Goal: Task Accomplishment & Management: Manage account settings

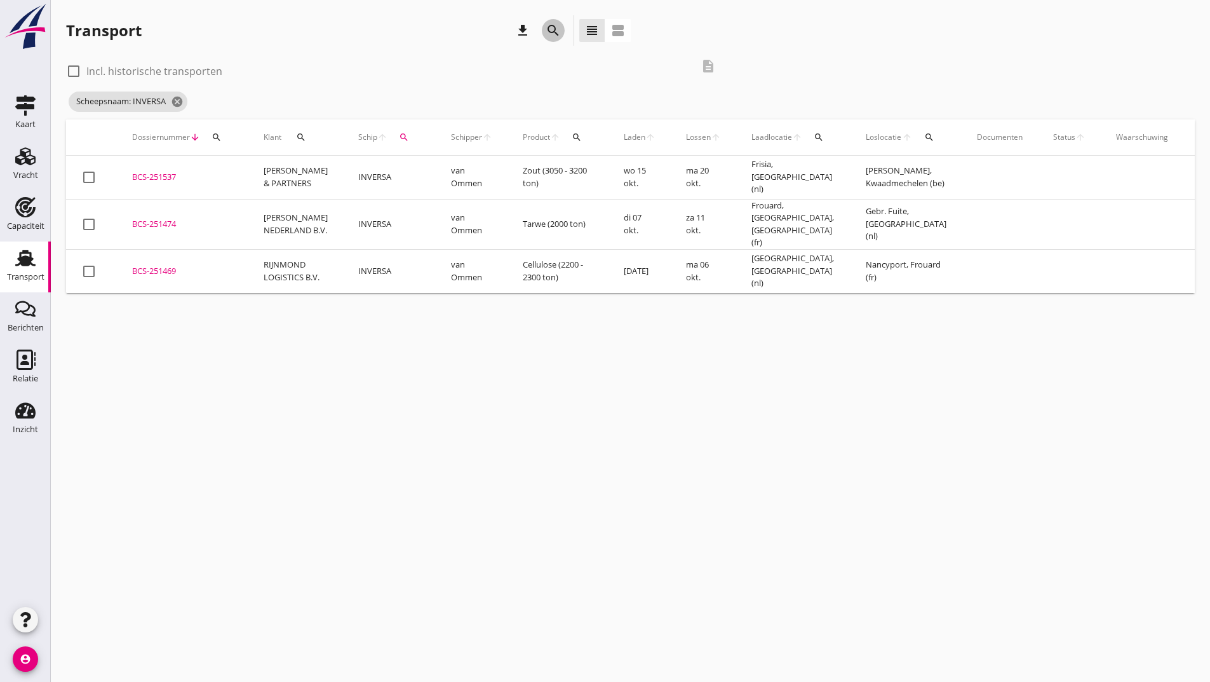
click at [552, 30] on icon "search" at bounding box center [553, 30] width 15 height 15
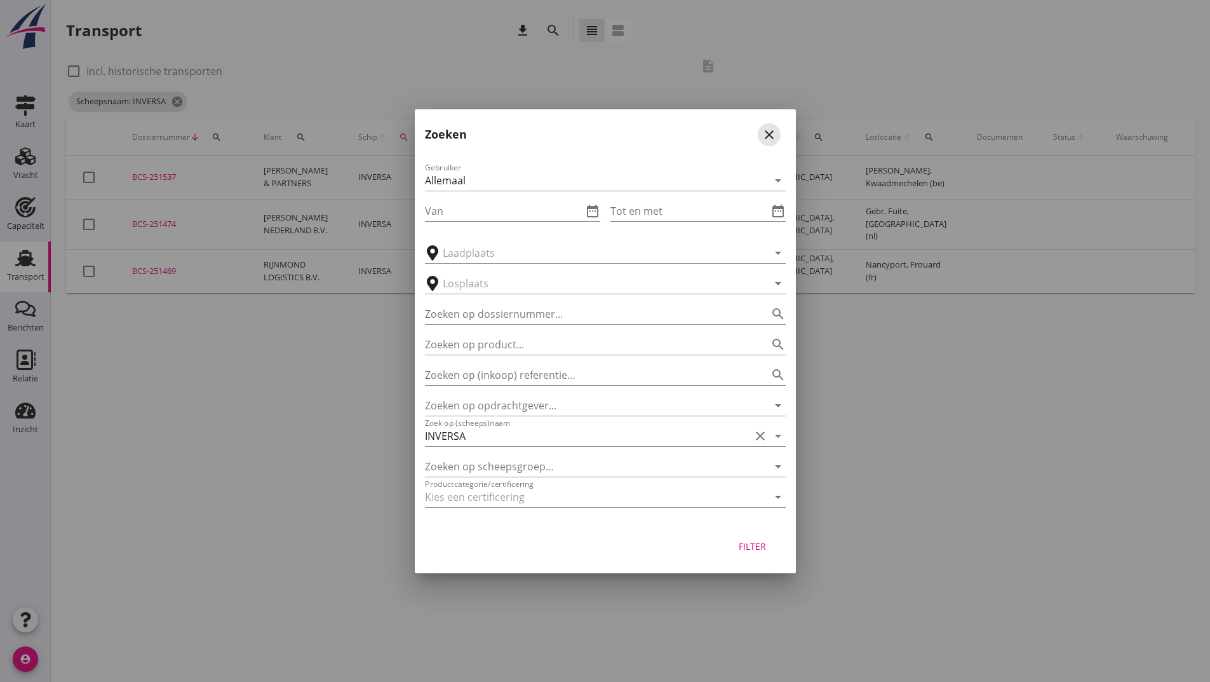
drag, startPoint x: 765, startPoint y: 134, endPoint x: 665, endPoint y: 168, distance: 105.3
click at [767, 132] on icon "close" at bounding box center [769, 134] width 15 height 15
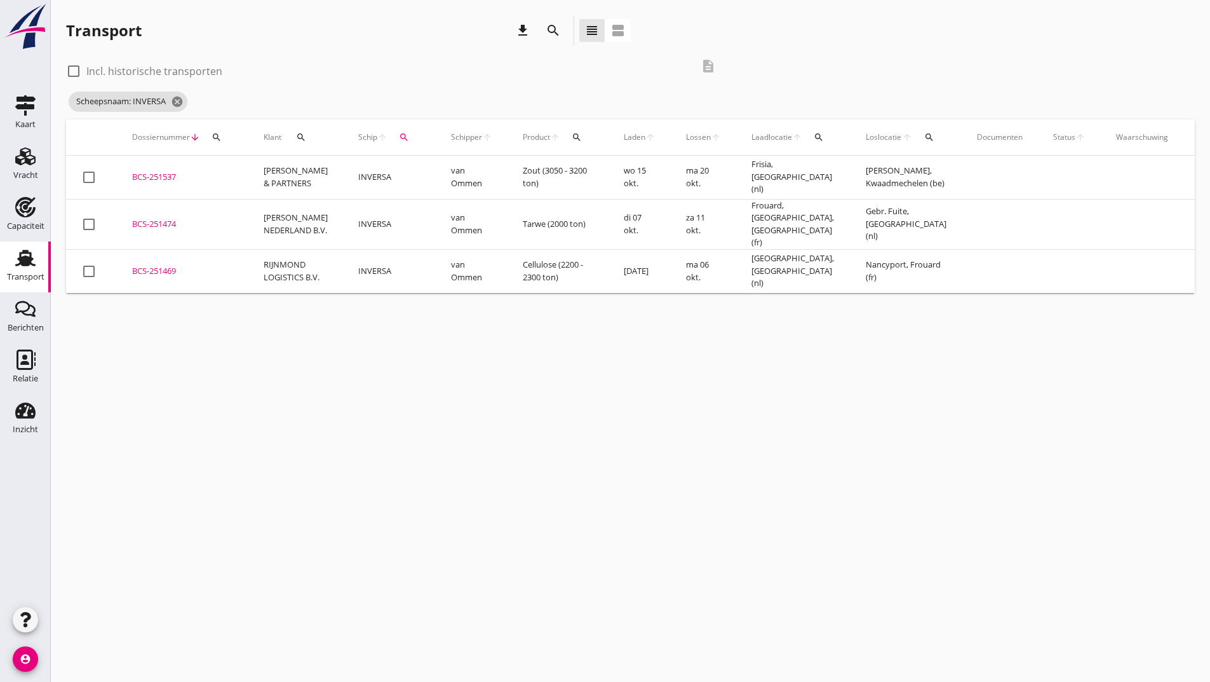
drag, startPoint x: 166, startPoint y: 261, endPoint x: 218, endPoint y: 305, distance: 68.1
click at [168, 265] on div "BCS-251469" at bounding box center [182, 271] width 101 height 13
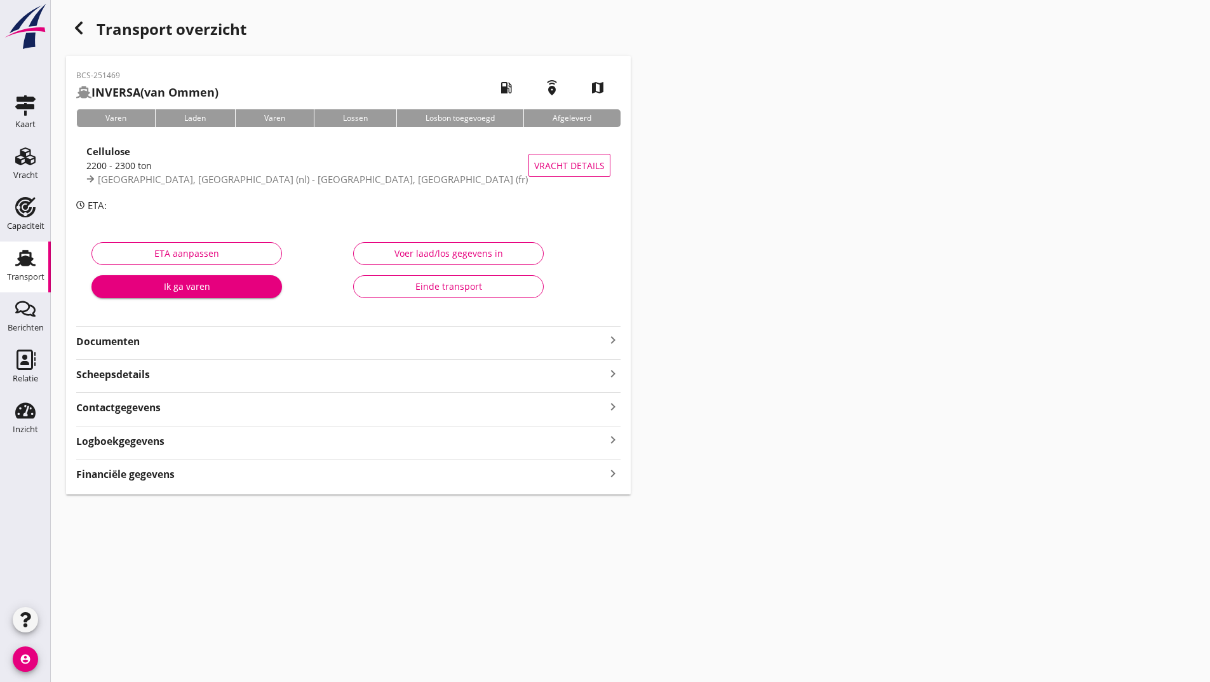
click at [128, 345] on strong "Documenten" at bounding box center [340, 341] width 529 height 15
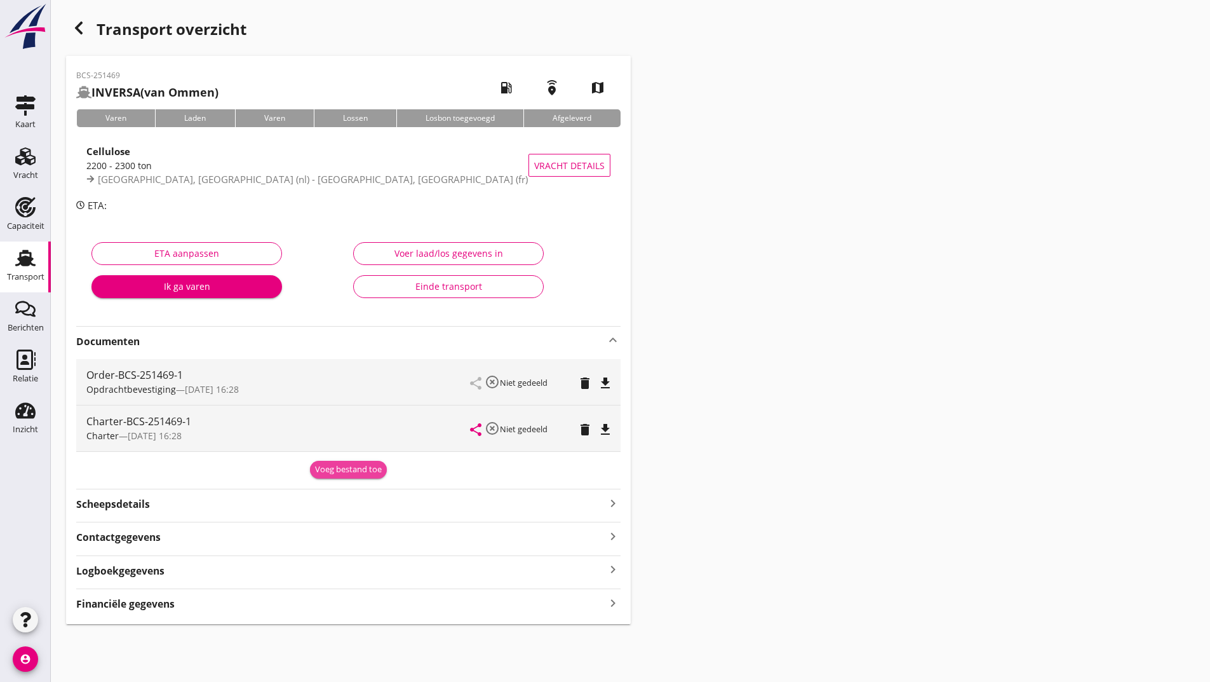
click at [318, 471] on div "Voeg bestand toe" at bounding box center [348, 469] width 67 height 13
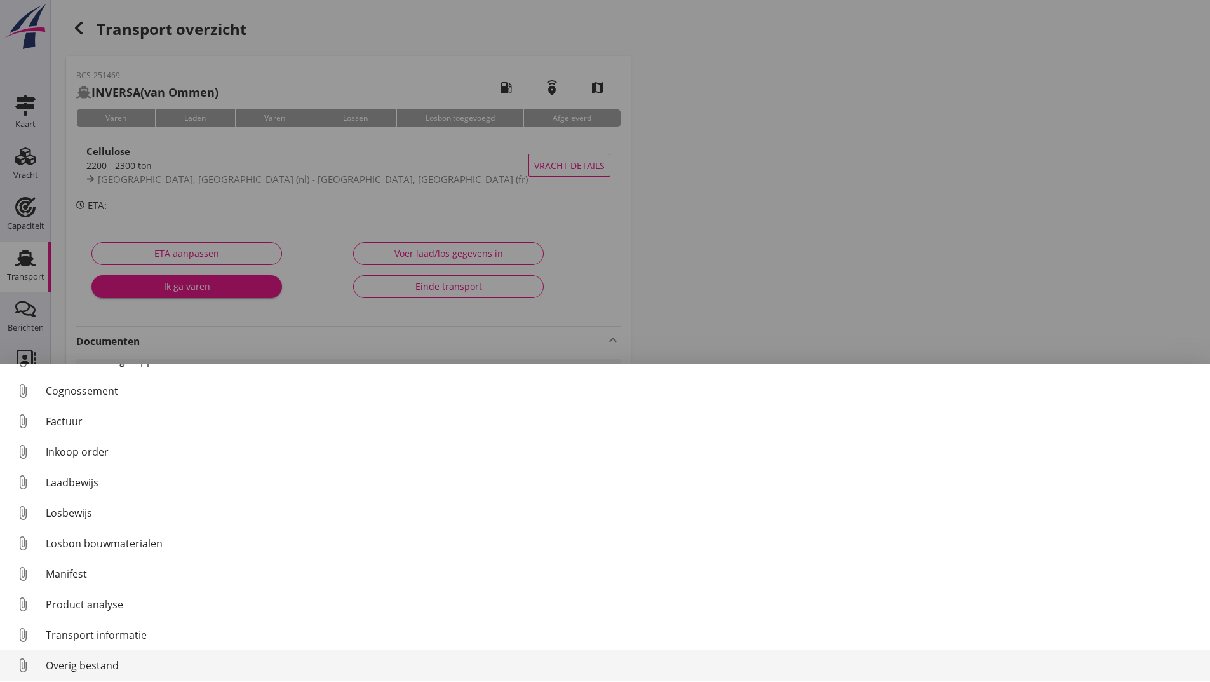
scroll to position [58, 0]
click at [120, 658] on div "Overig bestand" at bounding box center [623, 661] width 1155 height 15
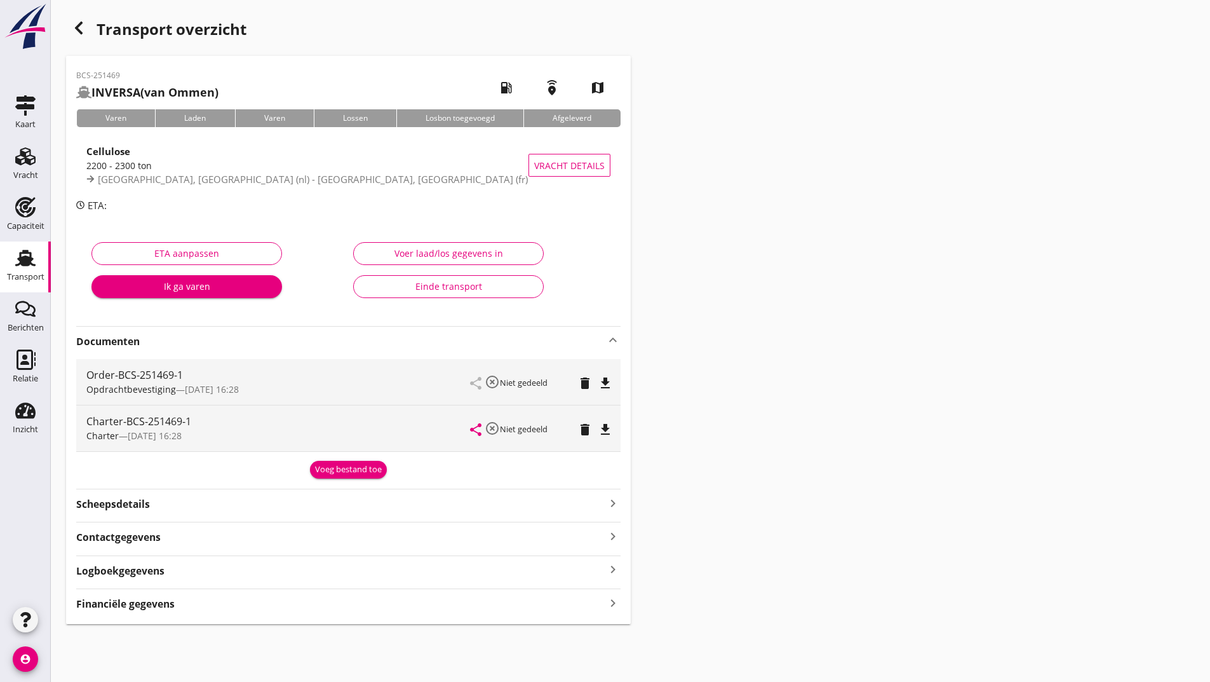
click at [324, 469] on div "Voeg bestand toe" at bounding box center [348, 469] width 67 height 13
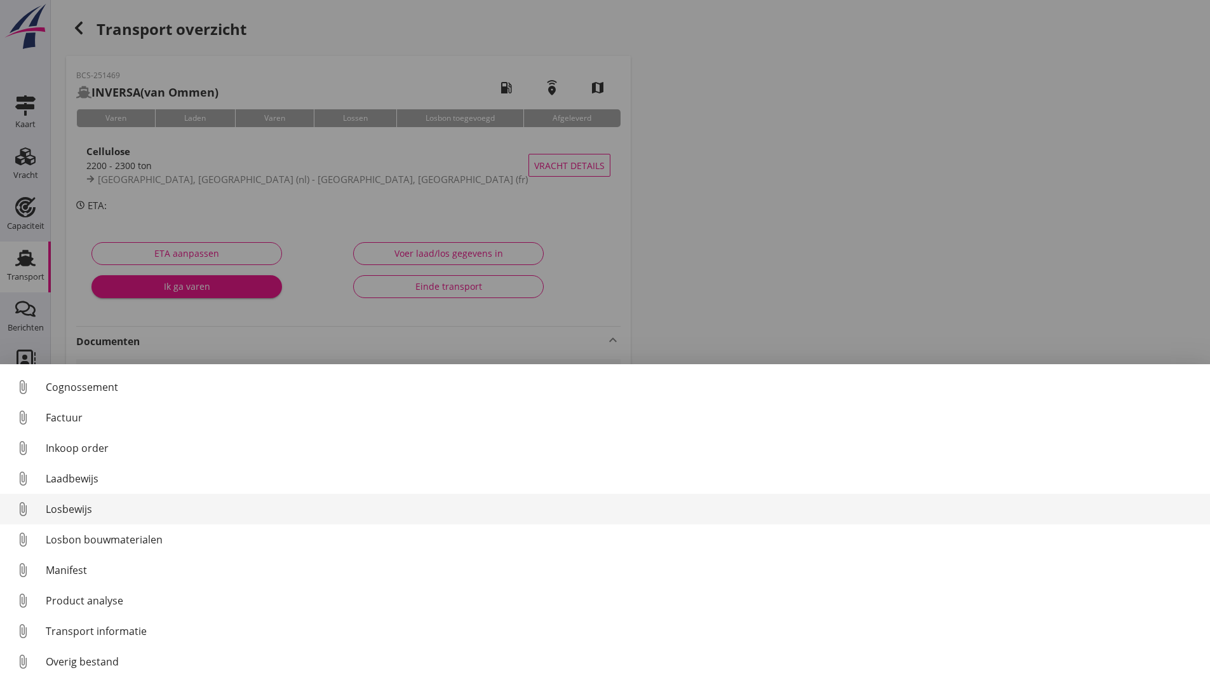
click at [86, 510] on div "Losbewijs" at bounding box center [623, 508] width 1155 height 15
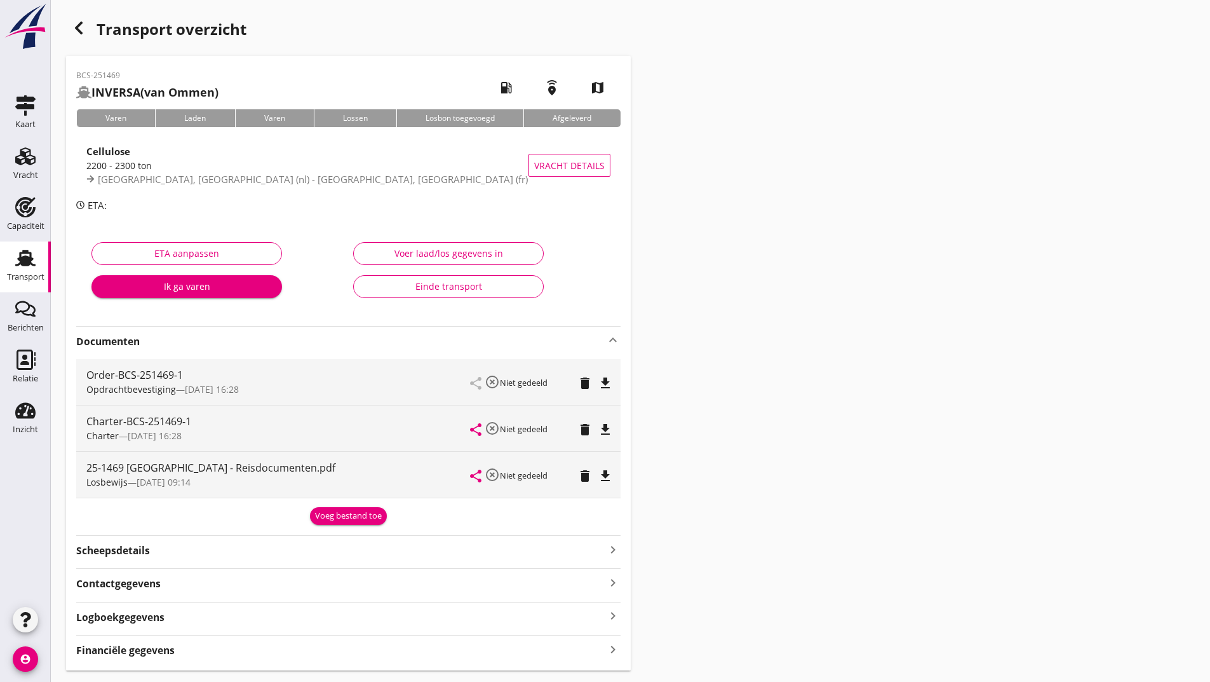
click at [326, 512] on div "Voeg bestand toe" at bounding box center [348, 516] width 67 height 13
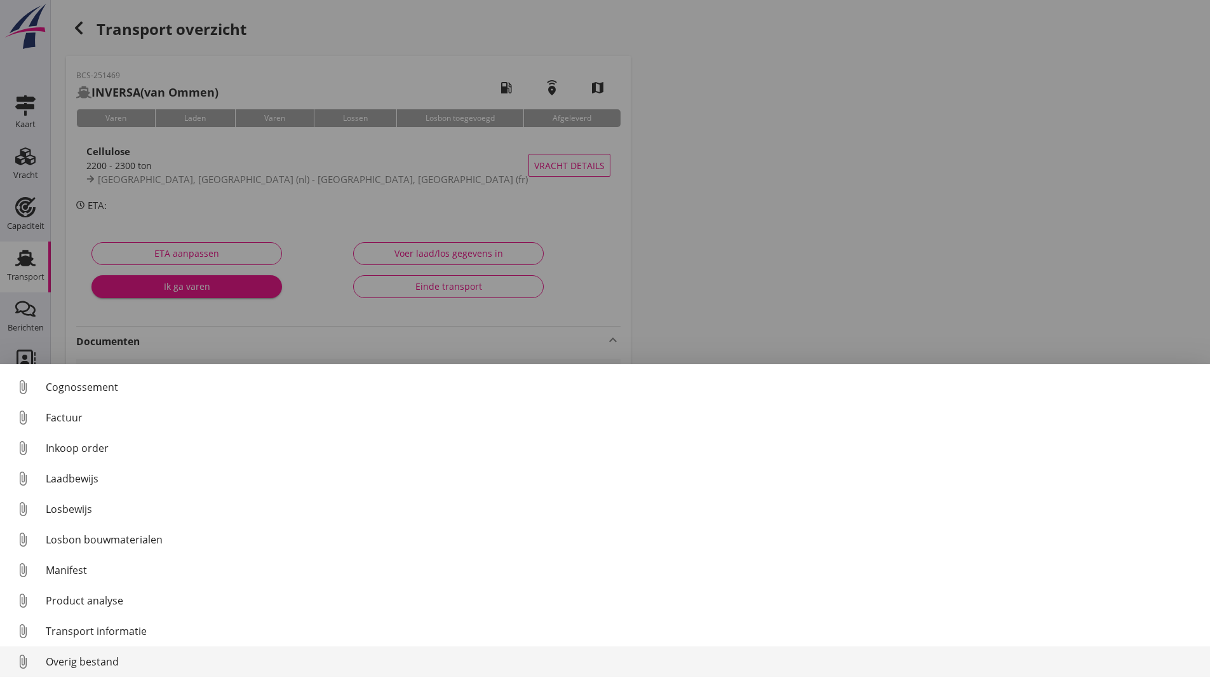
click at [102, 664] on div "Overig bestand" at bounding box center [623, 661] width 1155 height 15
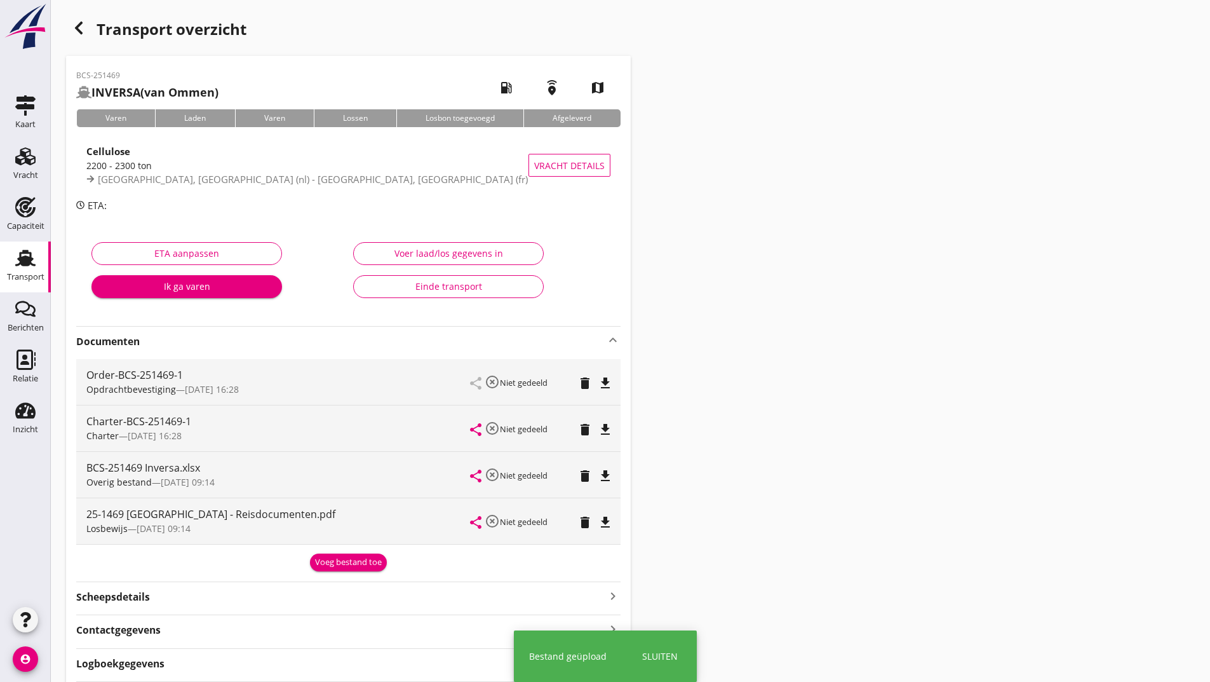
click at [329, 567] on div "Voeg bestand toe" at bounding box center [348, 562] width 67 height 13
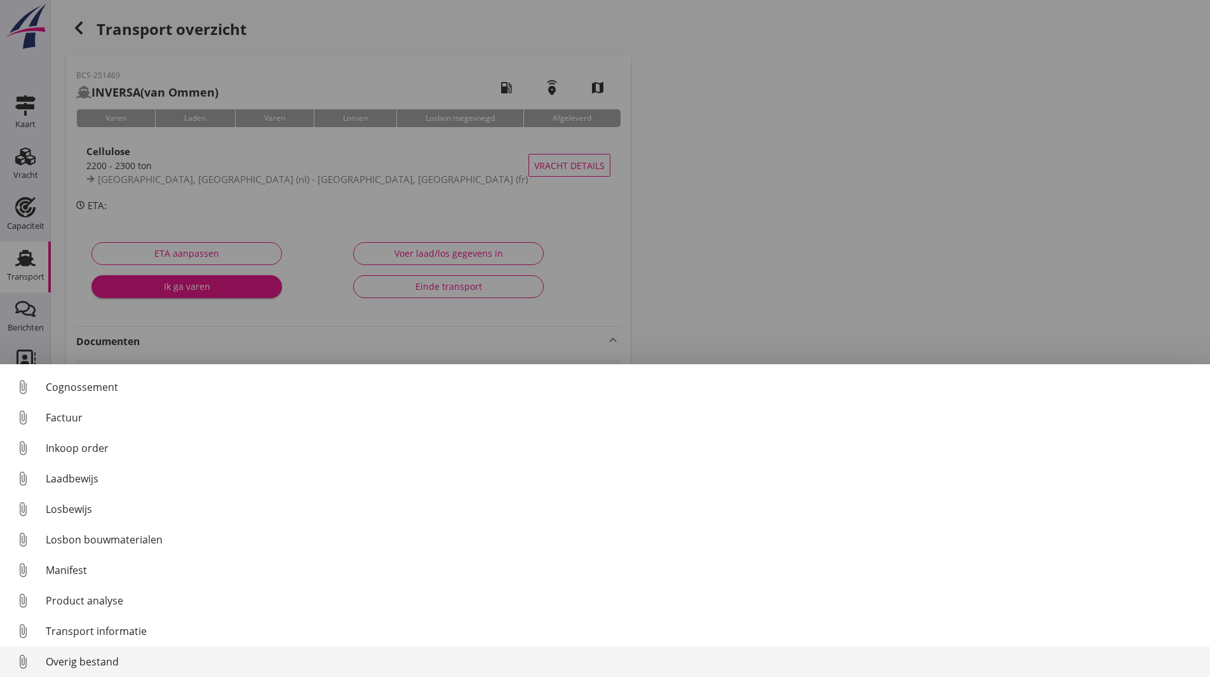
click at [111, 660] on div "Overig bestand" at bounding box center [623, 661] width 1155 height 15
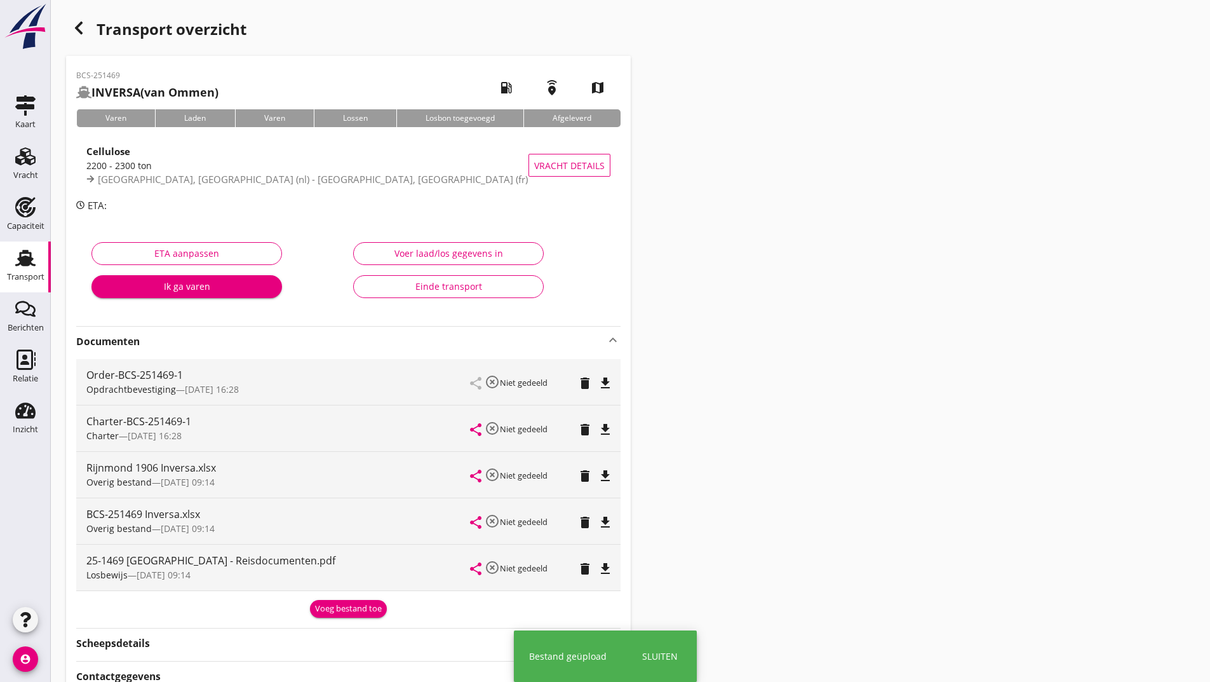
drag, startPoint x: 322, startPoint y: 609, endPoint x: 261, endPoint y: 539, distance: 93.3
click at [322, 609] on div "Voeg bestand toe" at bounding box center [348, 608] width 67 height 13
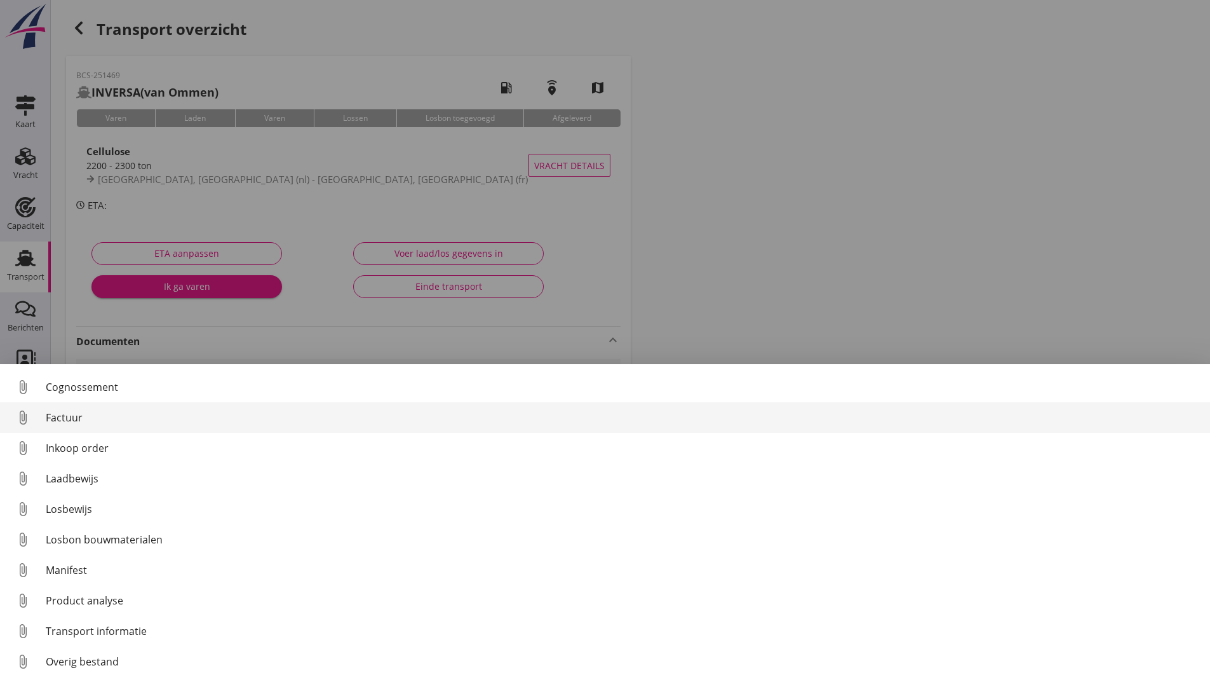
click at [67, 419] on div "Factuur" at bounding box center [623, 417] width 1155 height 15
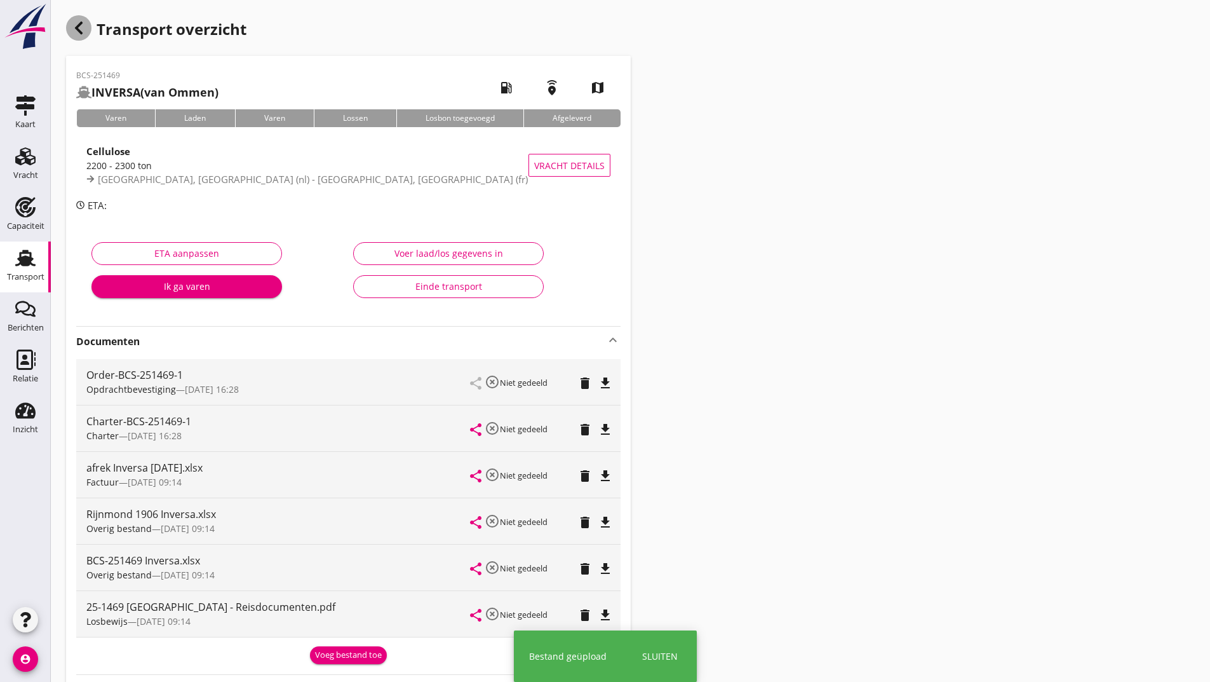
drag, startPoint x: 81, startPoint y: 33, endPoint x: 96, endPoint y: 27, distance: 16.5
click at [90, 29] on div "button" at bounding box center [78, 27] width 25 height 25
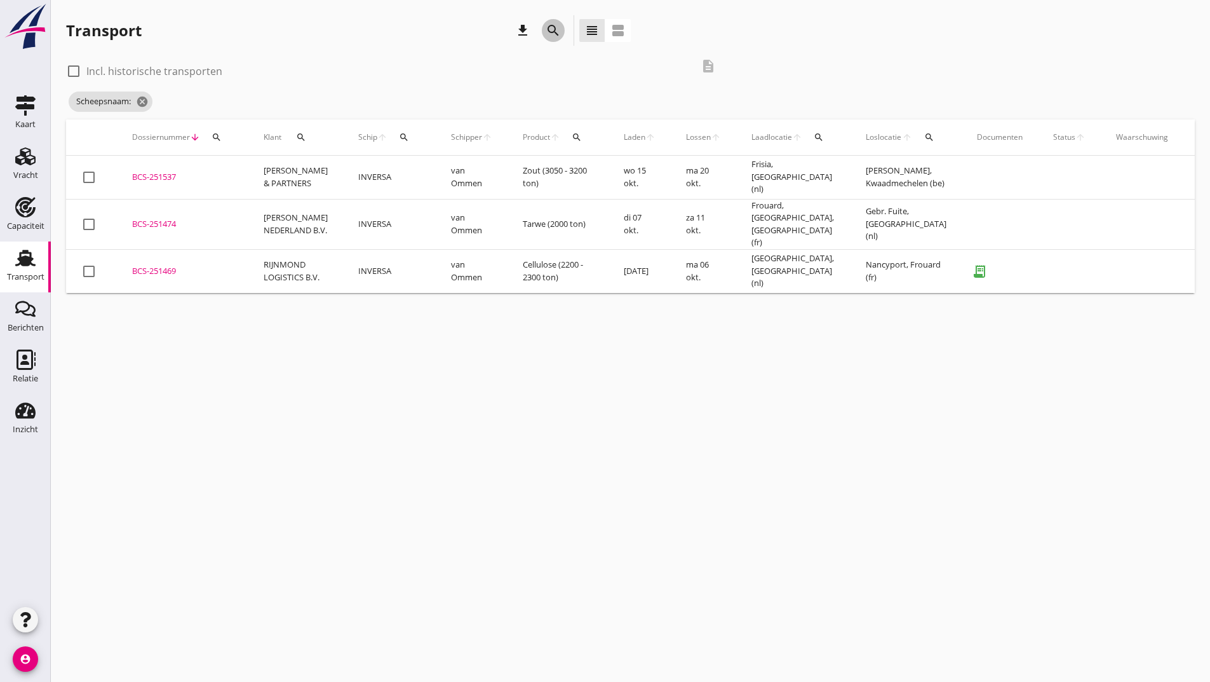
click at [550, 32] on icon "search" at bounding box center [553, 30] width 15 height 15
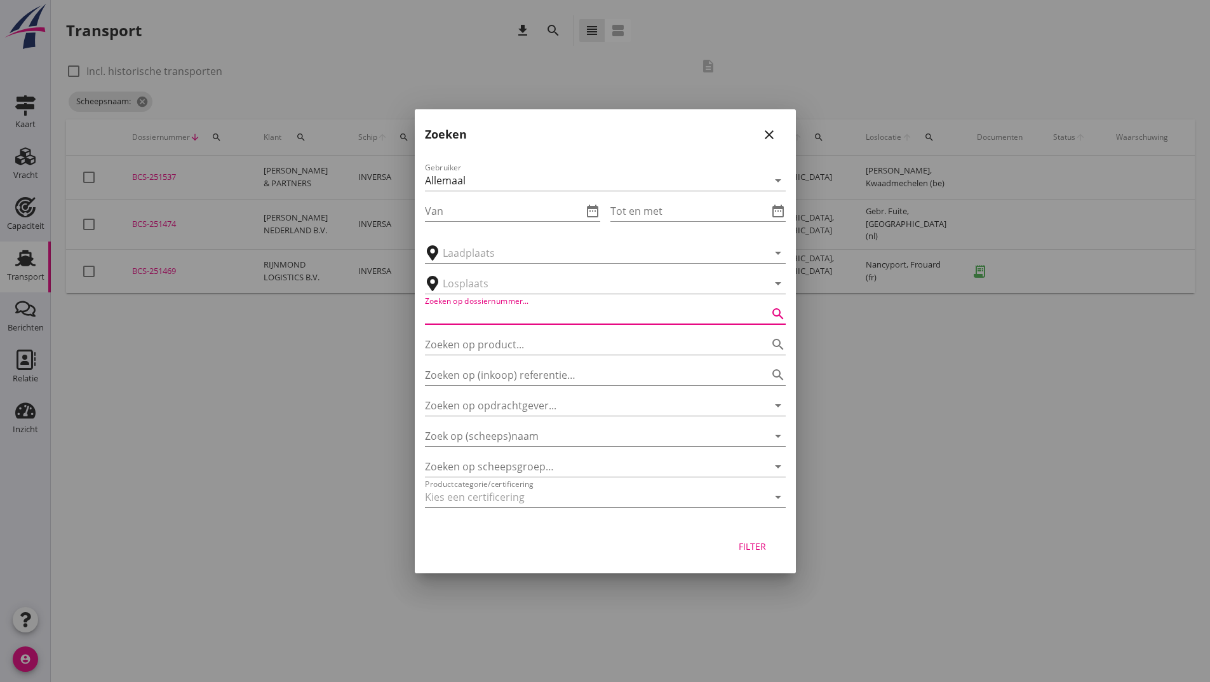
drag, startPoint x: 469, startPoint y: 313, endPoint x: 531, endPoint y: 302, distance: 63.2
click at [471, 311] on input "Zoeken op dossiernummer..." at bounding box center [587, 314] width 325 height 20
type input "251439"
click at [728, 555] on button "Filter" at bounding box center [753, 546] width 56 height 23
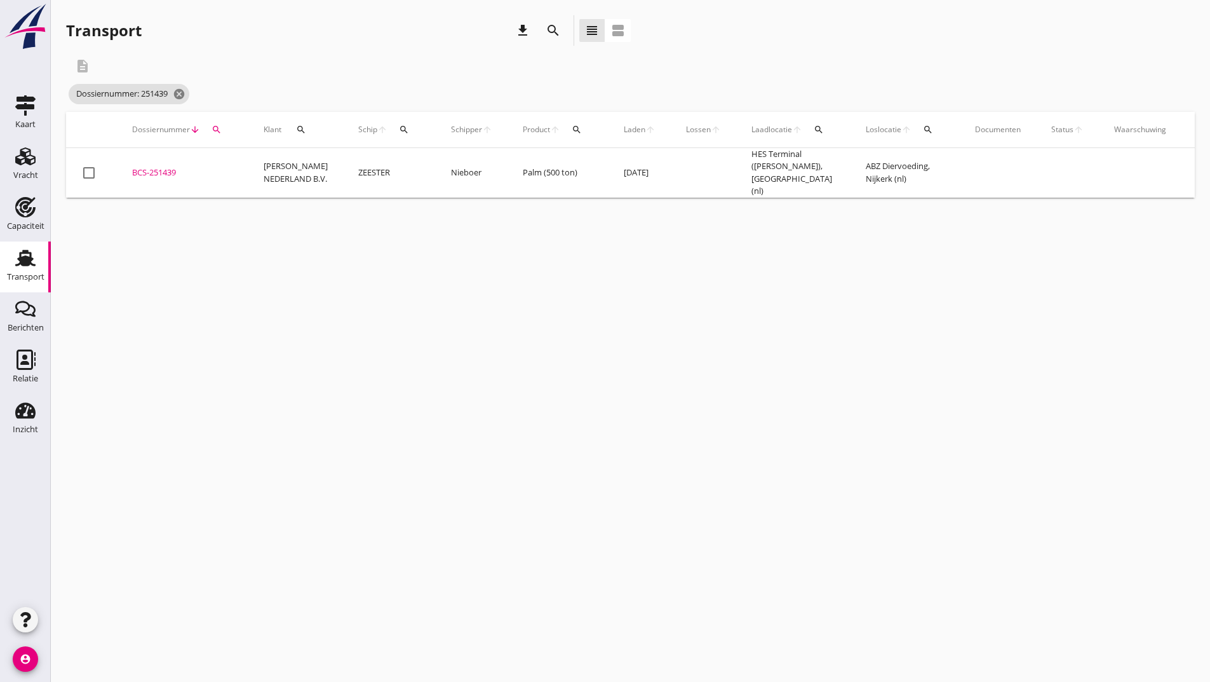
click at [163, 168] on div "BCS-251439" at bounding box center [182, 172] width 101 height 13
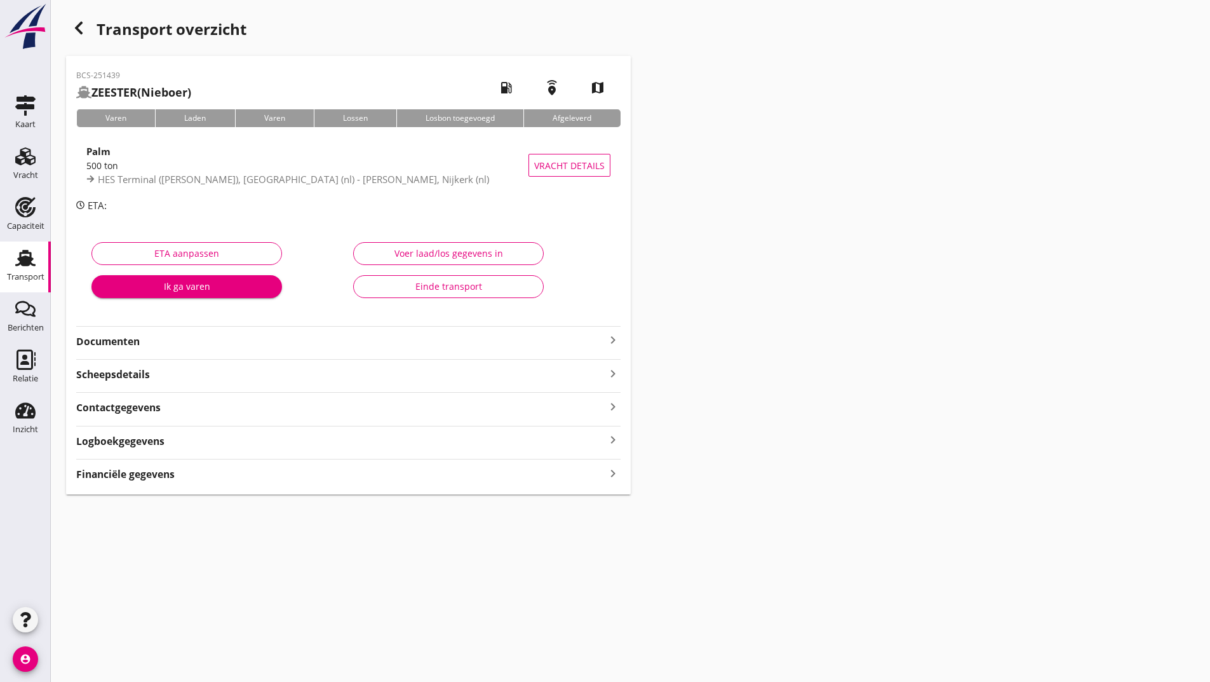
click at [128, 336] on strong "Documenten" at bounding box center [340, 341] width 529 height 15
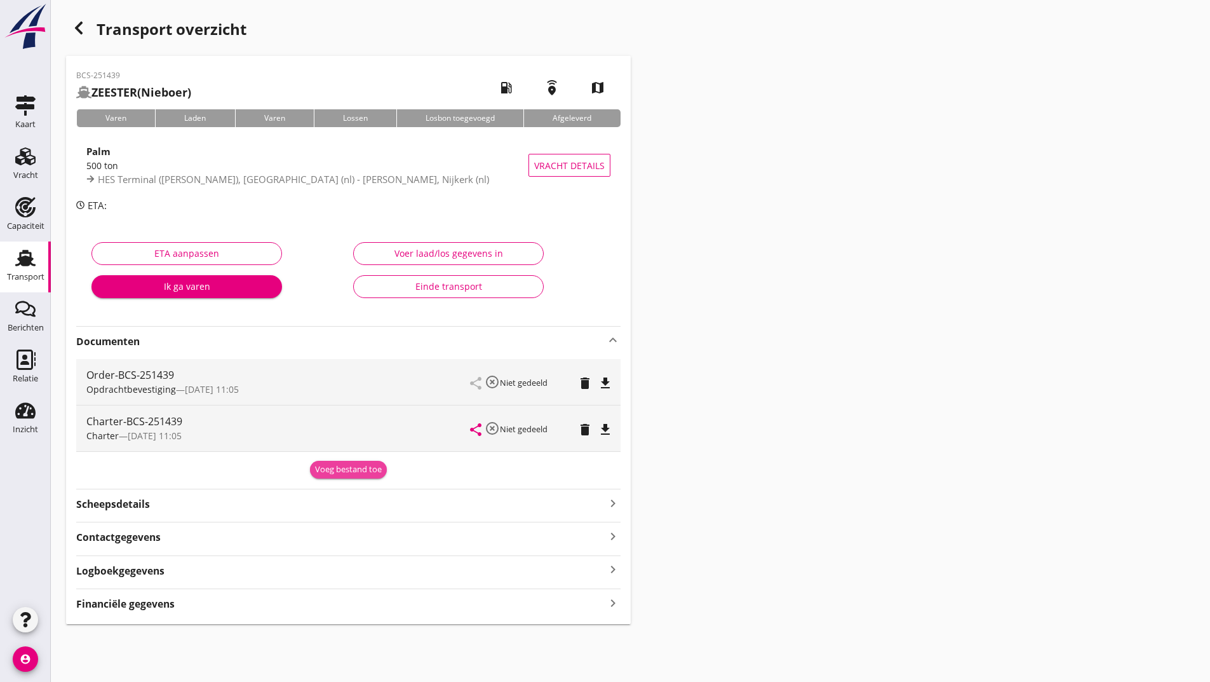
click at [358, 475] on div "Voeg bestand toe" at bounding box center [348, 469] width 67 height 13
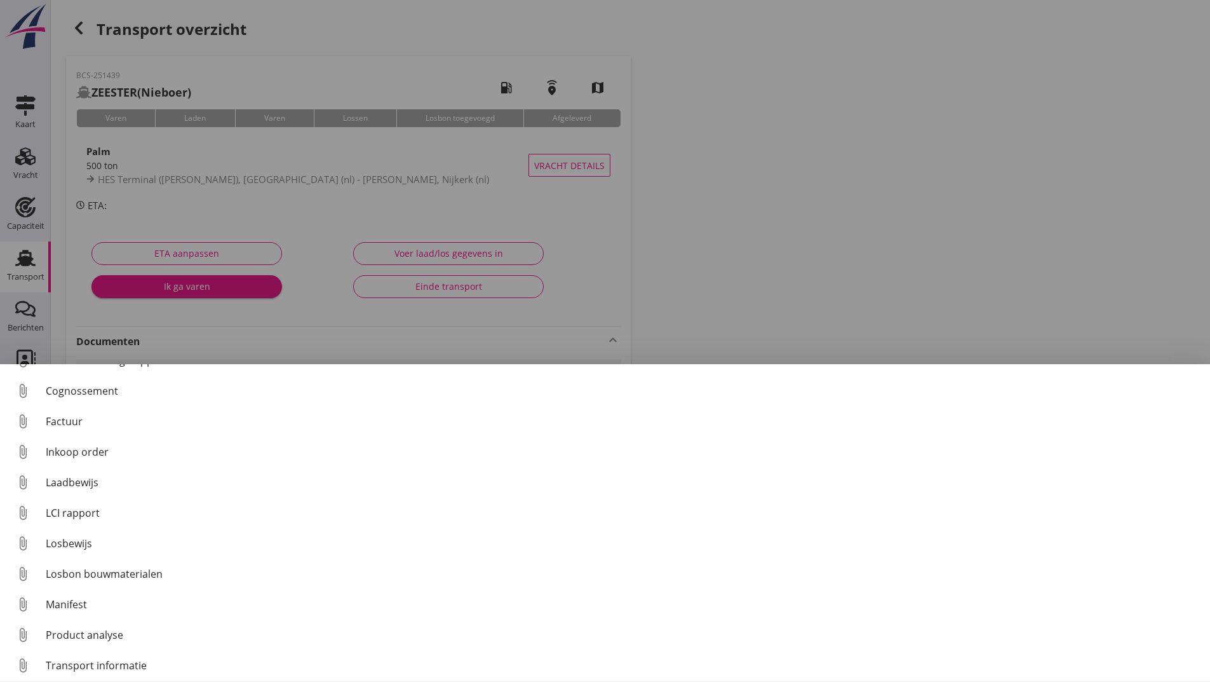
scroll to position [89, 0]
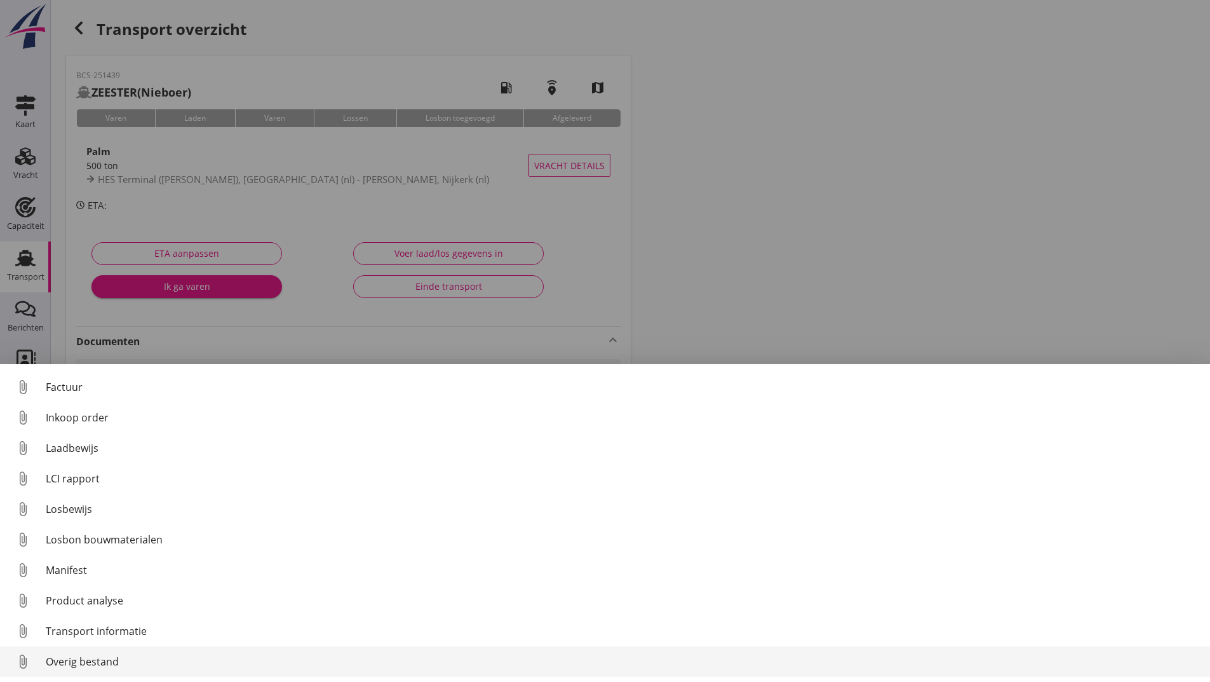
click at [112, 657] on div "Overig bestand" at bounding box center [623, 661] width 1155 height 15
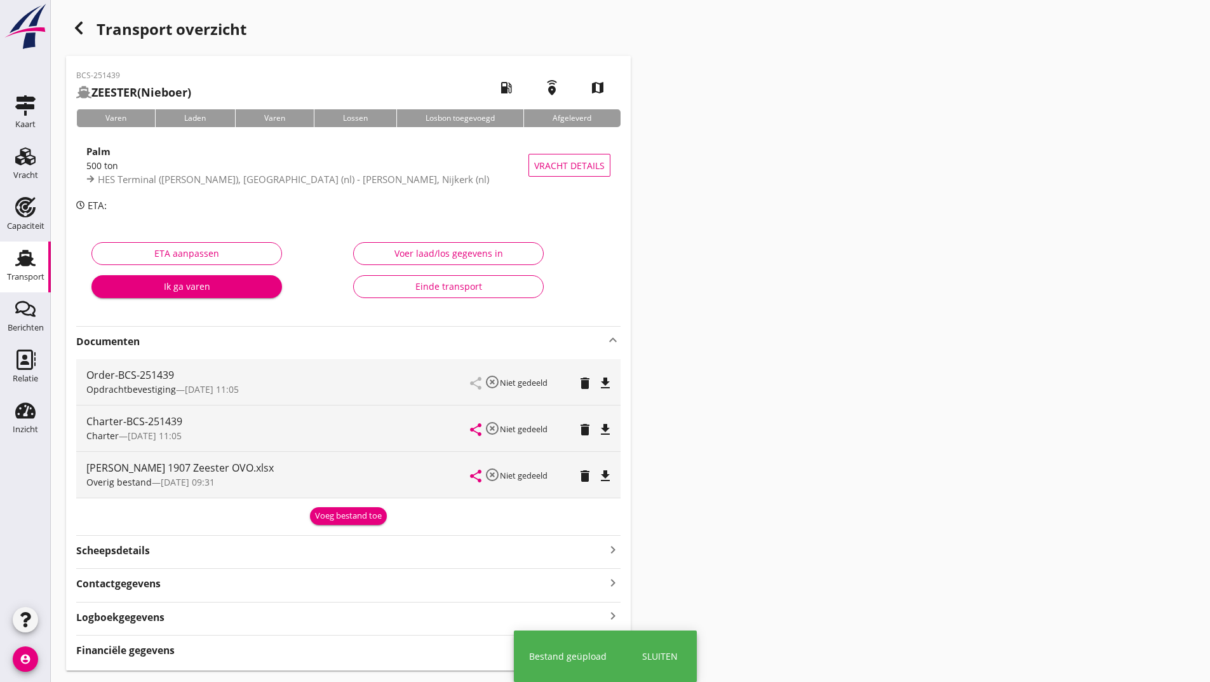
click at [333, 517] on div "Voeg bestand toe" at bounding box center [348, 516] width 67 height 13
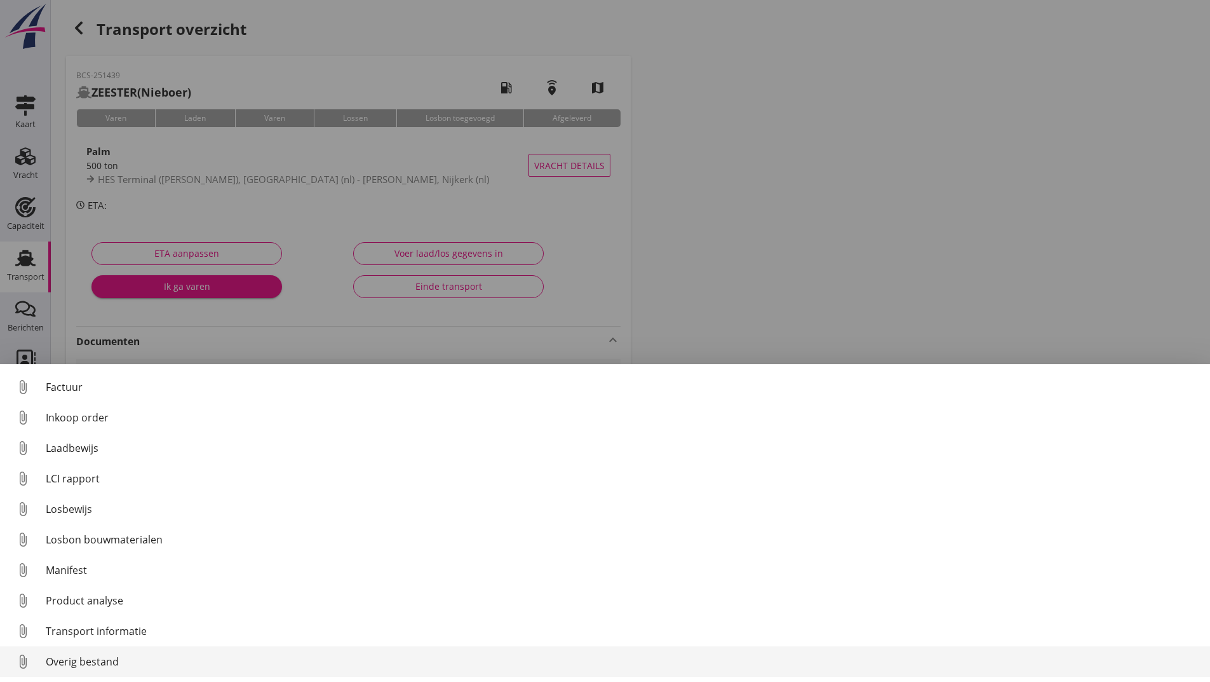
click at [98, 662] on div "Overig bestand" at bounding box center [623, 661] width 1155 height 15
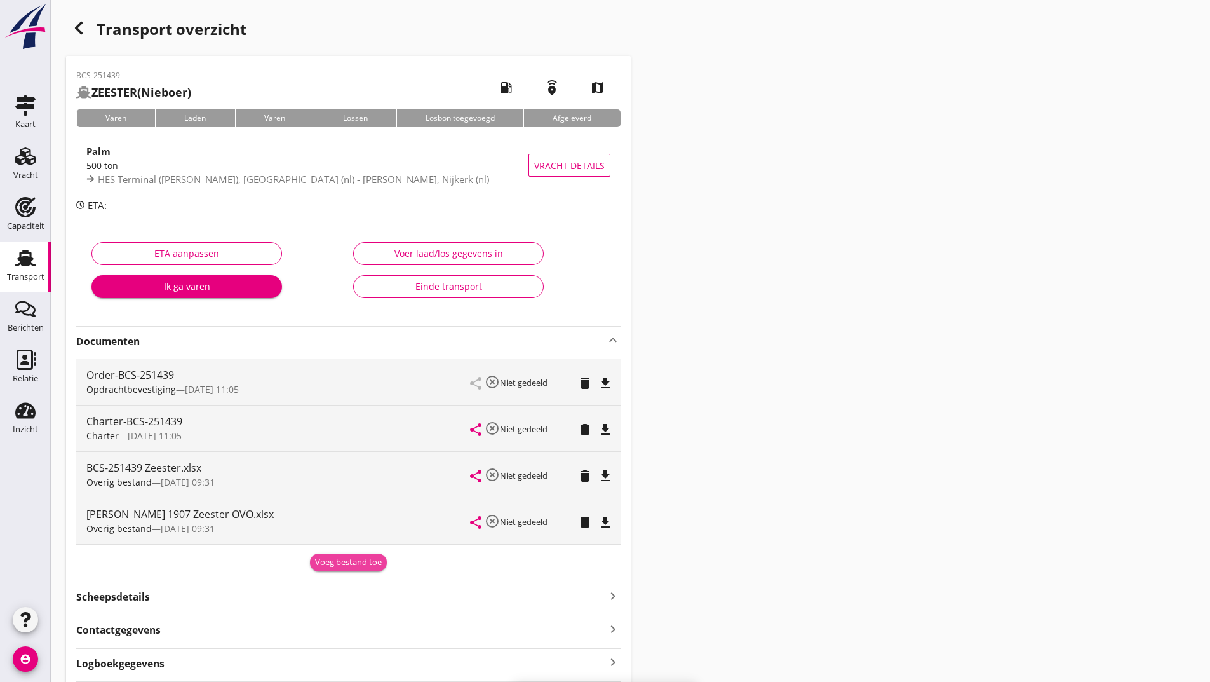
click at [330, 566] on div "Voeg bestand toe" at bounding box center [348, 562] width 67 height 13
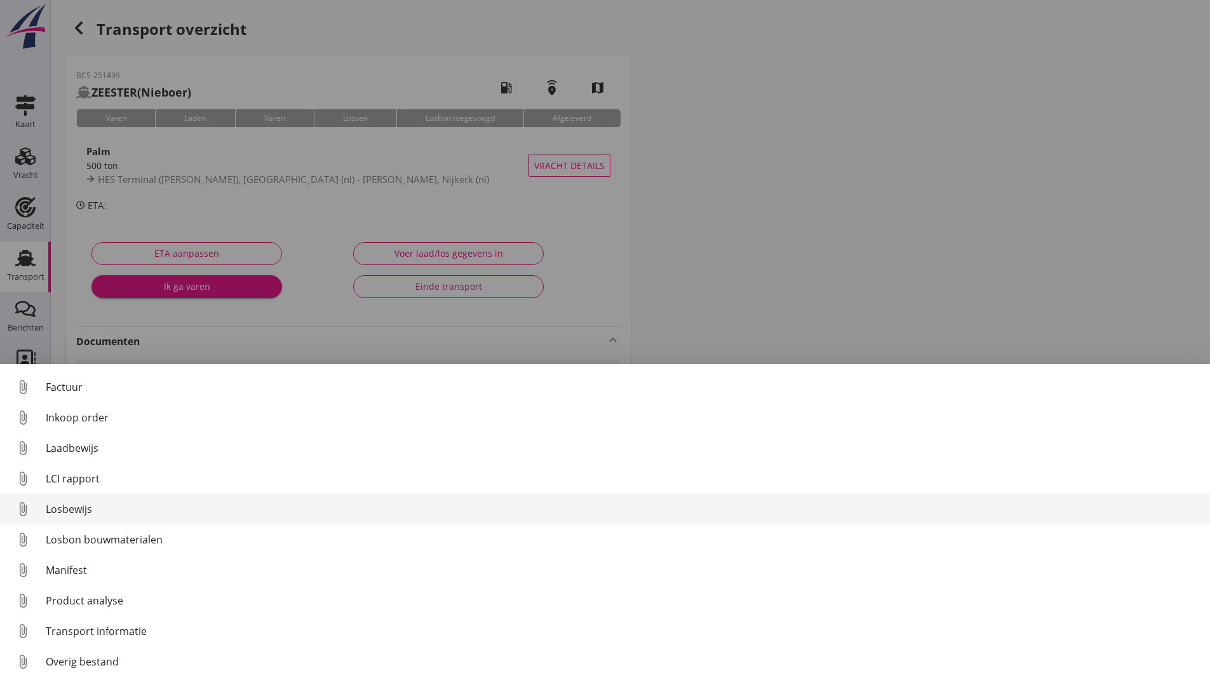
click at [85, 507] on div "Losbewijs" at bounding box center [623, 508] width 1155 height 15
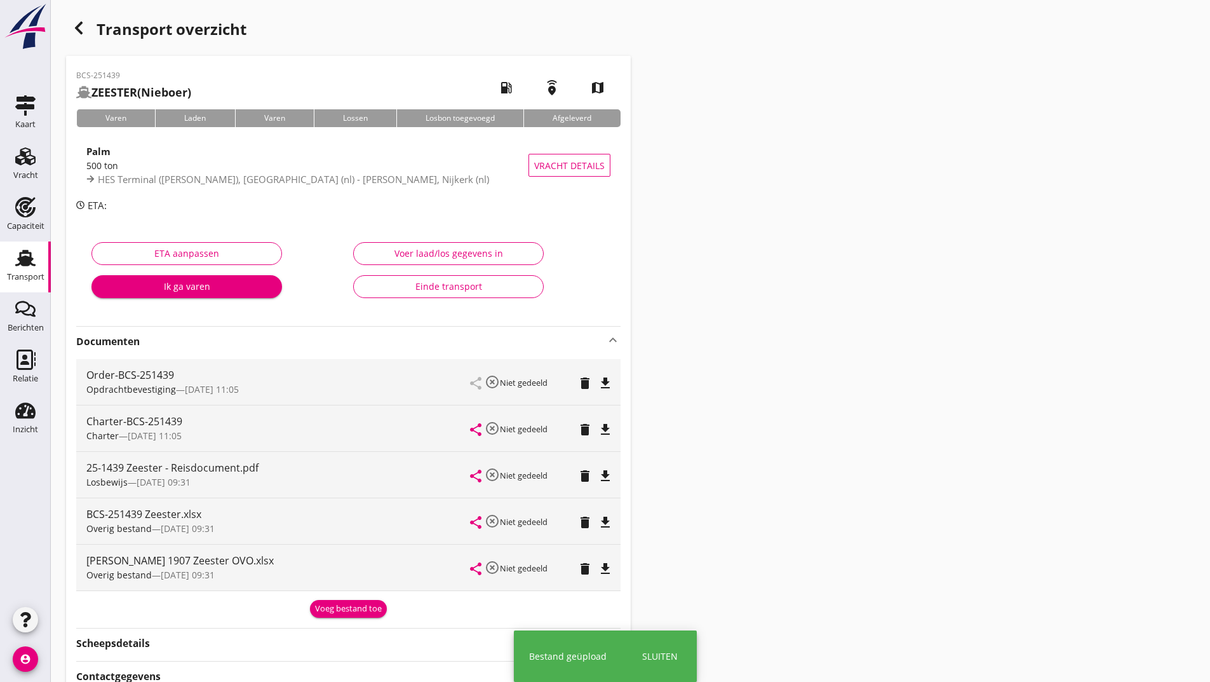
click at [332, 593] on div "Order-BCS-251439 Opdrachtbevestiging — [DATE] 11:05 share highlight_off Niet ge…" at bounding box center [348, 475] width 545 height 242
click at [332, 606] on div "Voeg bestand toe" at bounding box center [348, 608] width 67 height 13
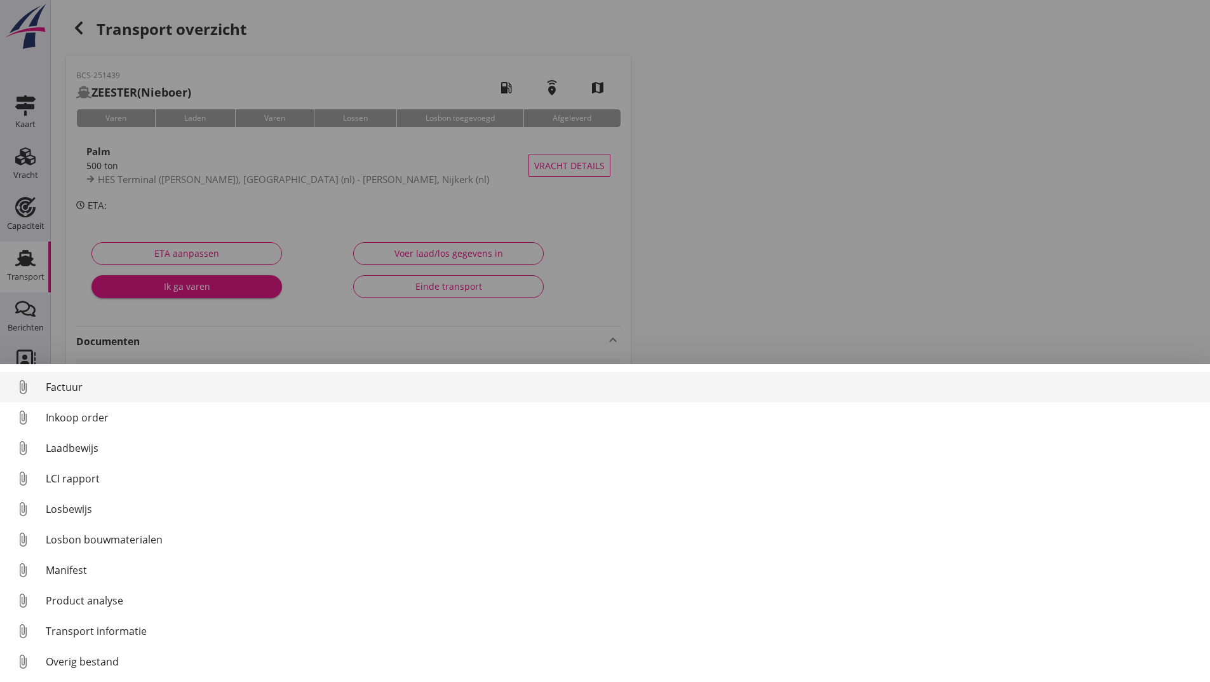
click at [80, 384] on div "Factuur" at bounding box center [623, 386] width 1155 height 15
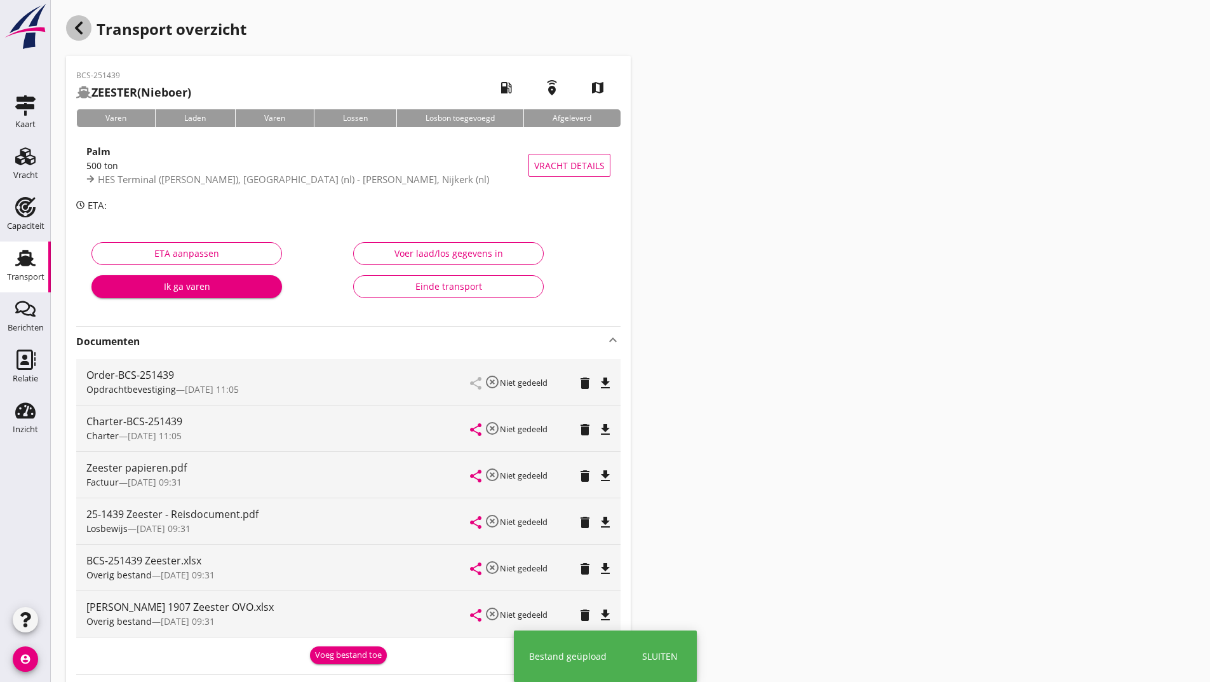
click at [79, 22] on icon "button" at bounding box center [78, 27] width 15 height 15
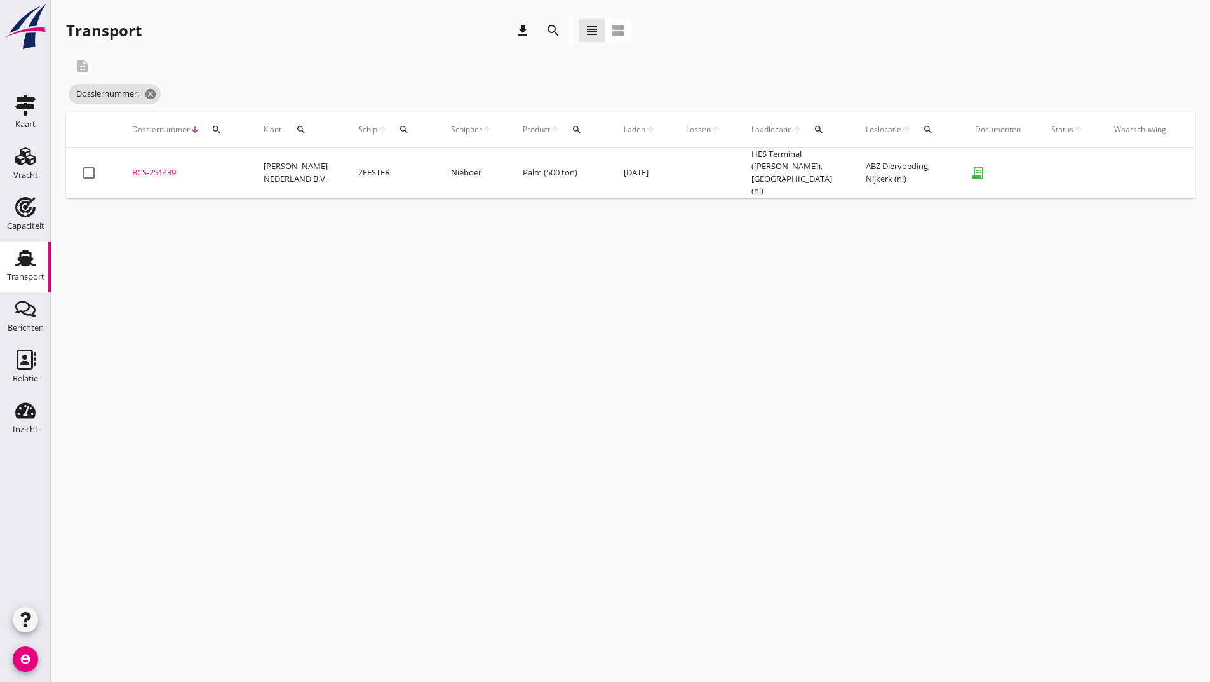
click at [555, 34] on icon "search" at bounding box center [553, 30] width 15 height 15
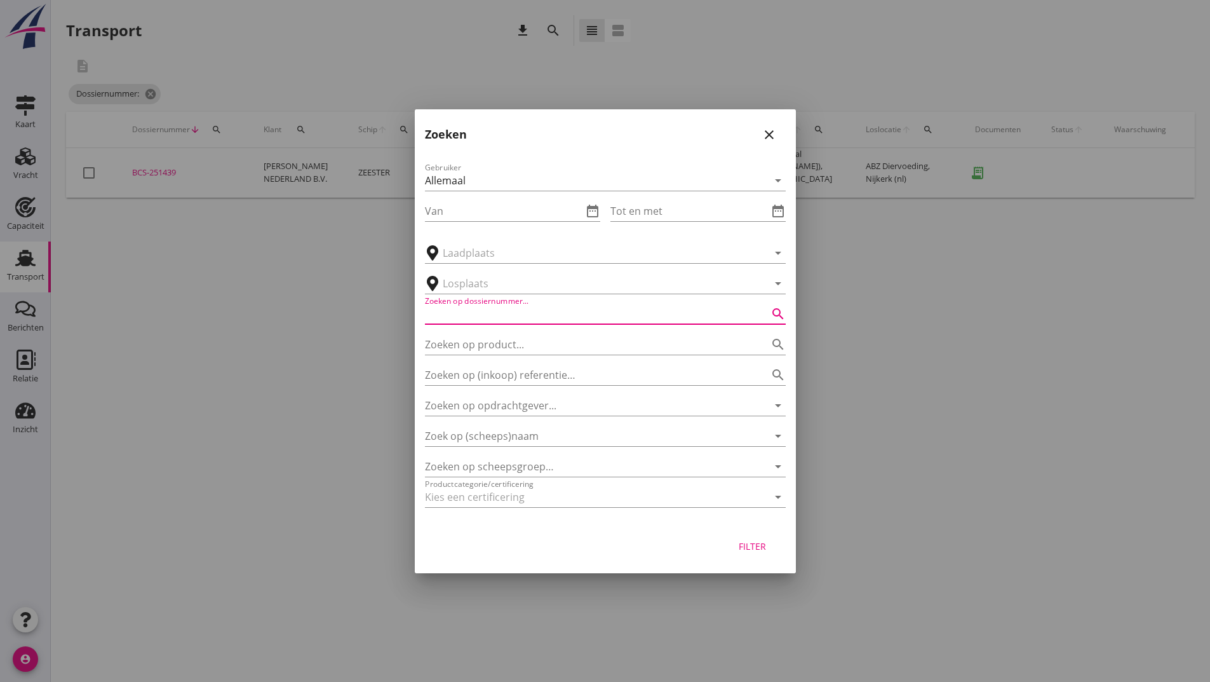
click at [440, 318] on input "Zoeken op dossiernummer..." at bounding box center [587, 314] width 325 height 20
type input "251506"
click at [746, 546] on div "Filter" at bounding box center [753, 545] width 36 height 13
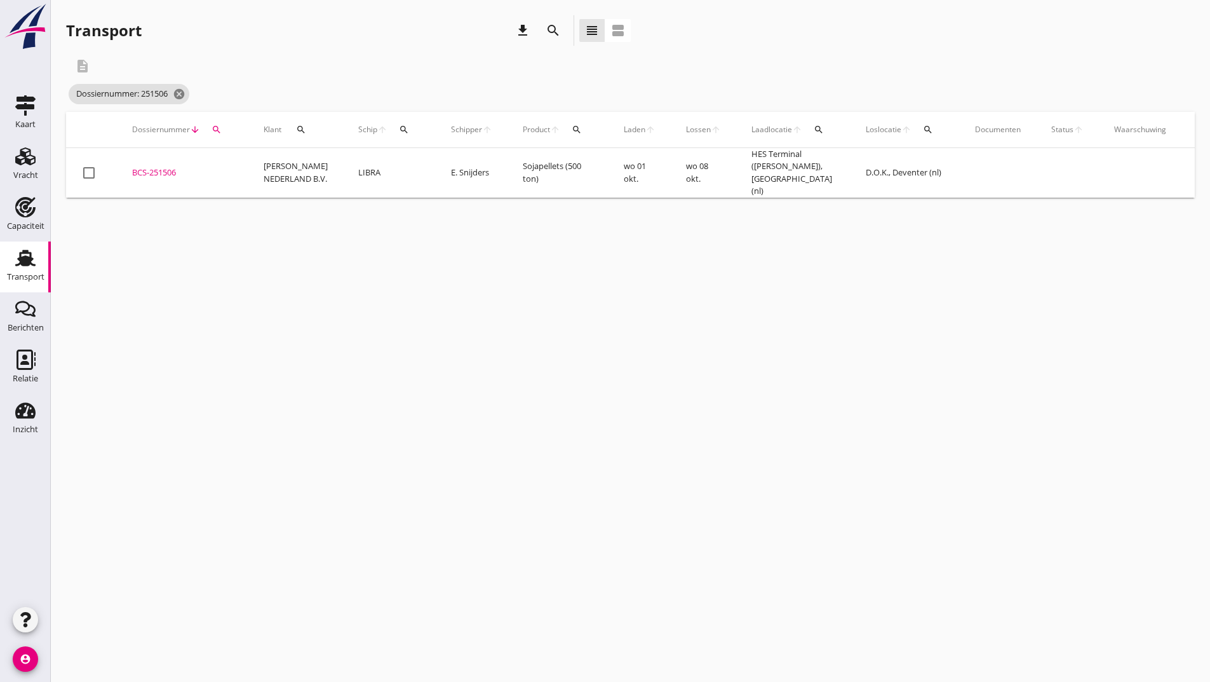
click at [167, 169] on div "BCS-251506" at bounding box center [182, 172] width 101 height 13
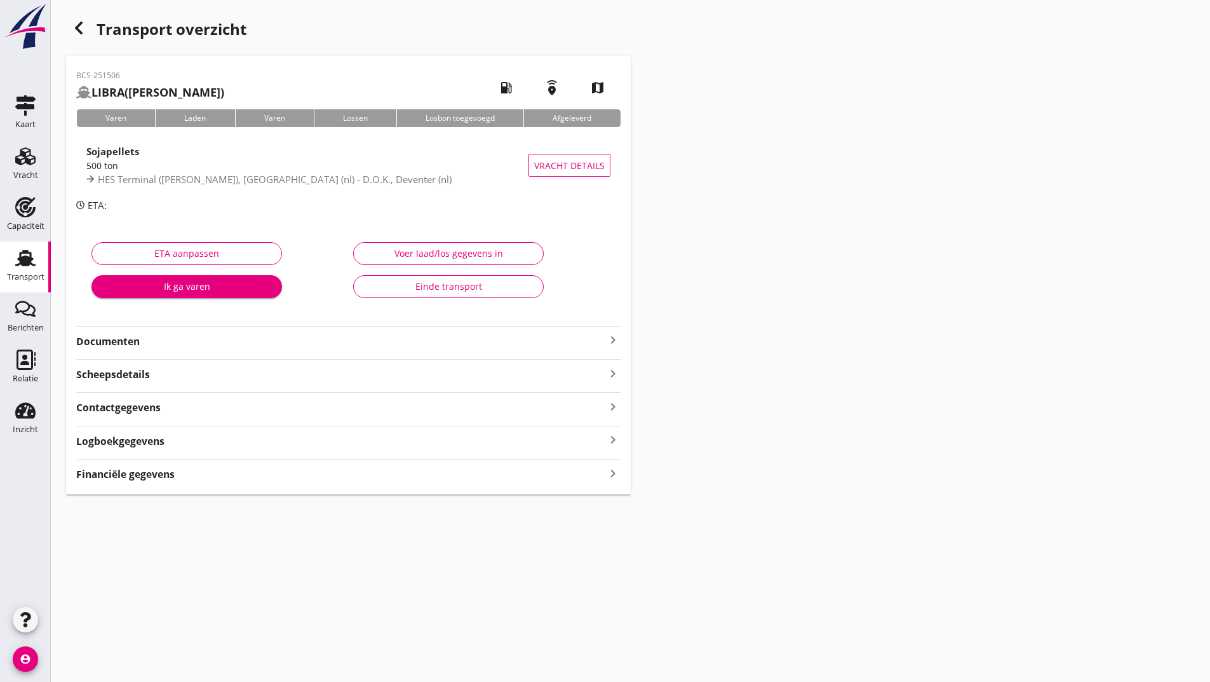
click at [139, 334] on strong "Documenten" at bounding box center [340, 341] width 529 height 15
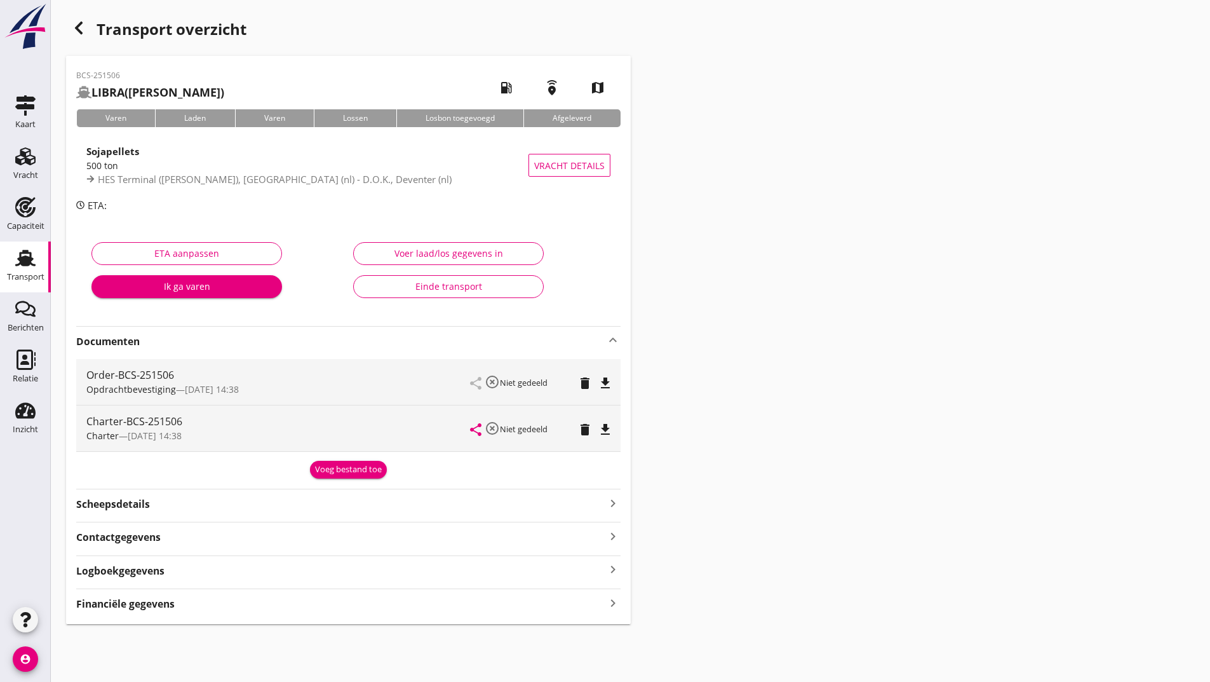
click at [336, 472] on div "Voeg bestand toe" at bounding box center [348, 469] width 67 height 13
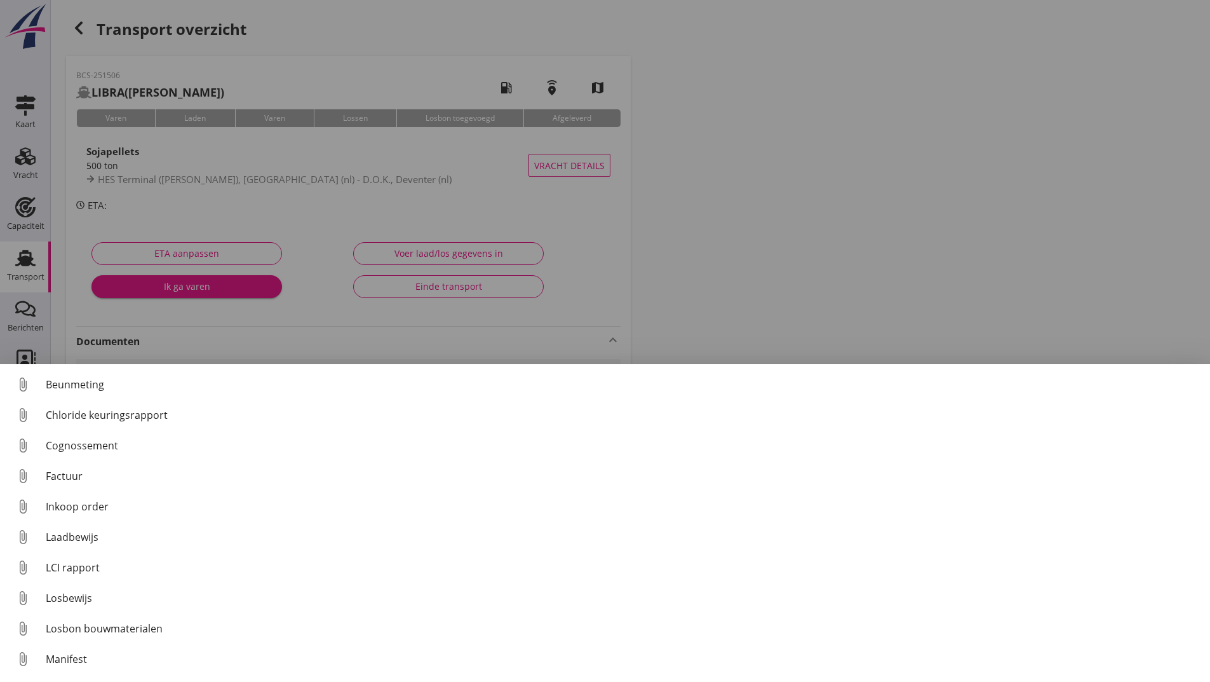
scroll to position [89, 0]
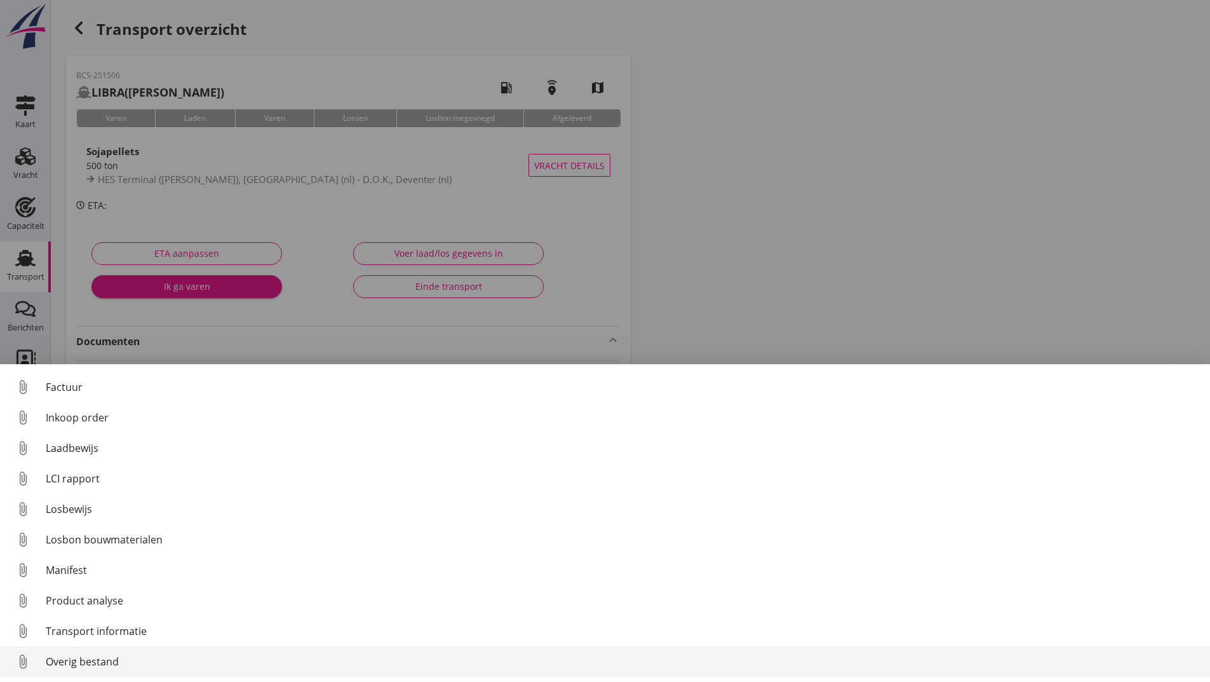
click at [120, 660] on div "Overig bestand" at bounding box center [623, 661] width 1155 height 15
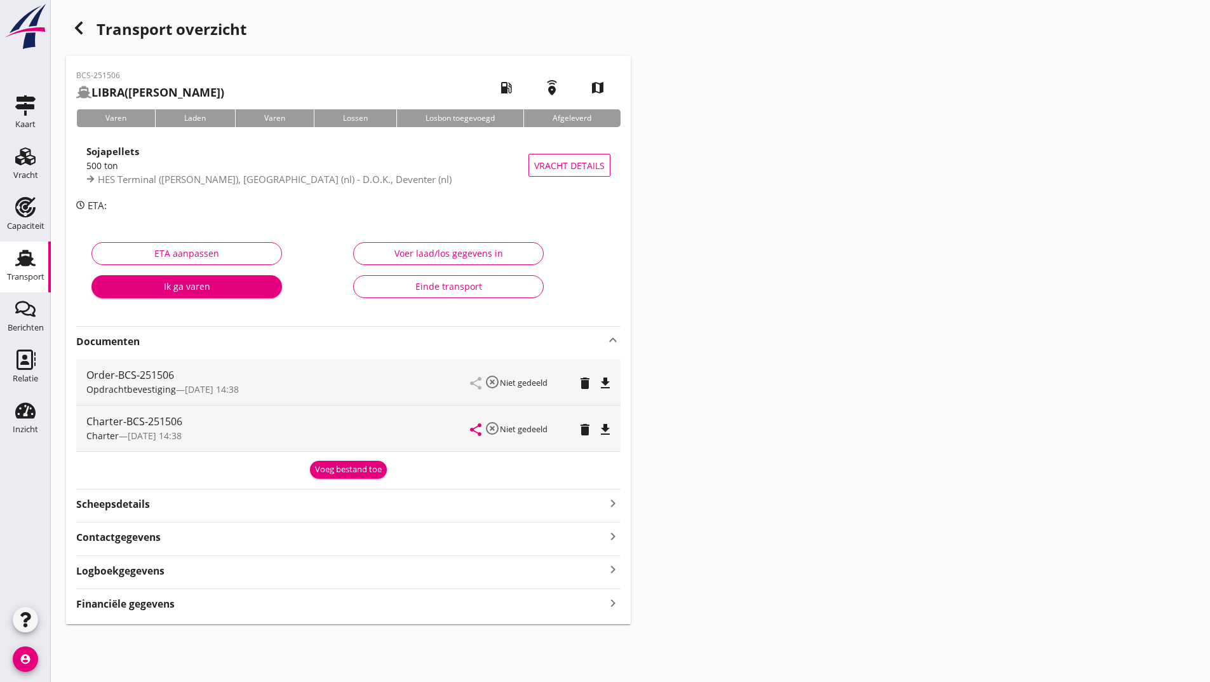
click at [337, 459] on div "Voeg bestand toe" at bounding box center [348, 468] width 545 height 22
click at [349, 475] on div "Voeg bestand toe" at bounding box center [348, 469] width 67 height 13
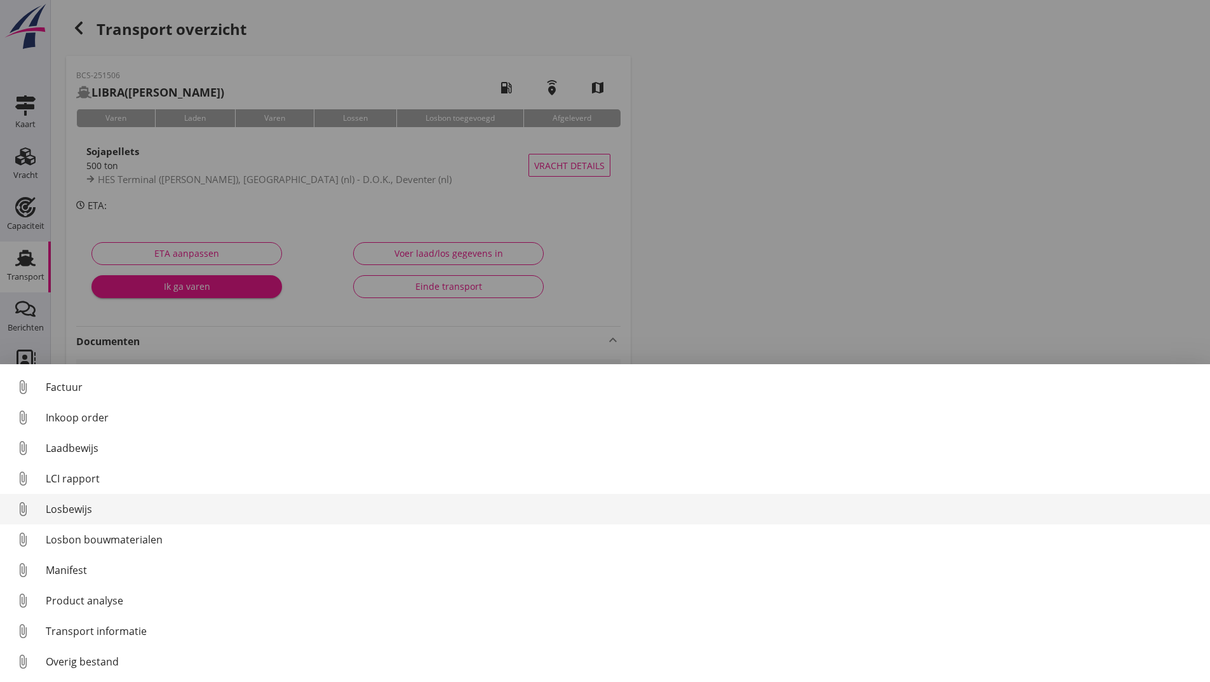
click at [91, 509] on div "Losbewijs" at bounding box center [623, 508] width 1155 height 15
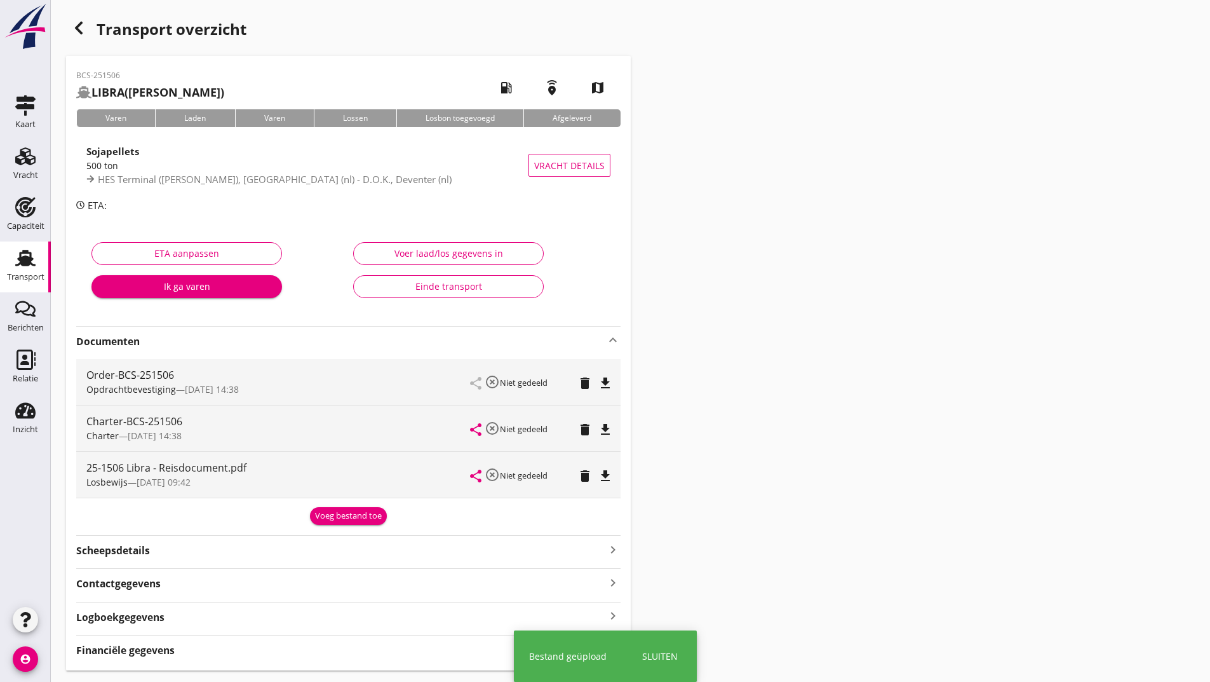
click at [330, 524] on button "Voeg bestand toe" at bounding box center [348, 516] width 77 height 18
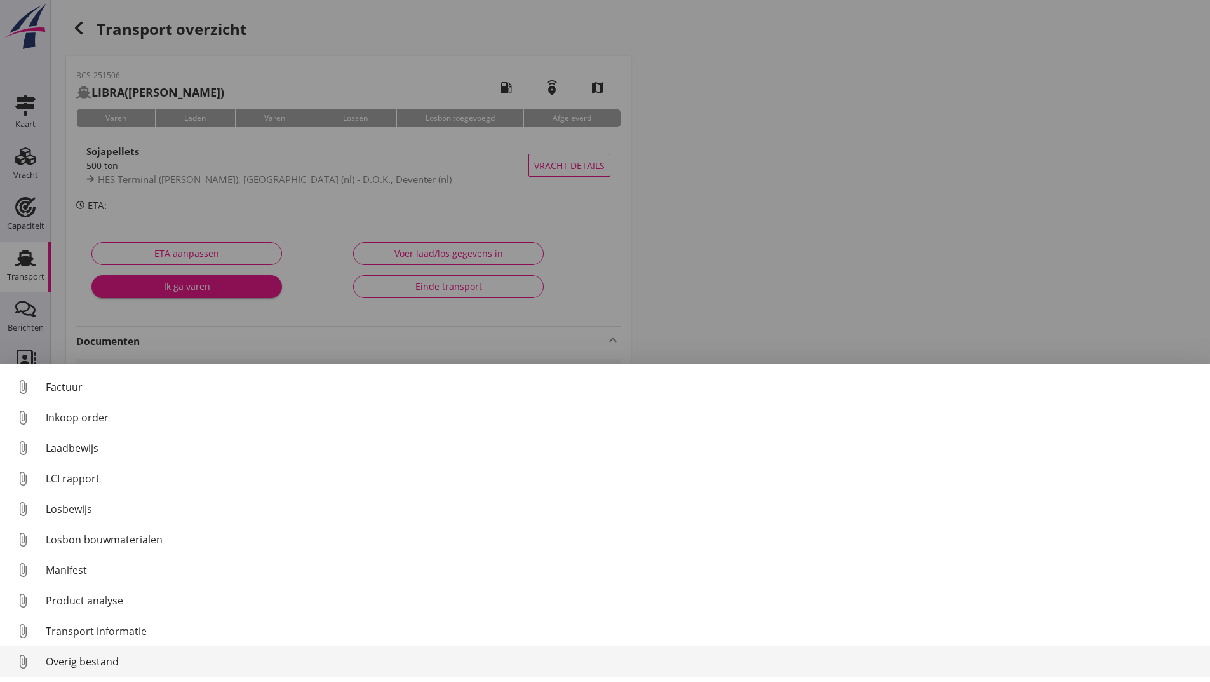
click at [104, 663] on div "Overig bestand" at bounding box center [623, 661] width 1155 height 15
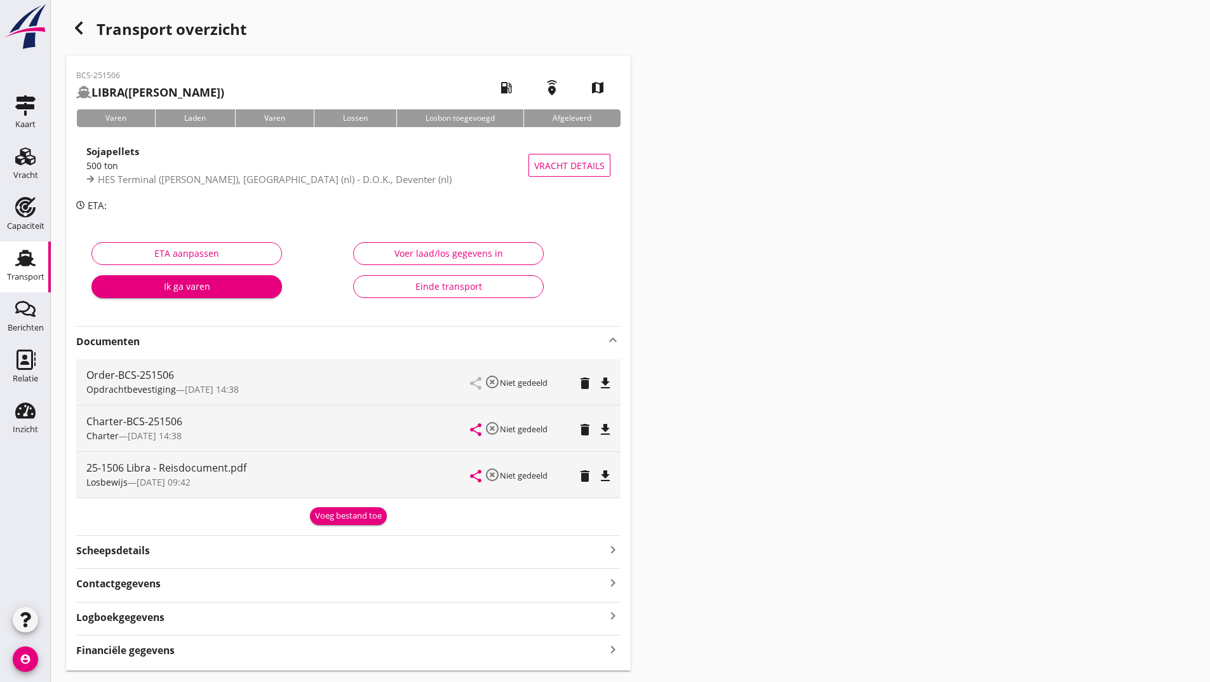
click at [355, 519] on div "Voeg bestand toe" at bounding box center [348, 516] width 67 height 13
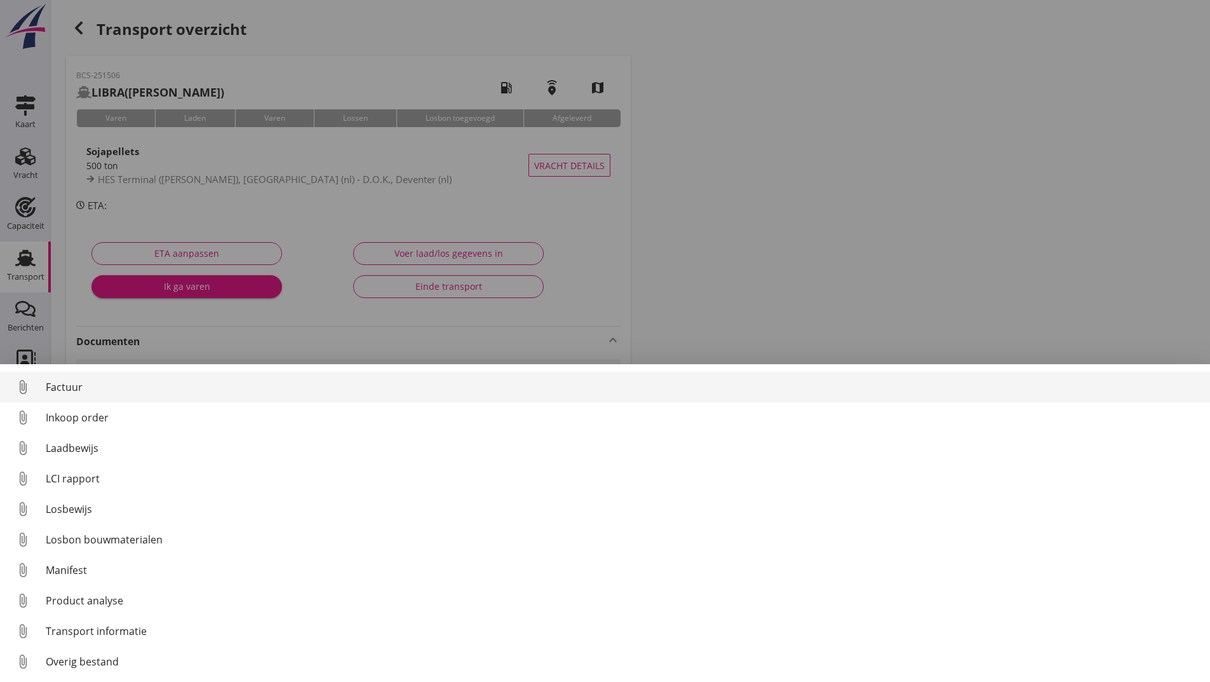
click at [69, 390] on div "Factuur" at bounding box center [623, 386] width 1155 height 15
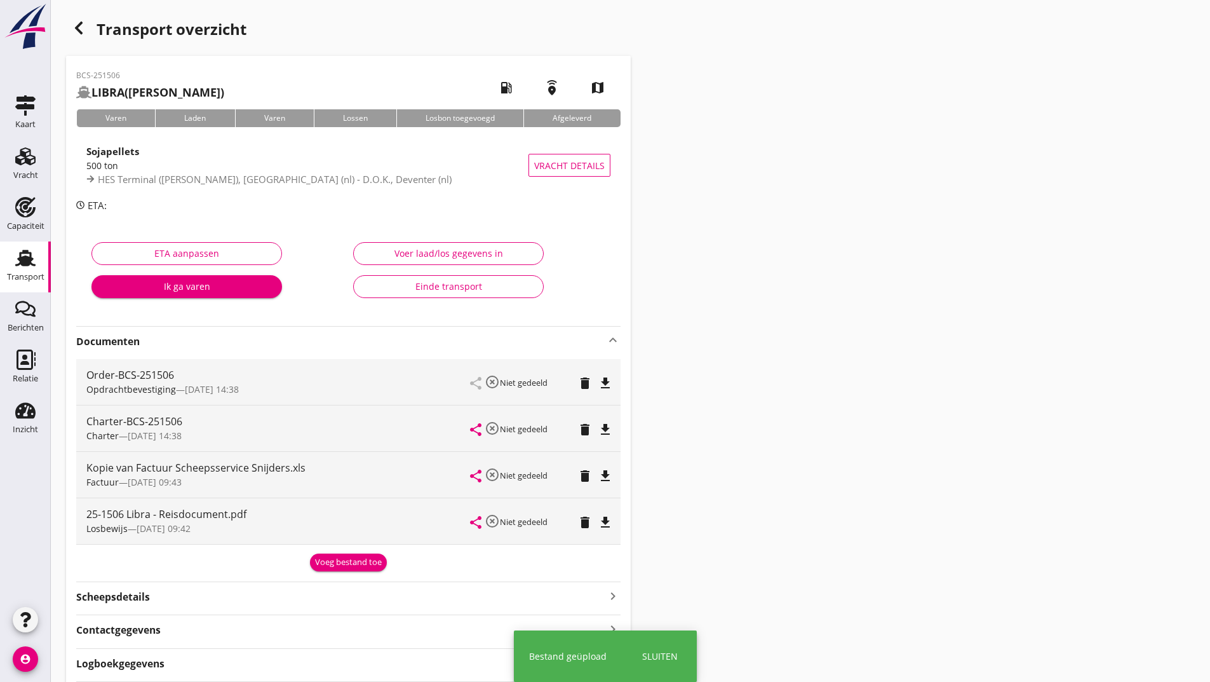
click at [339, 566] on div "Voeg bestand toe" at bounding box center [348, 562] width 67 height 13
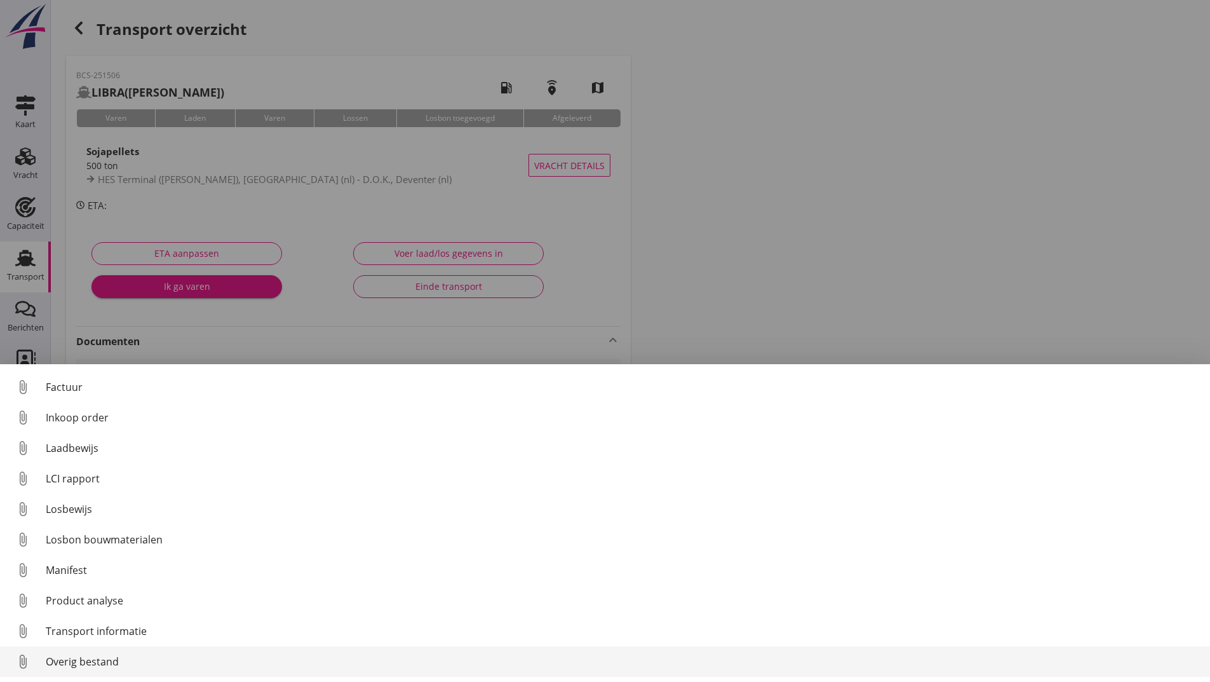
click at [111, 659] on div "Overig bestand" at bounding box center [623, 661] width 1155 height 15
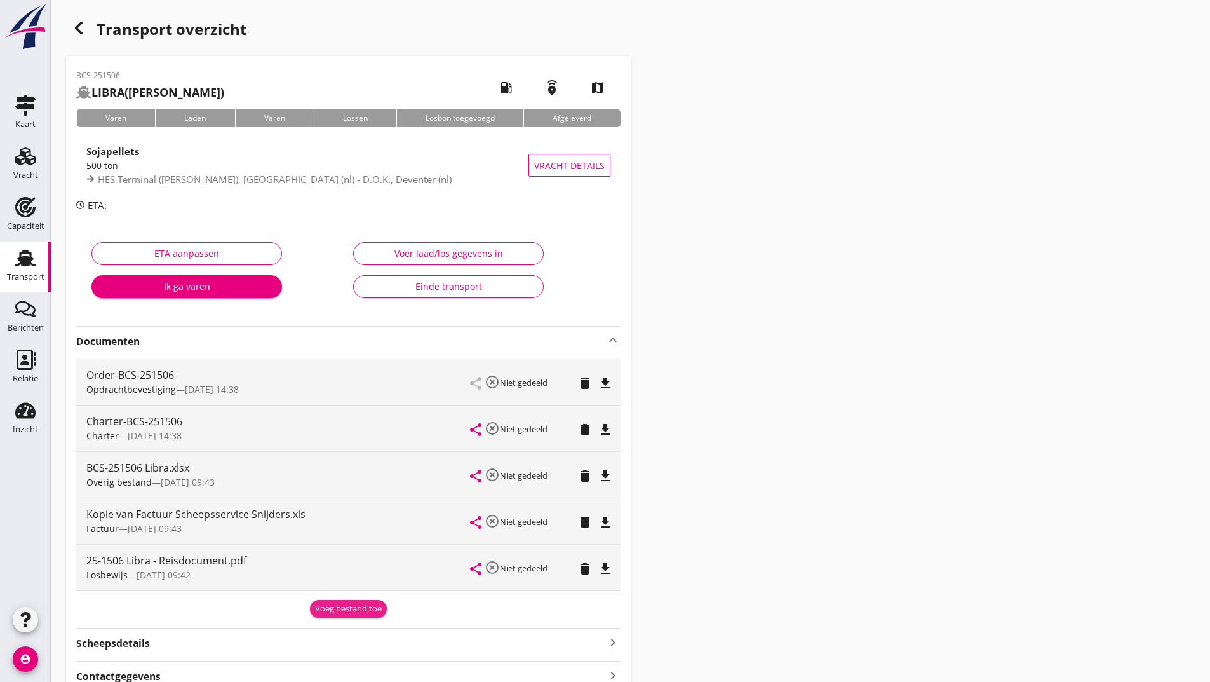
drag, startPoint x: 330, startPoint y: 602, endPoint x: 304, endPoint y: 623, distance: 34.3
click at [330, 603] on button "Voeg bestand toe" at bounding box center [348, 609] width 77 height 18
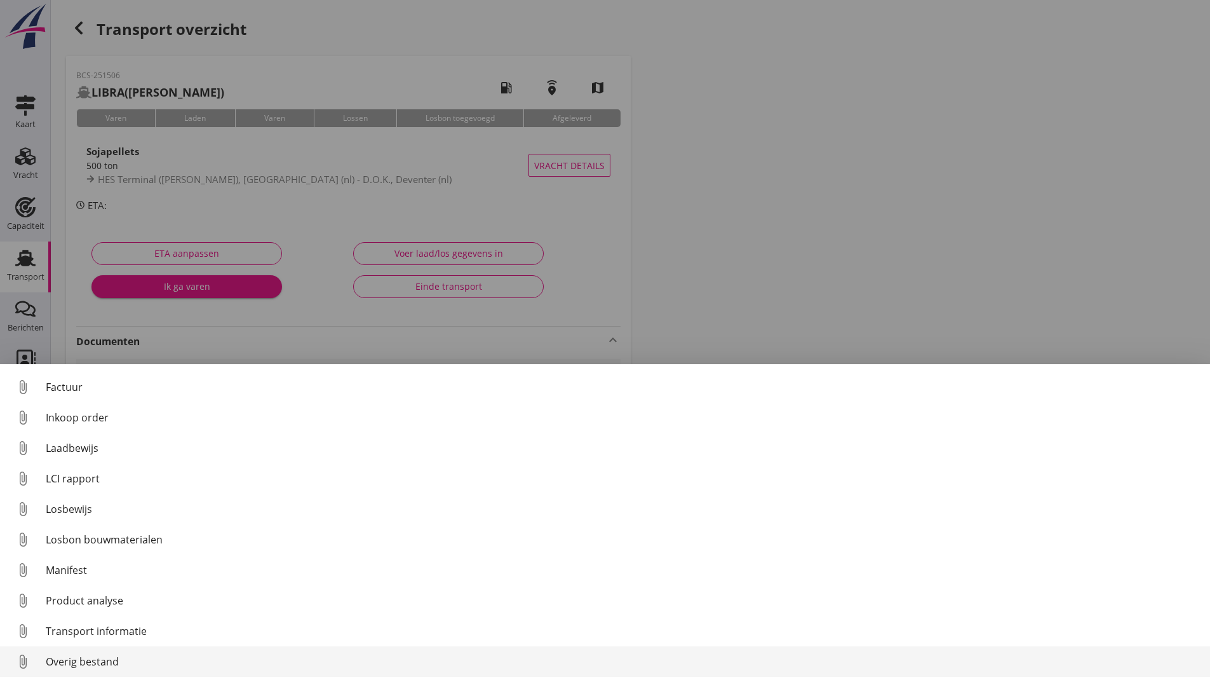
click at [100, 662] on div "Overig bestand" at bounding box center [623, 661] width 1155 height 15
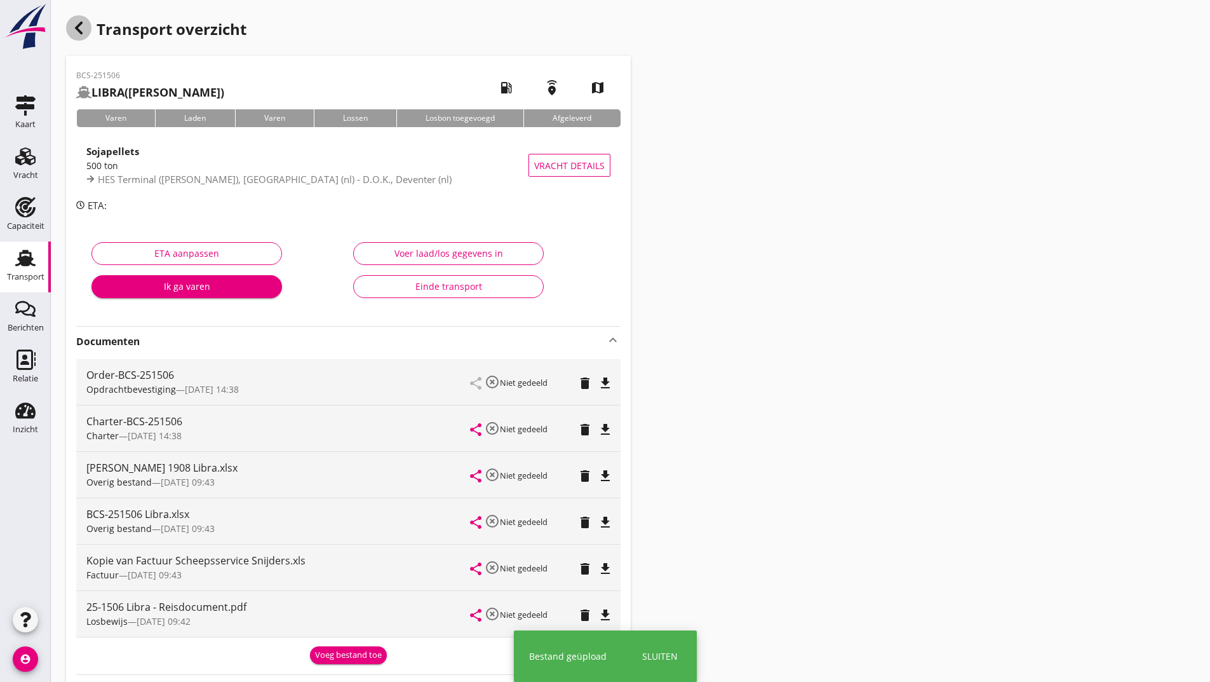
click at [83, 28] on icon "button" at bounding box center [78, 27] width 15 height 15
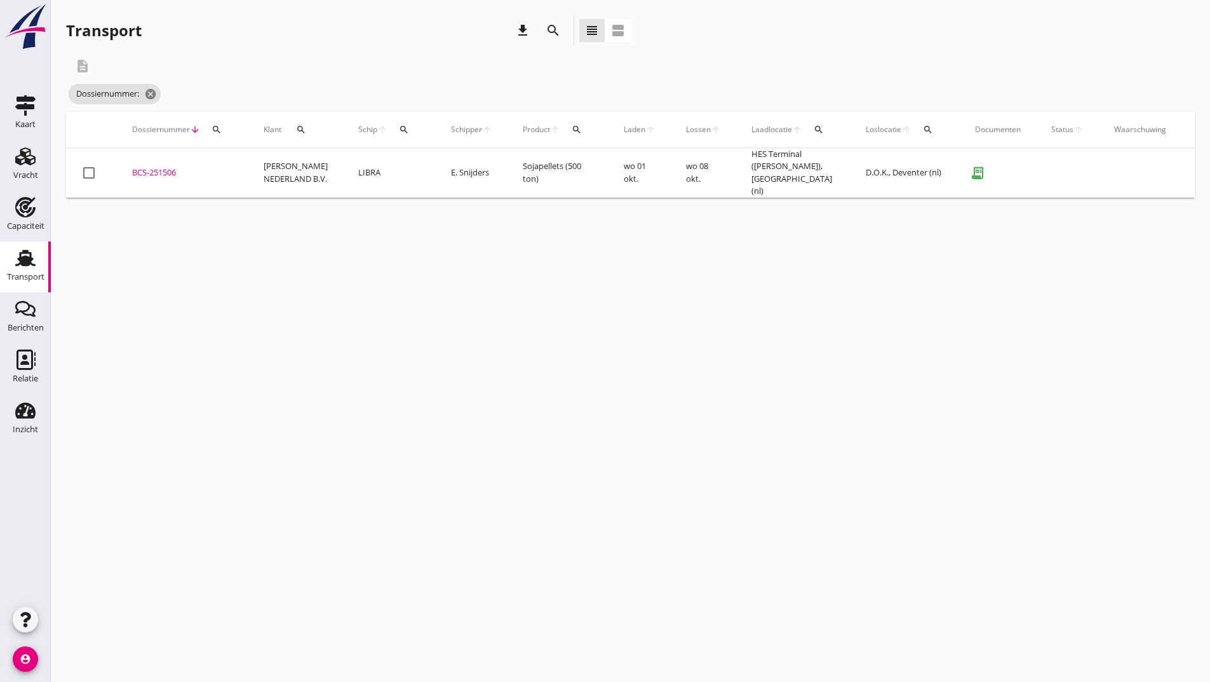
click at [551, 31] on icon "search" at bounding box center [553, 30] width 15 height 15
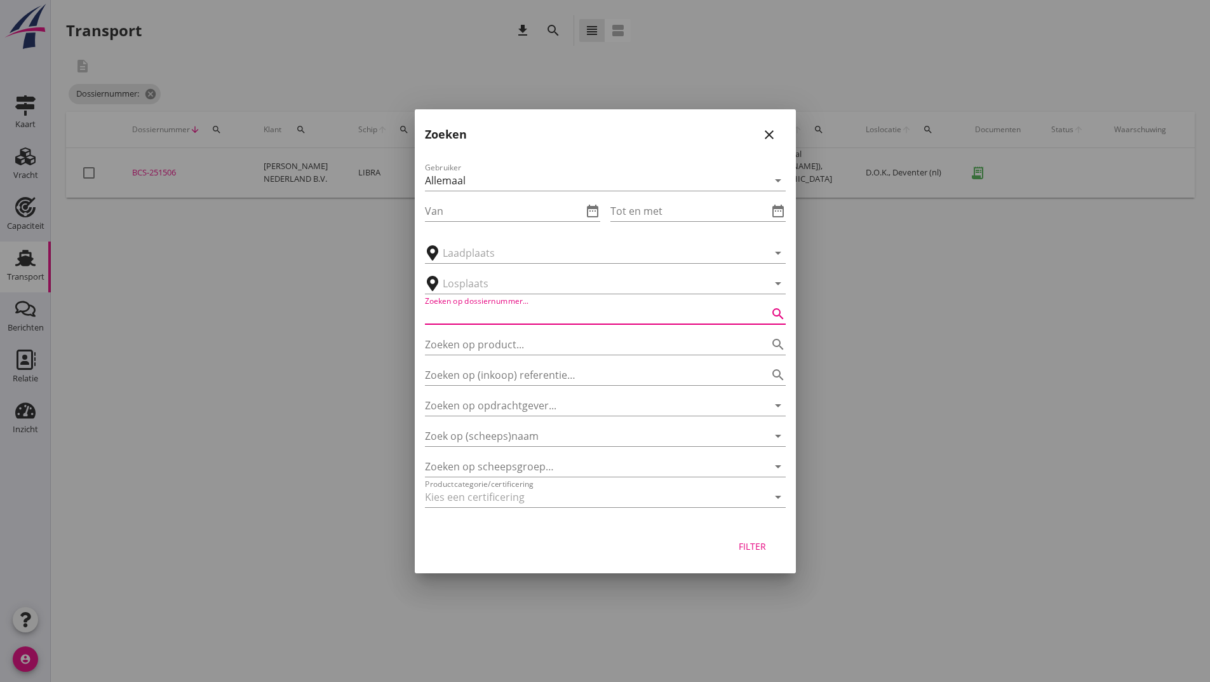
click at [475, 308] on input "Zoeken op dossiernummer..." at bounding box center [587, 314] width 325 height 20
type input "251508"
click at [755, 546] on div "Filter" at bounding box center [753, 545] width 36 height 13
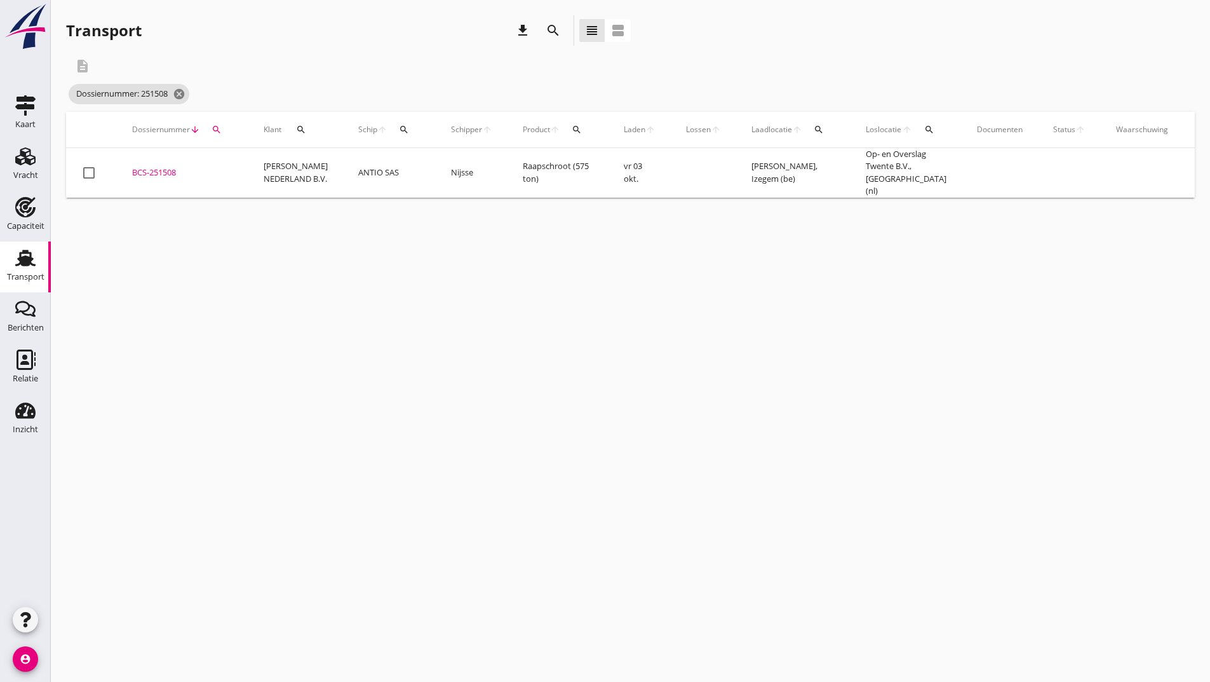
click at [172, 167] on div "BCS-251508" at bounding box center [182, 172] width 101 height 13
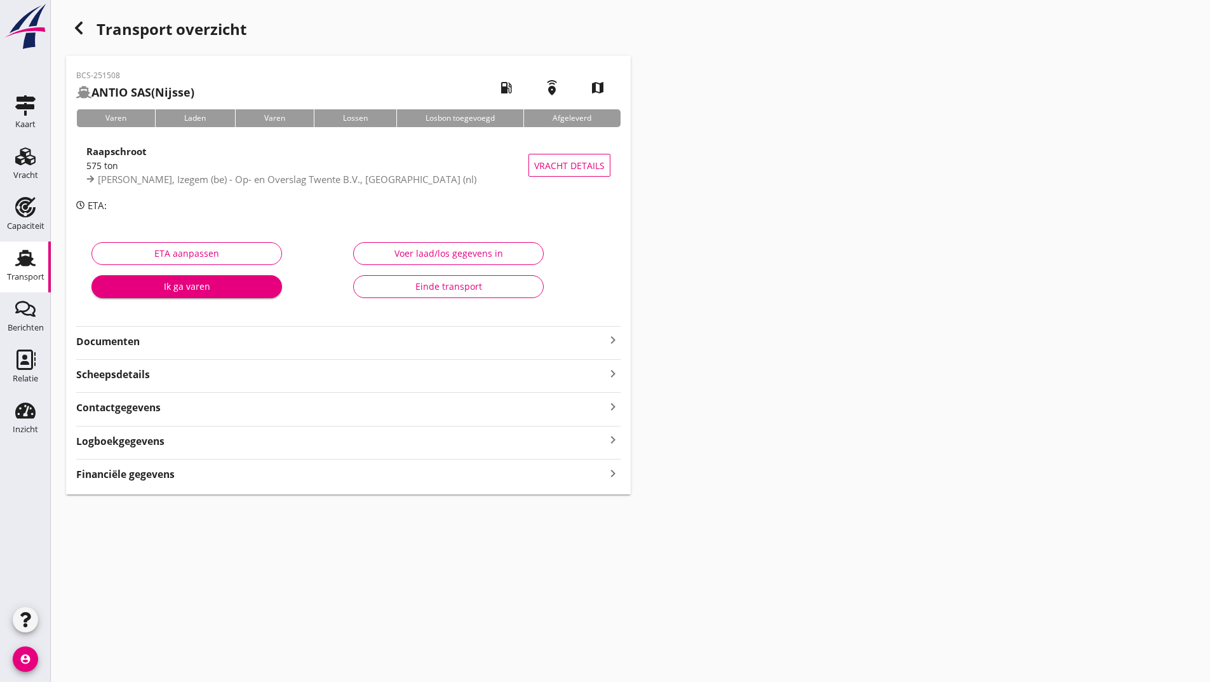
click at [144, 337] on strong "Documenten" at bounding box center [340, 341] width 529 height 15
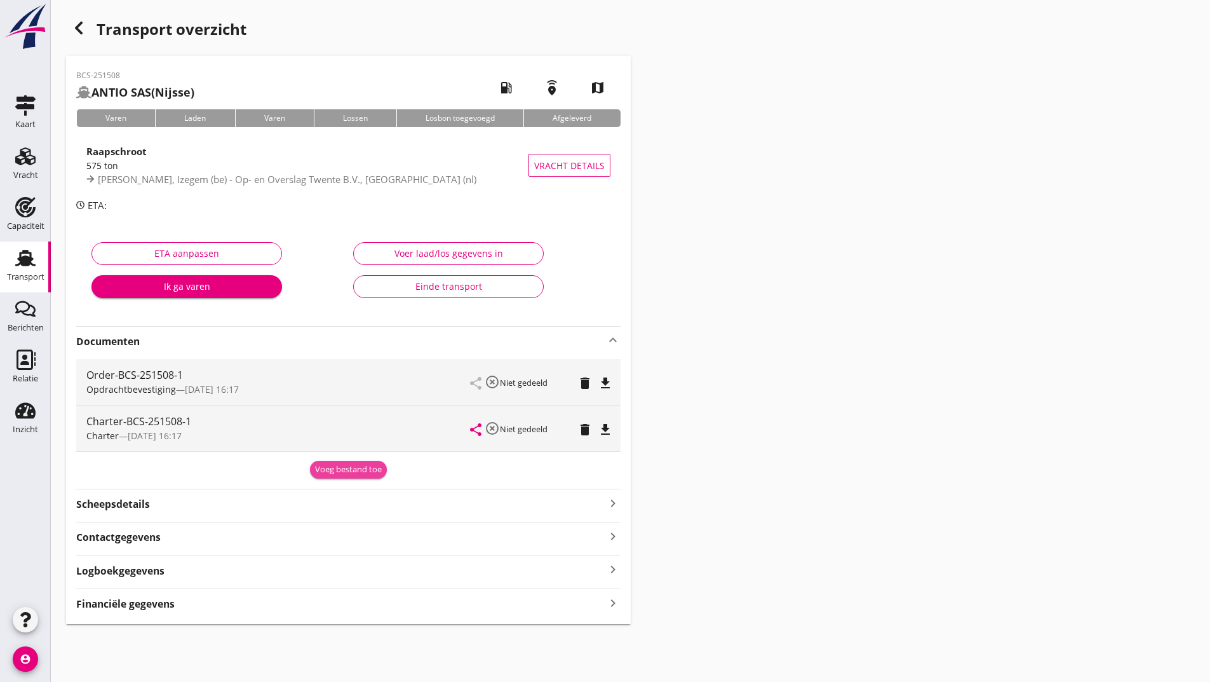
click at [347, 468] on div "Voeg bestand toe" at bounding box center [348, 469] width 67 height 13
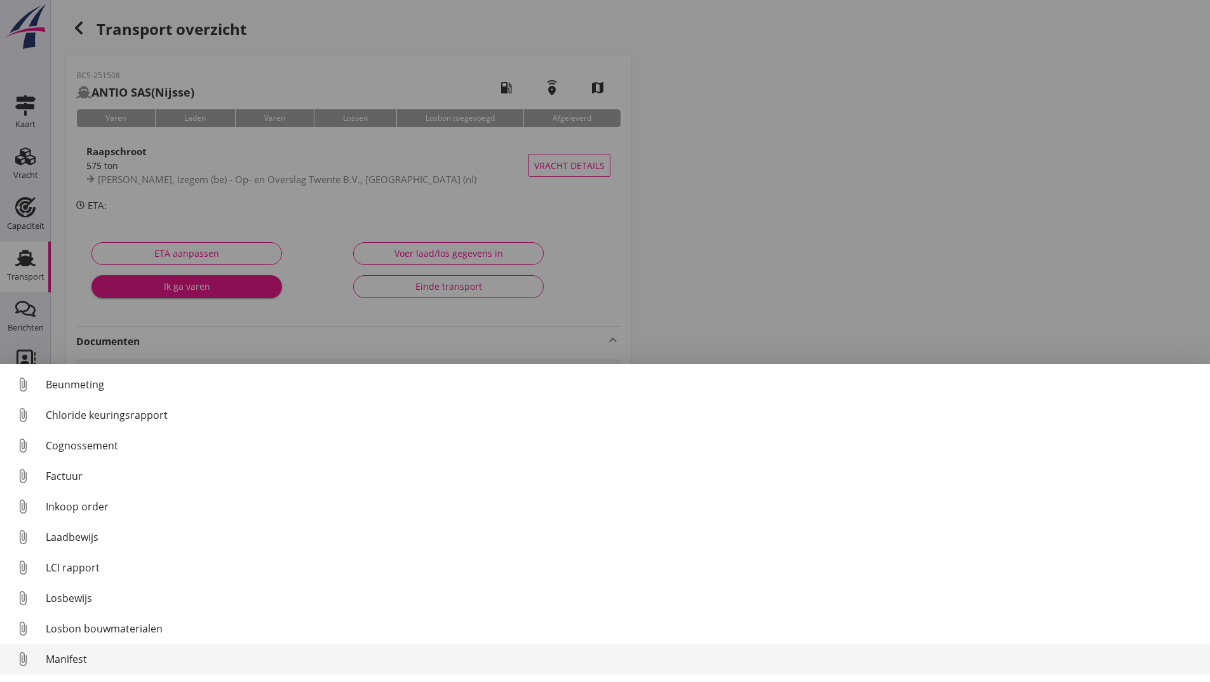
scroll to position [89, 0]
click at [88, 666] on div "Overig bestand" at bounding box center [623, 661] width 1155 height 15
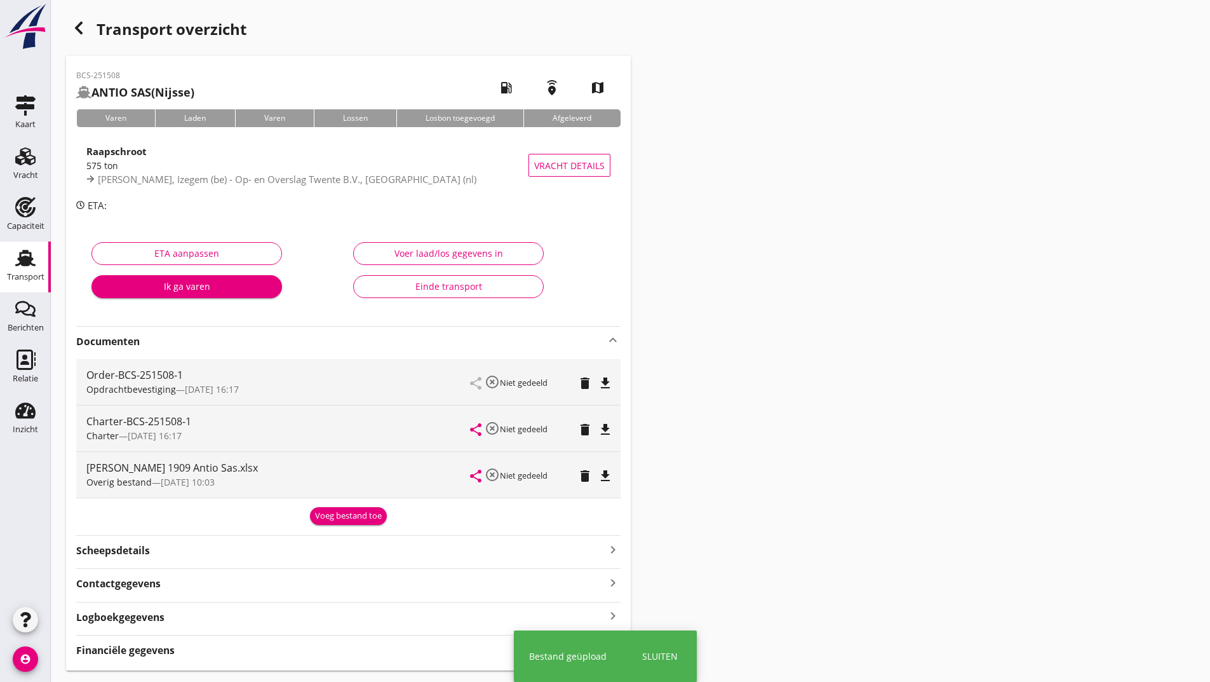
click at [332, 521] on div "Voeg bestand toe" at bounding box center [348, 516] width 67 height 13
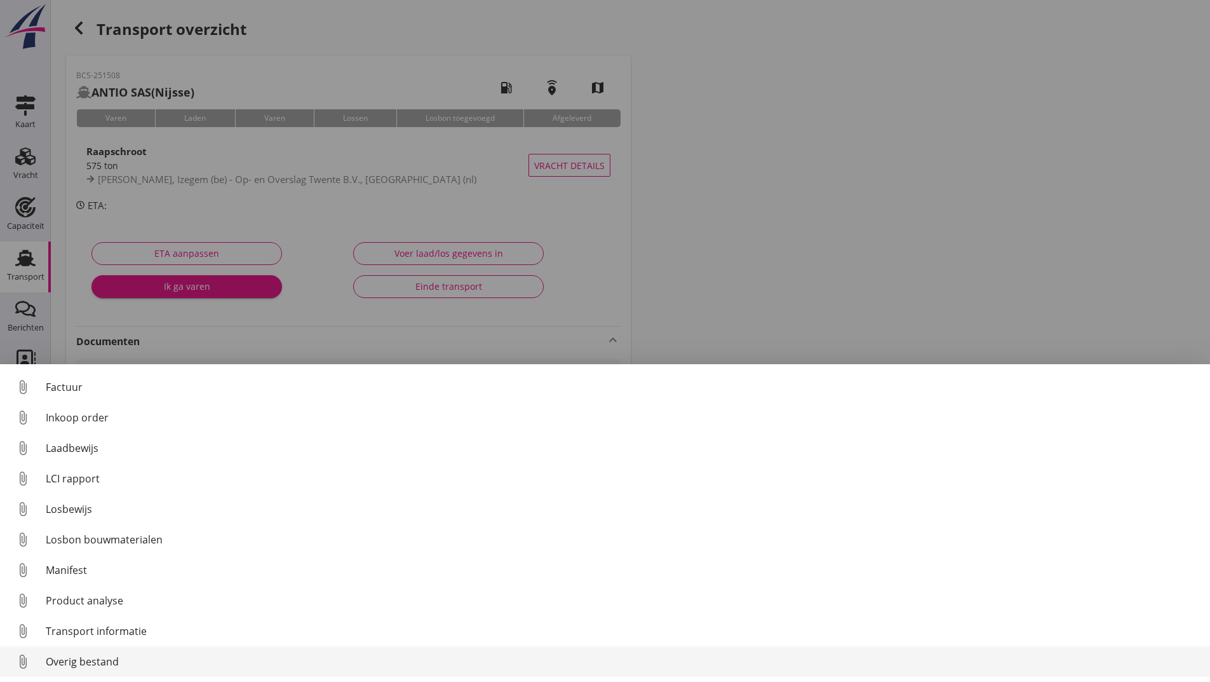
click at [74, 667] on div "Overig bestand" at bounding box center [623, 661] width 1155 height 15
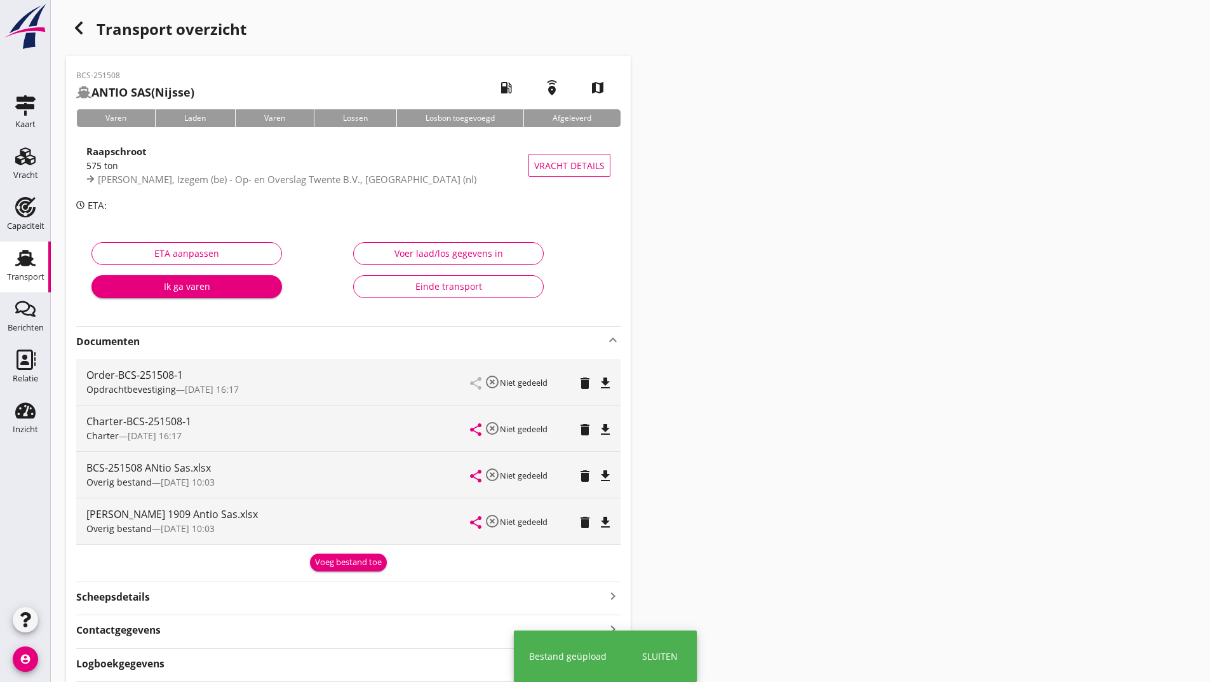
click at [338, 563] on div "Voeg bestand toe" at bounding box center [348, 562] width 67 height 13
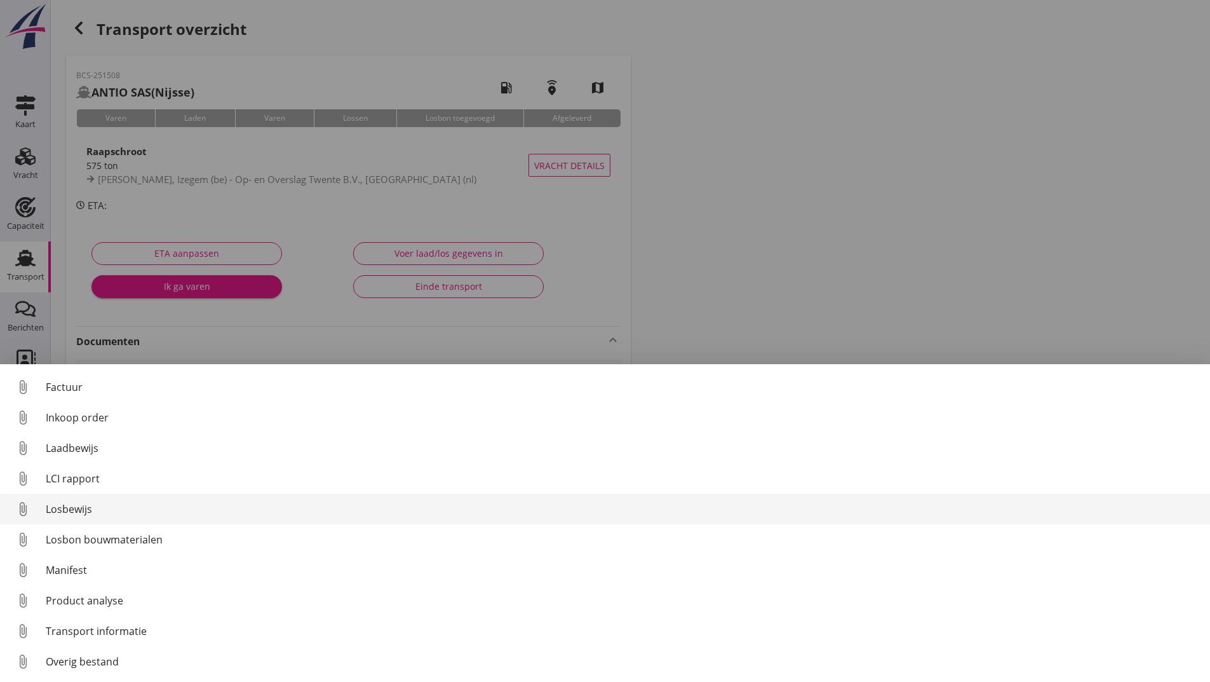
click at [83, 513] on div "Losbewijs" at bounding box center [623, 508] width 1155 height 15
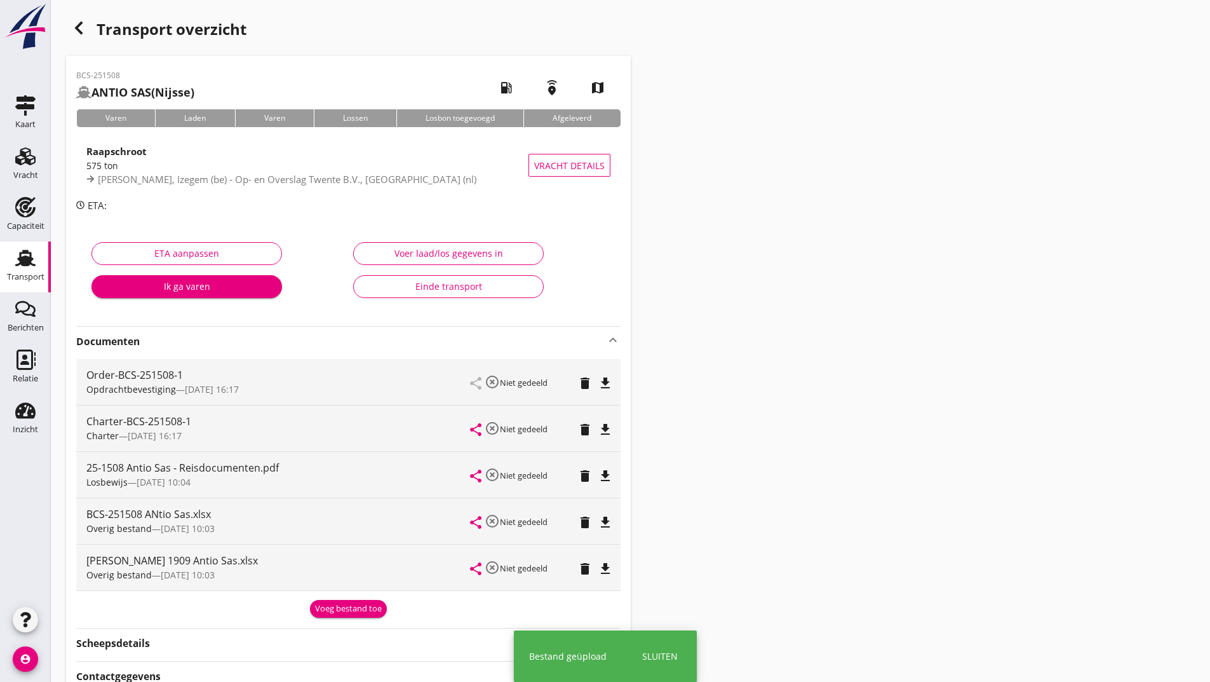
click at [334, 607] on div "Voeg bestand toe" at bounding box center [348, 608] width 67 height 13
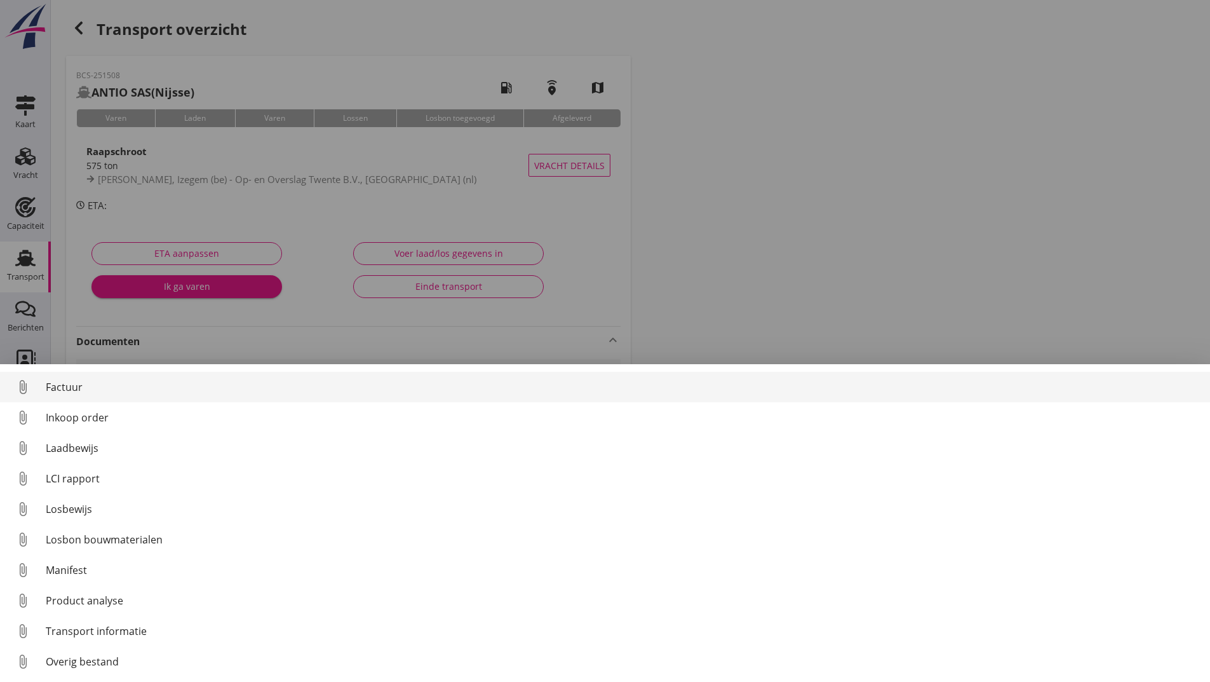
click at [76, 388] on div "Factuur" at bounding box center [623, 386] width 1155 height 15
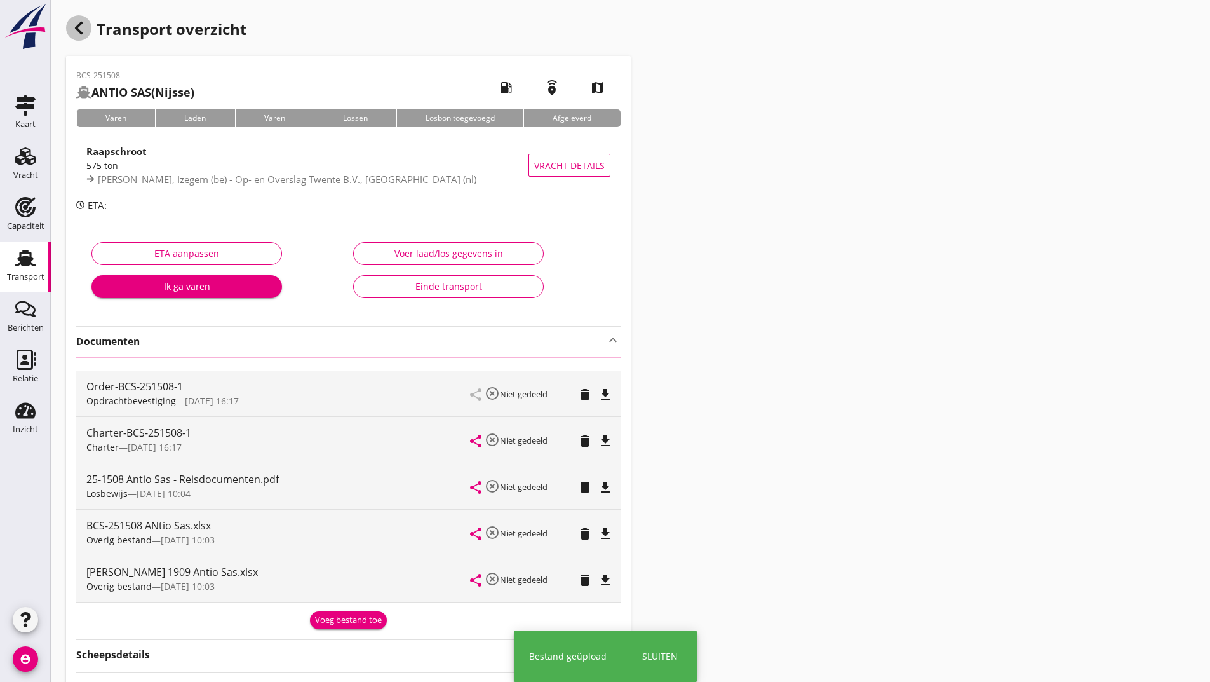
click at [74, 24] on icon "button" at bounding box center [78, 27] width 15 height 15
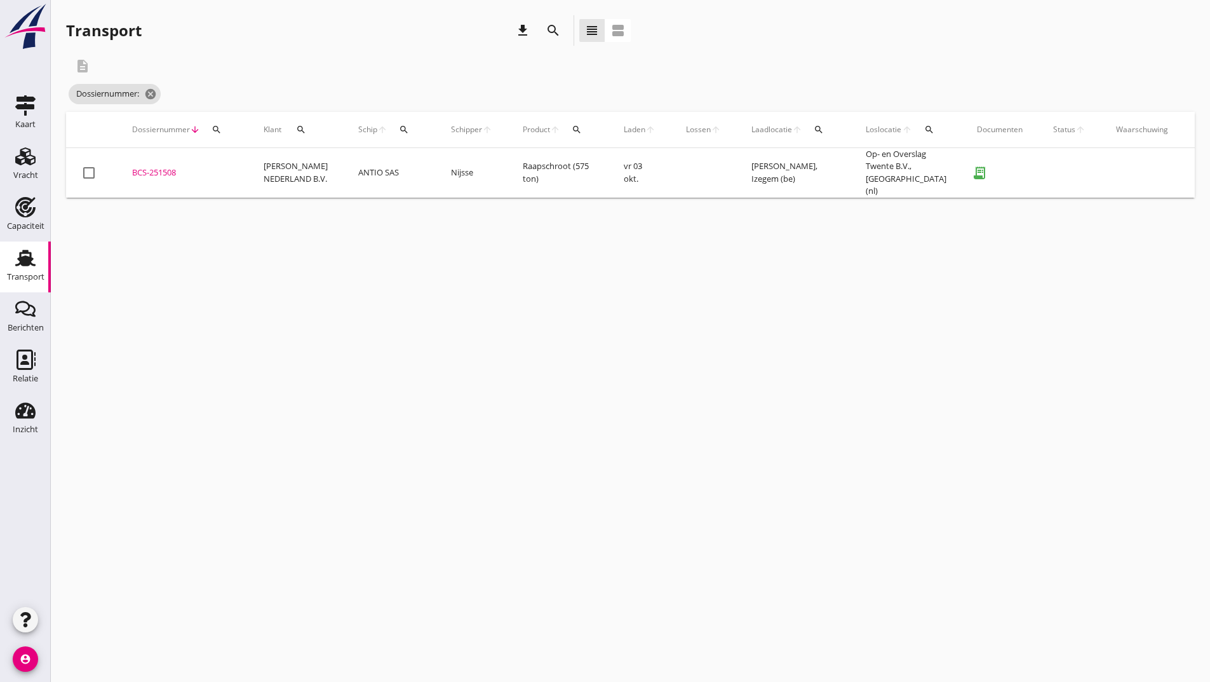
click at [554, 29] on icon "search" at bounding box center [553, 30] width 15 height 15
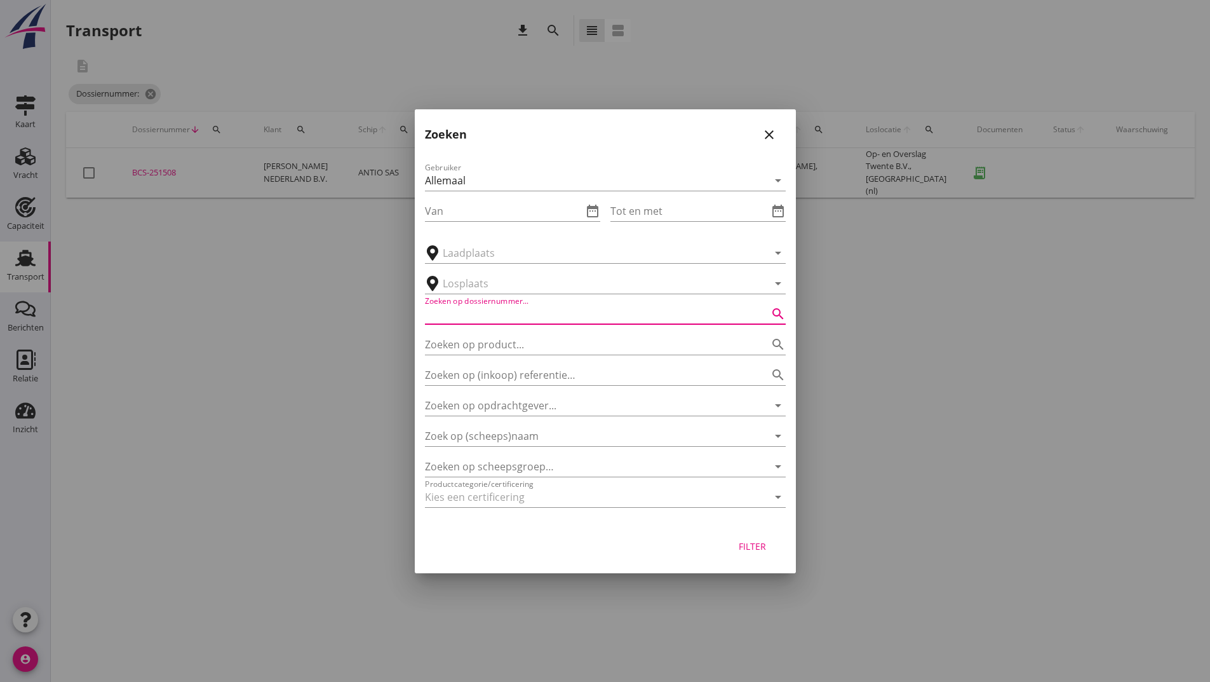
click at [484, 307] on input "Zoeken op dossiernummer..." at bounding box center [587, 314] width 325 height 20
type input "251514"
drag, startPoint x: 757, startPoint y: 544, endPoint x: 801, endPoint y: 515, distance: 53.2
click at [764, 540] on div "Filter" at bounding box center [753, 545] width 36 height 13
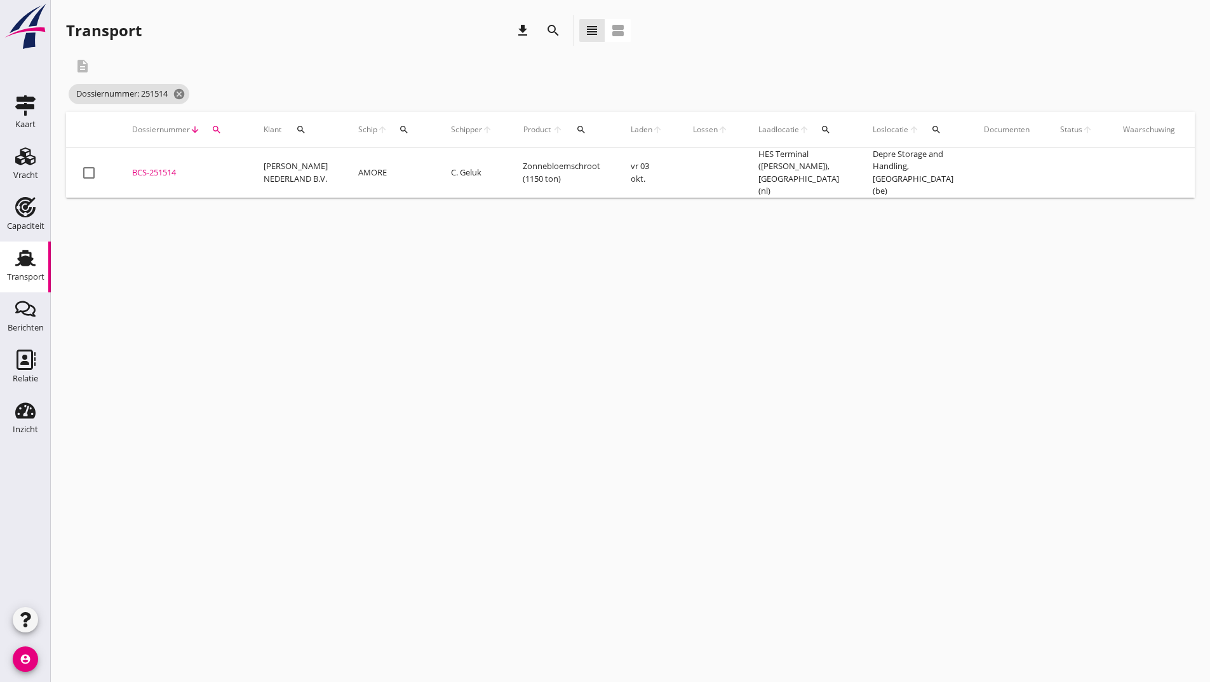
click at [161, 170] on div "BCS-251514" at bounding box center [182, 172] width 101 height 13
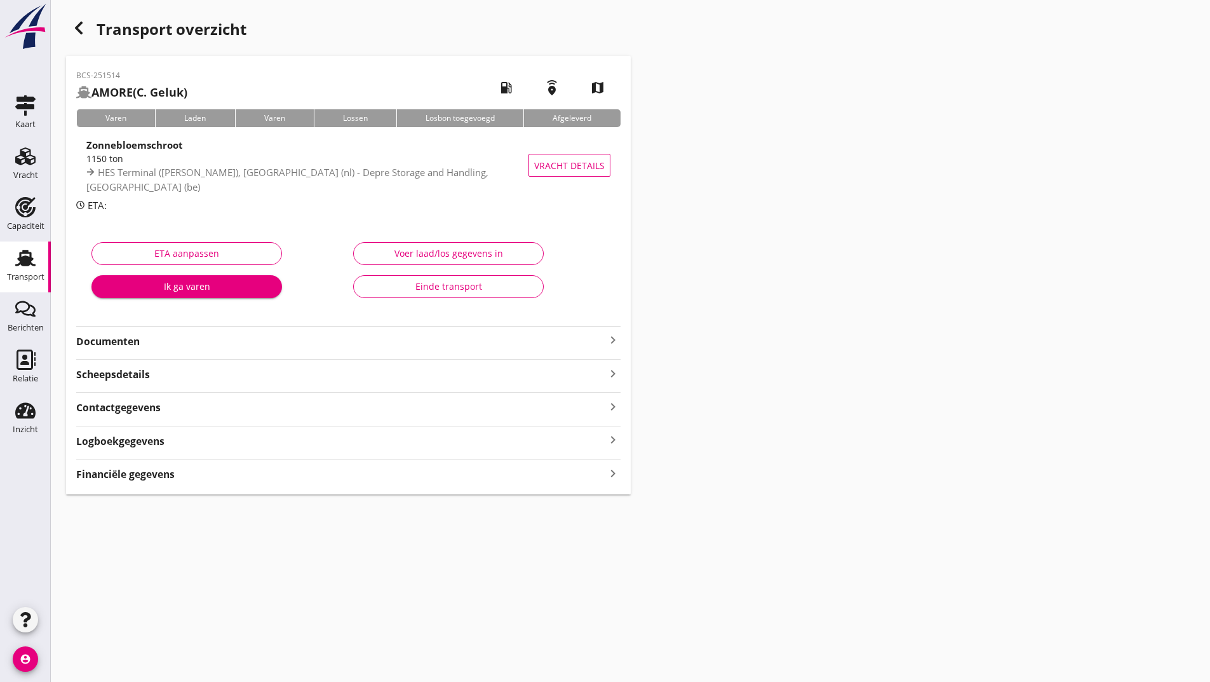
click at [132, 337] on strong "Documenten" at bounding box center [340, 341] width 529 height 15
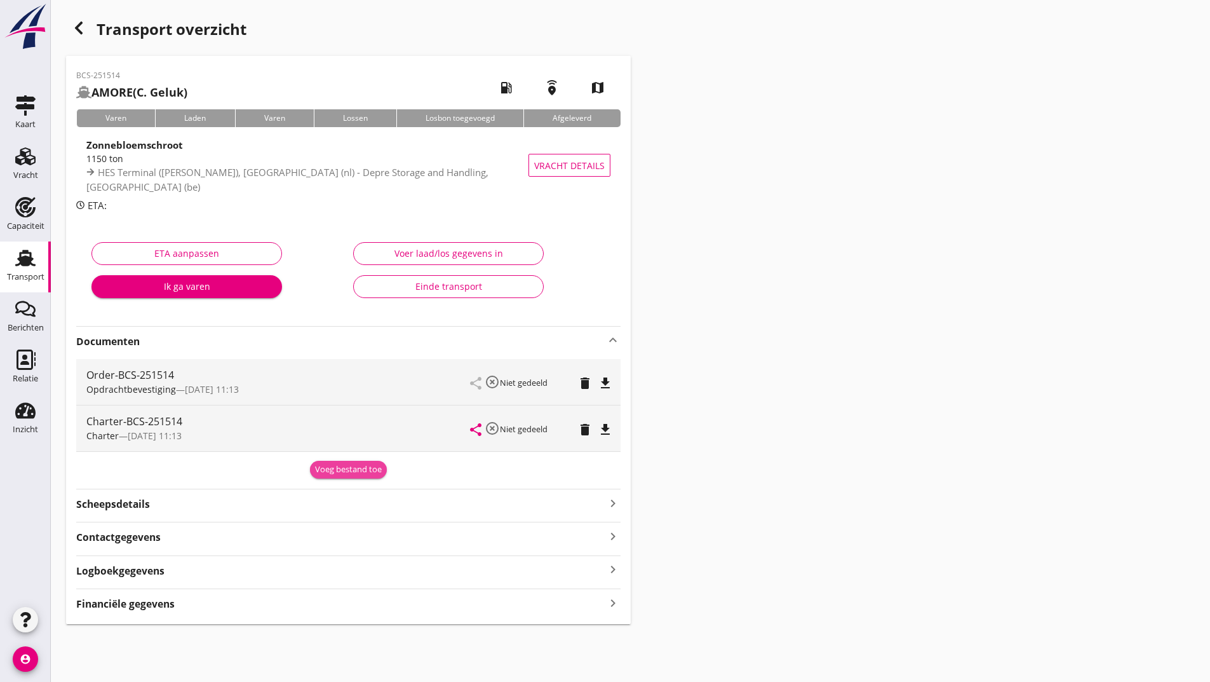
click at [323, 471] on div "Voeg bestand toe" at bounding box center [348, 469] width 67 height 13
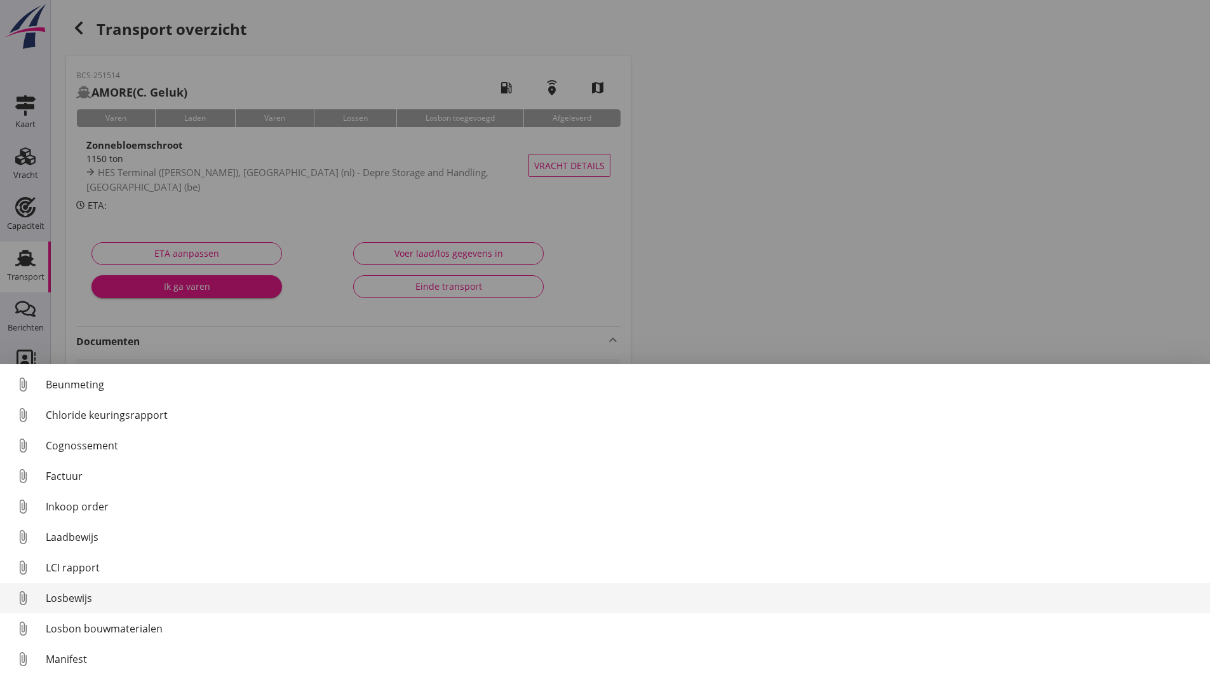
click at [69, 600] on div "Losbewijs" at bounding box center [623, 597] width 1155 height 15
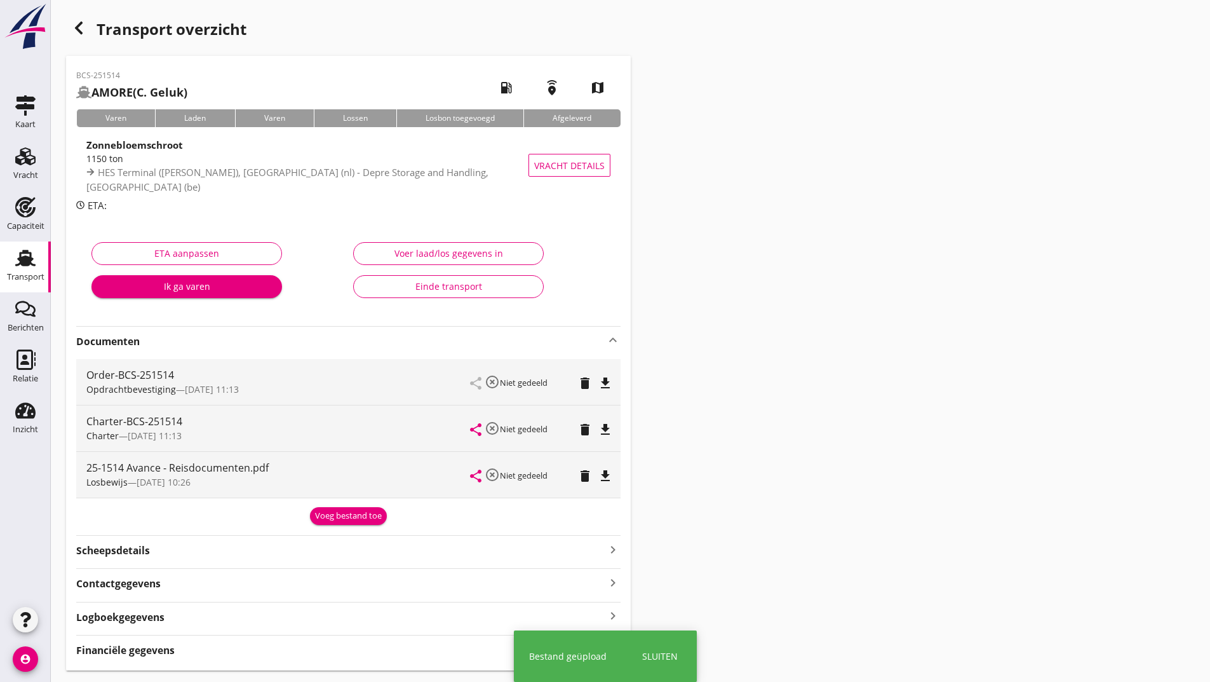
click at [330, 486] on div "Losbewijs — [DATE] 10:26" at bounding box center [278, 481] width 384 height 13
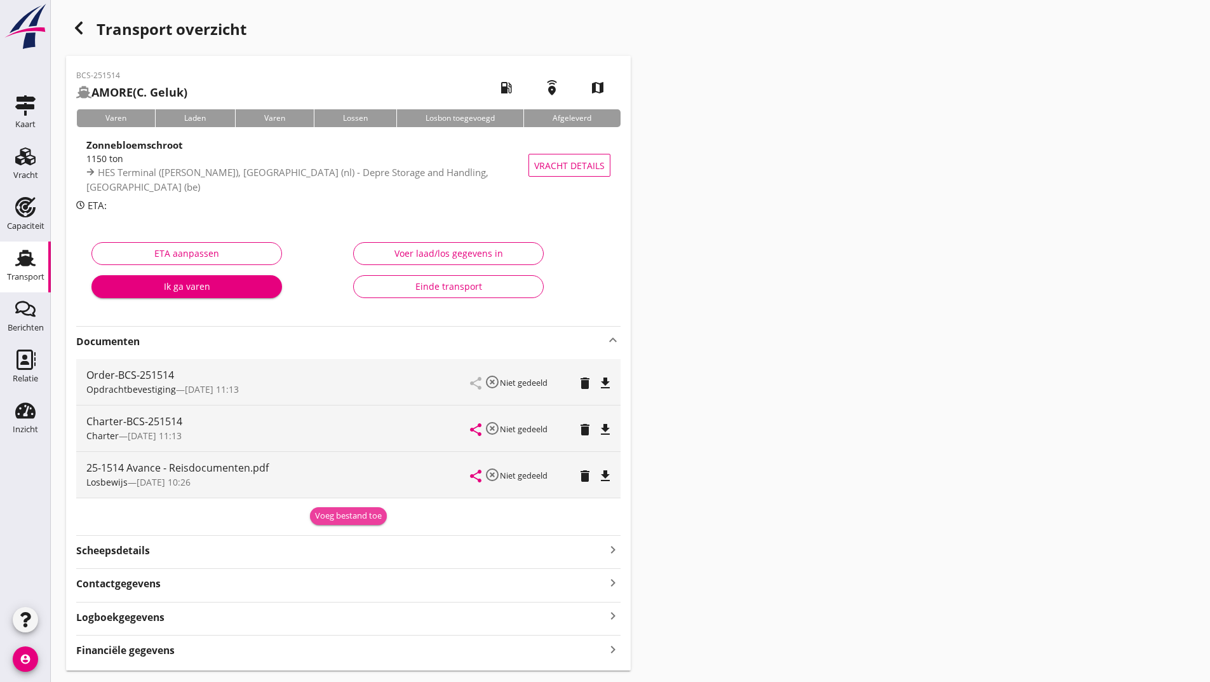
click at [336, 514] on div "Voeg bestand toe" at bounding box center [348, 516] width 67 height 13
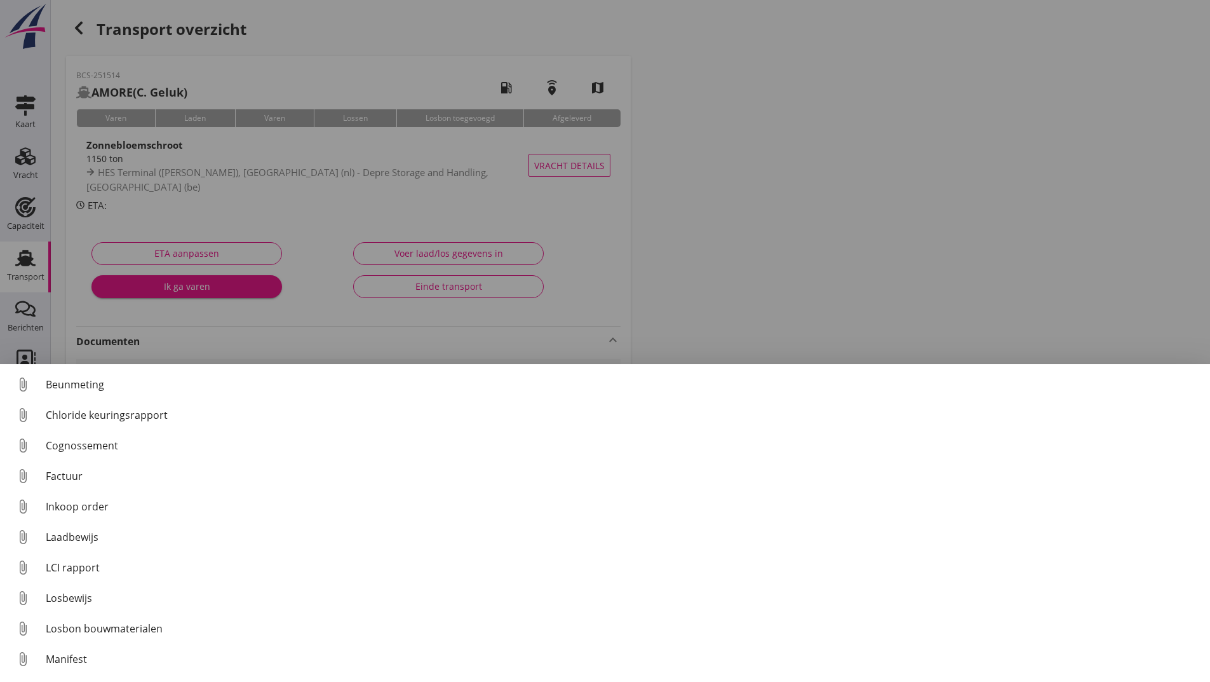
click at [413, 354] on div at bounding box center [605, 341] width 1210 height 682
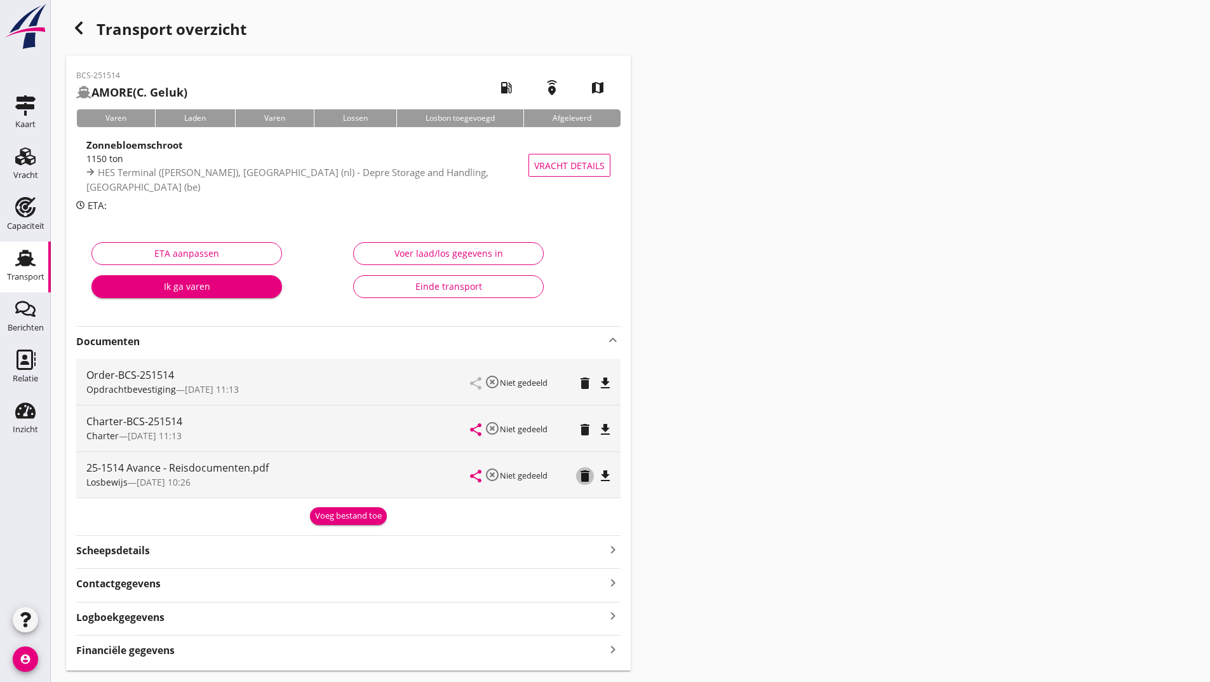
click at [583, 480] on icon "delete" at bounding box center [585, 475] width 15 height 15
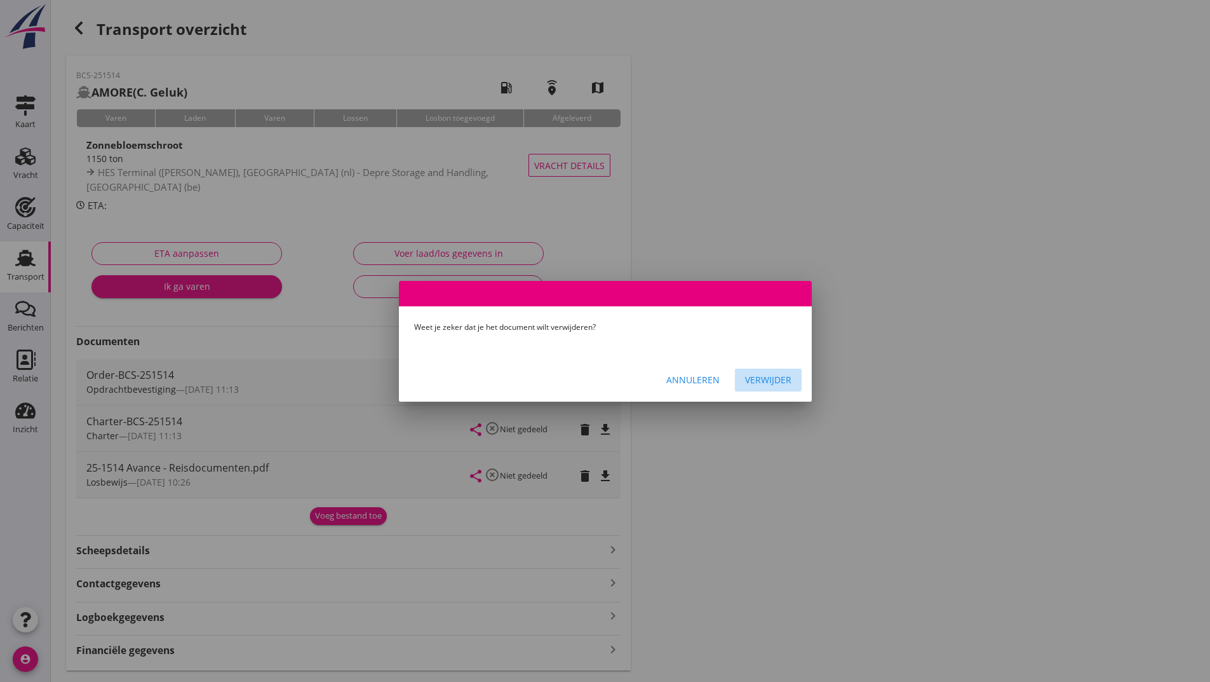
click at [763, 384] on div "Verwijder" at bounding box center [768, 379] width 46 height 13
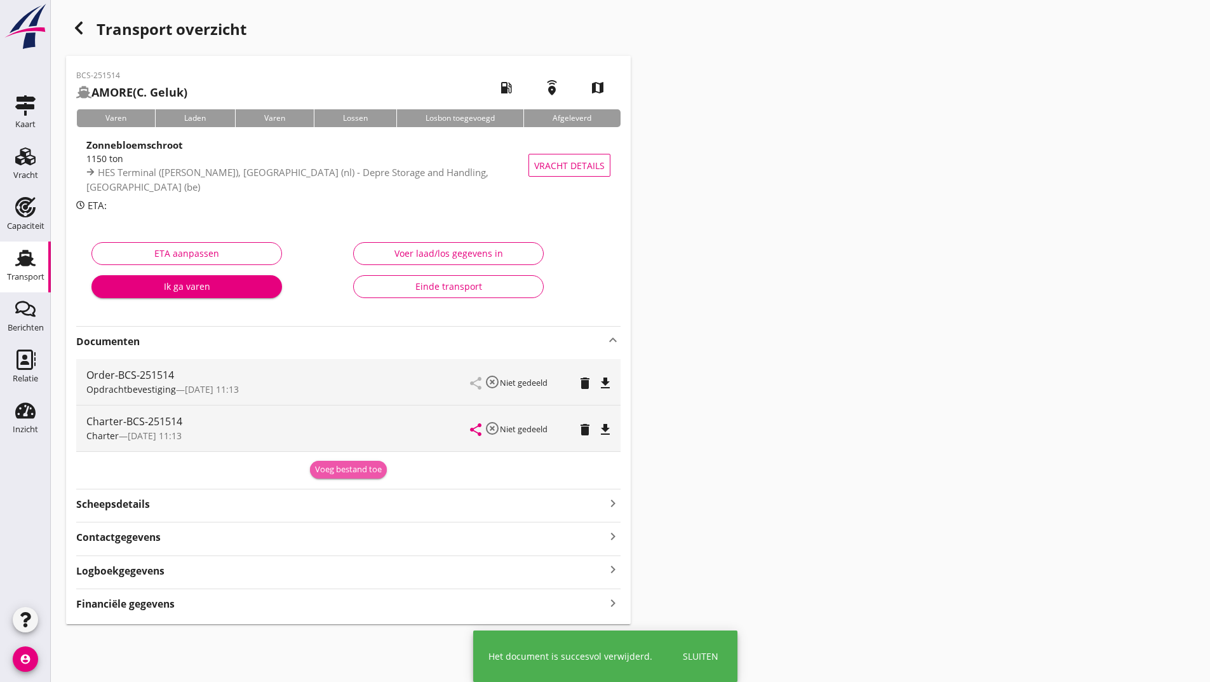
drag, startPoint x: 338, startPoint y: 471, endPoint x: 334, endPoint y: 478, distance: 8.8
click at [341, 472] on div "Voeg bestand toe" at bounding box center [348, 469] width 67 height 13
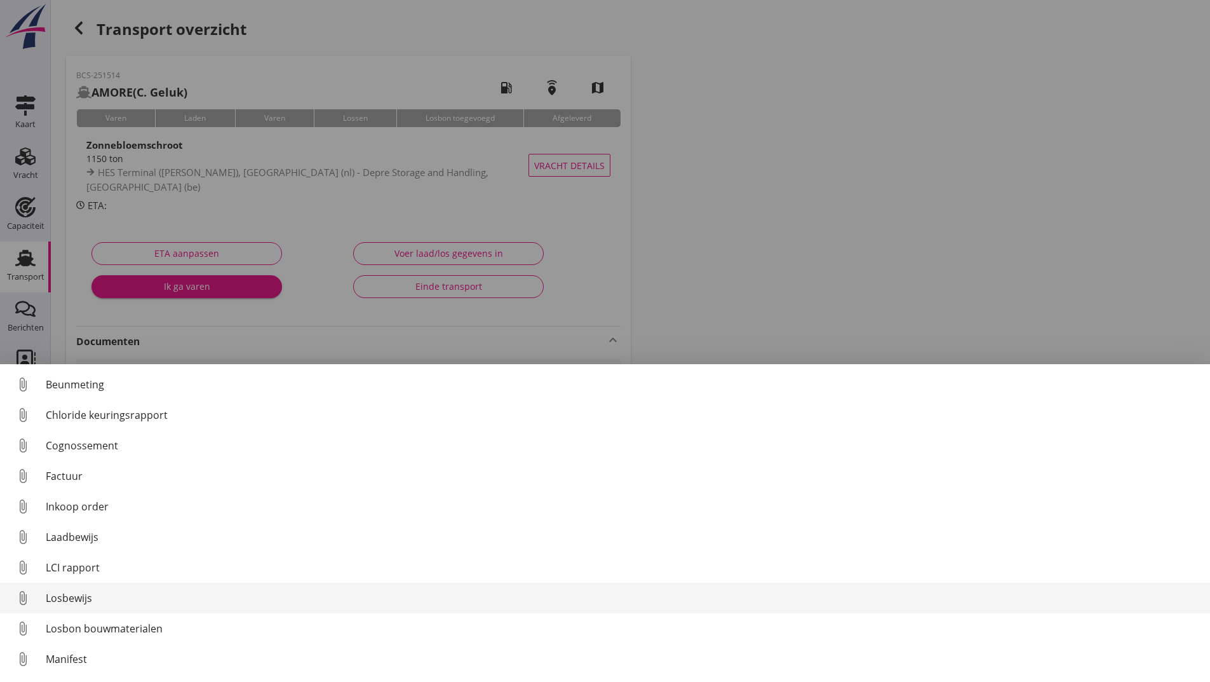
click at [86, 593] on div "Losbewijs" at bounding box center [623, 597] width 1155 height 15
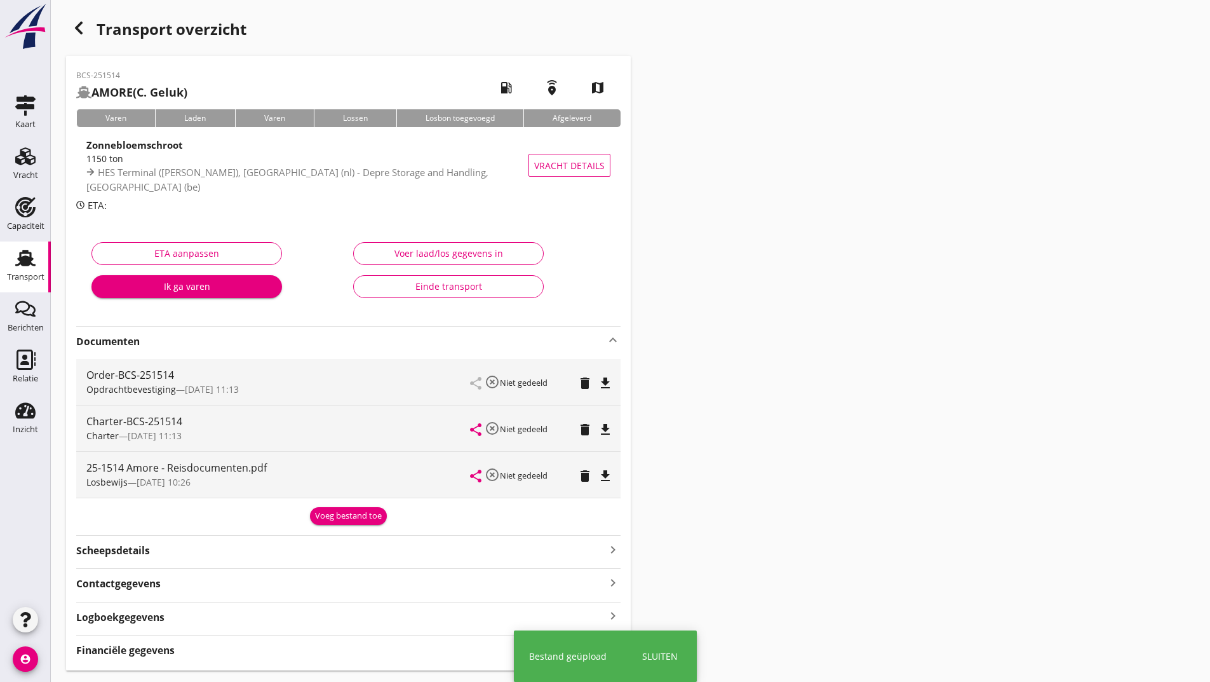
click at [329, 517] on div "Voeg bestand toe" at bounding box center [348, 516] width 67 height 13
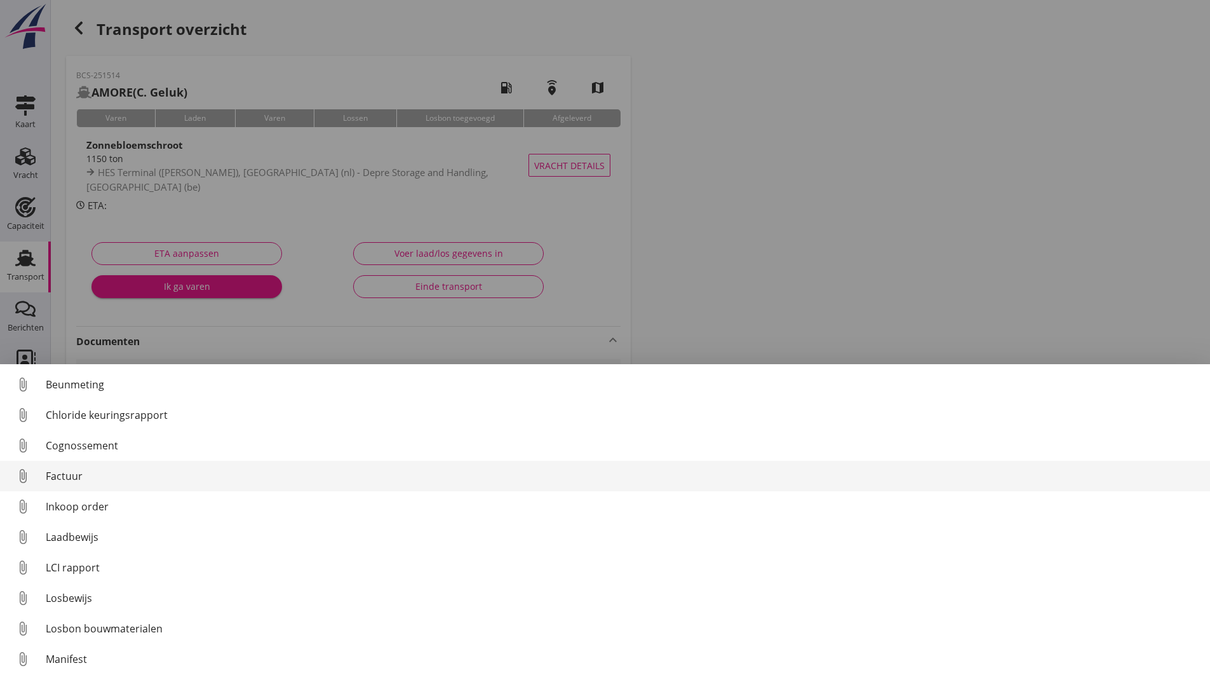
click at [74, 474] on div "Factuur" at bounding box center [623, 475] width 1155 height 15
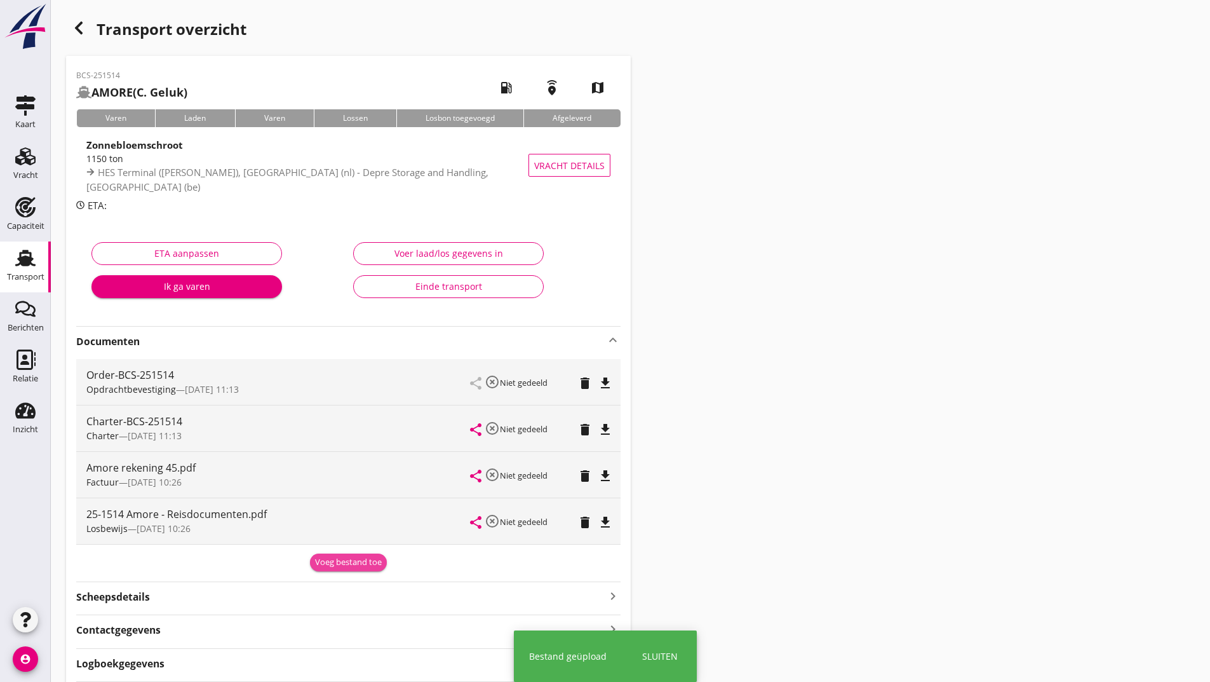
click at [330, 561] on div "Voeg bestand toe" at bounding box center [348, 562] width 67 height 13
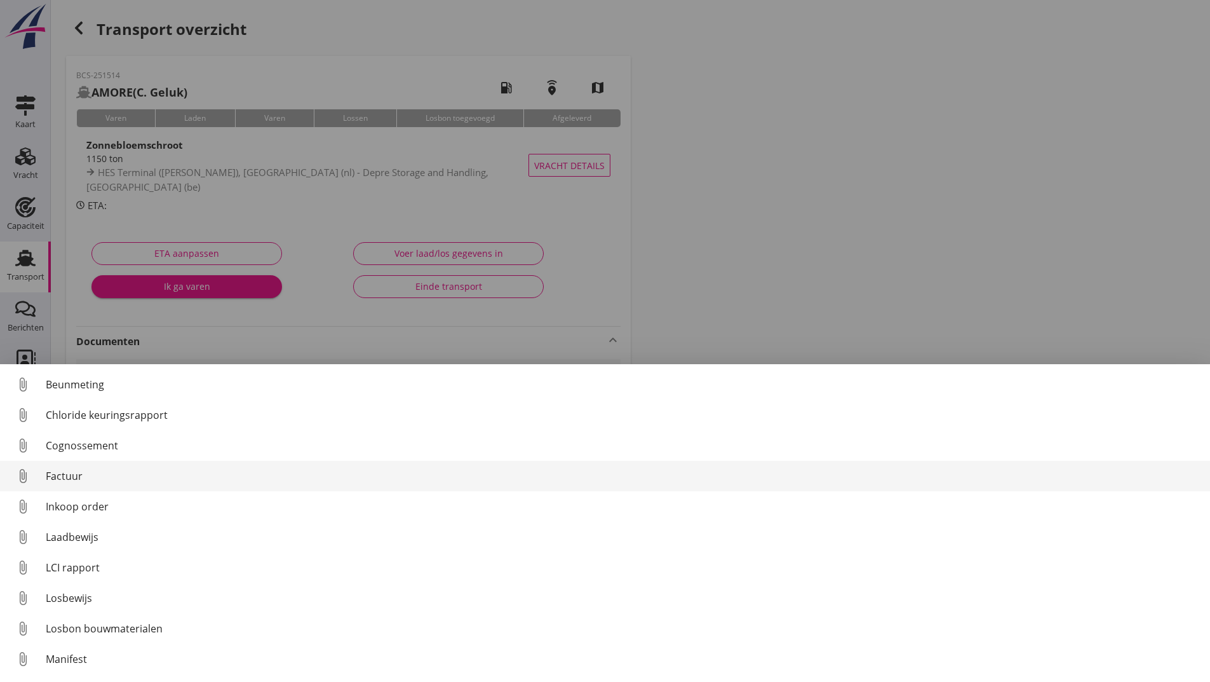
click at [72, 478] on div "Factuur" at bounding box center [623, 475] width 1155 height 15
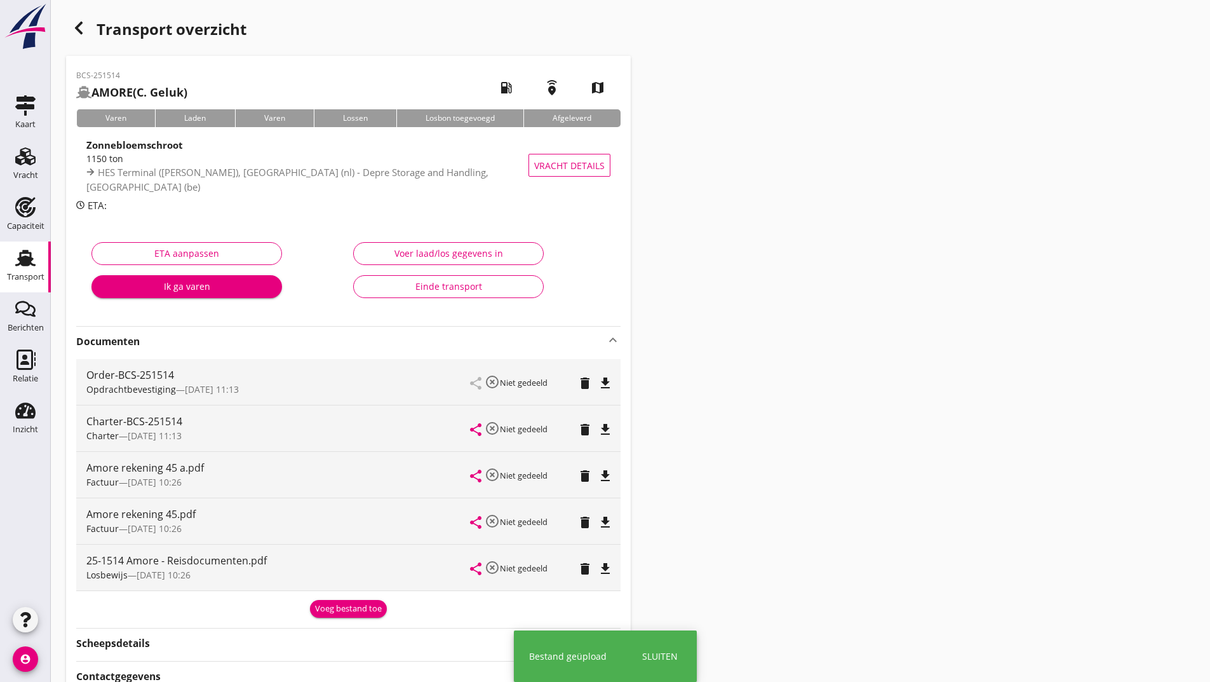
click at [332, 611] on div "Voeg bestand toe" at bounding box center [348, 608] width 67 height 13
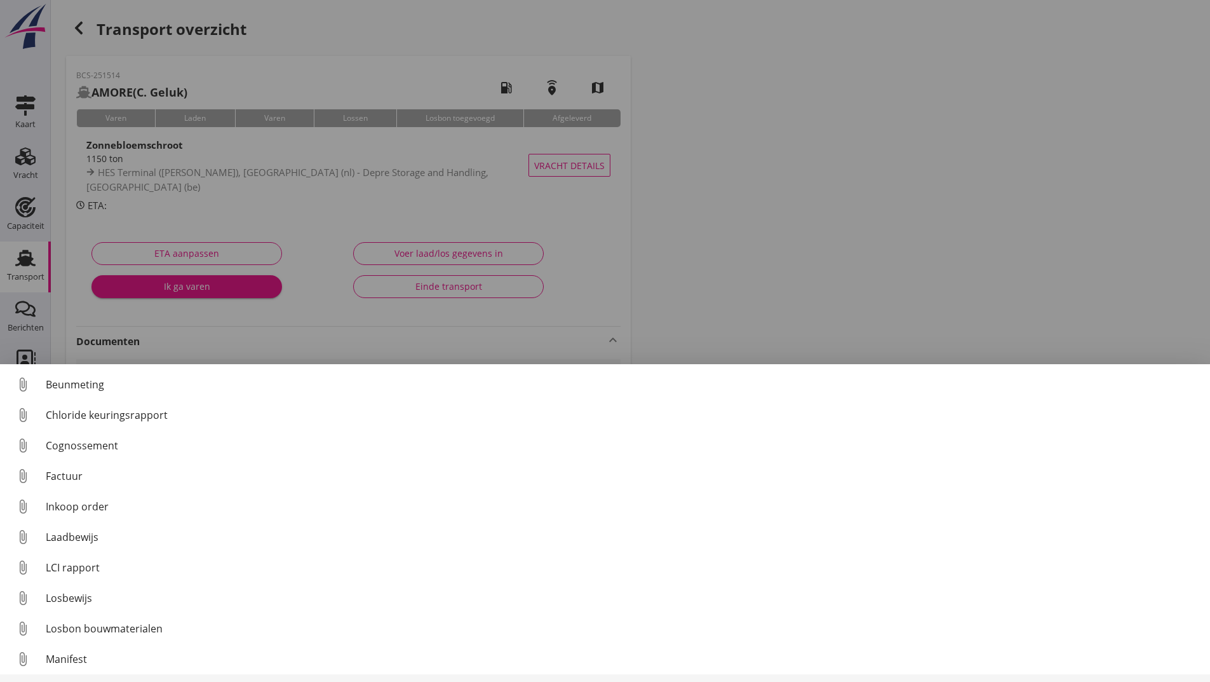
scroll to position [89, 0]
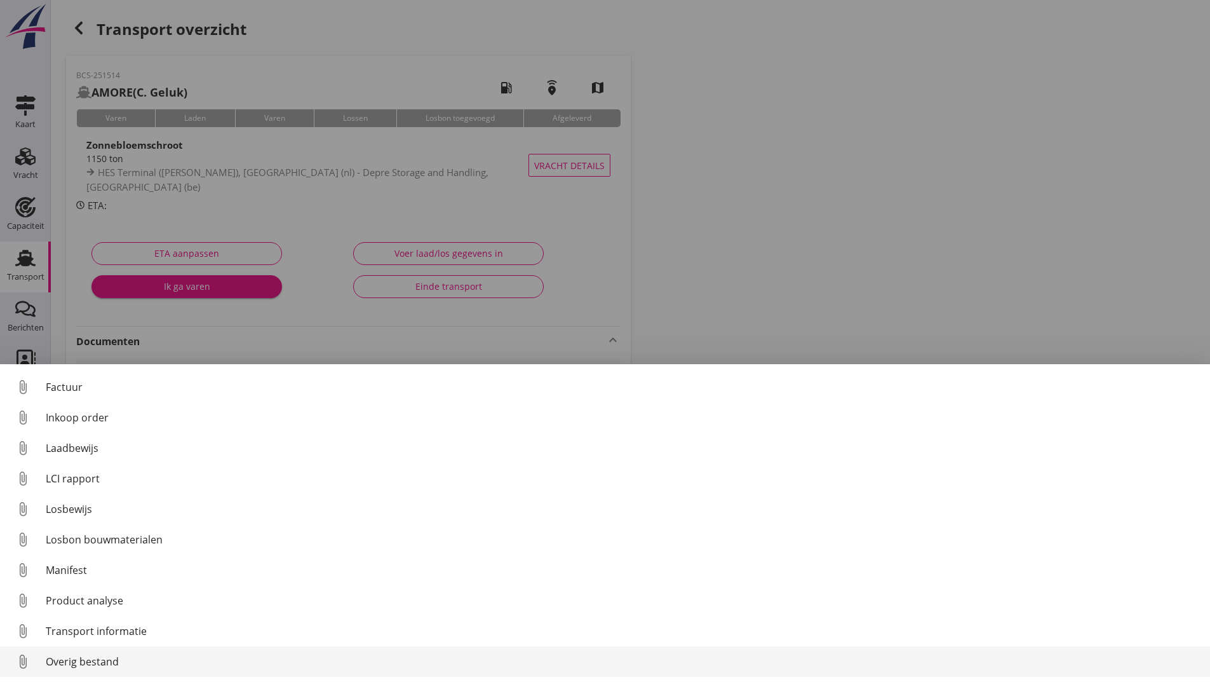
click at [111, 667] on div "Overig bestand" at bounding box center [623, 661] width 1155 height 15
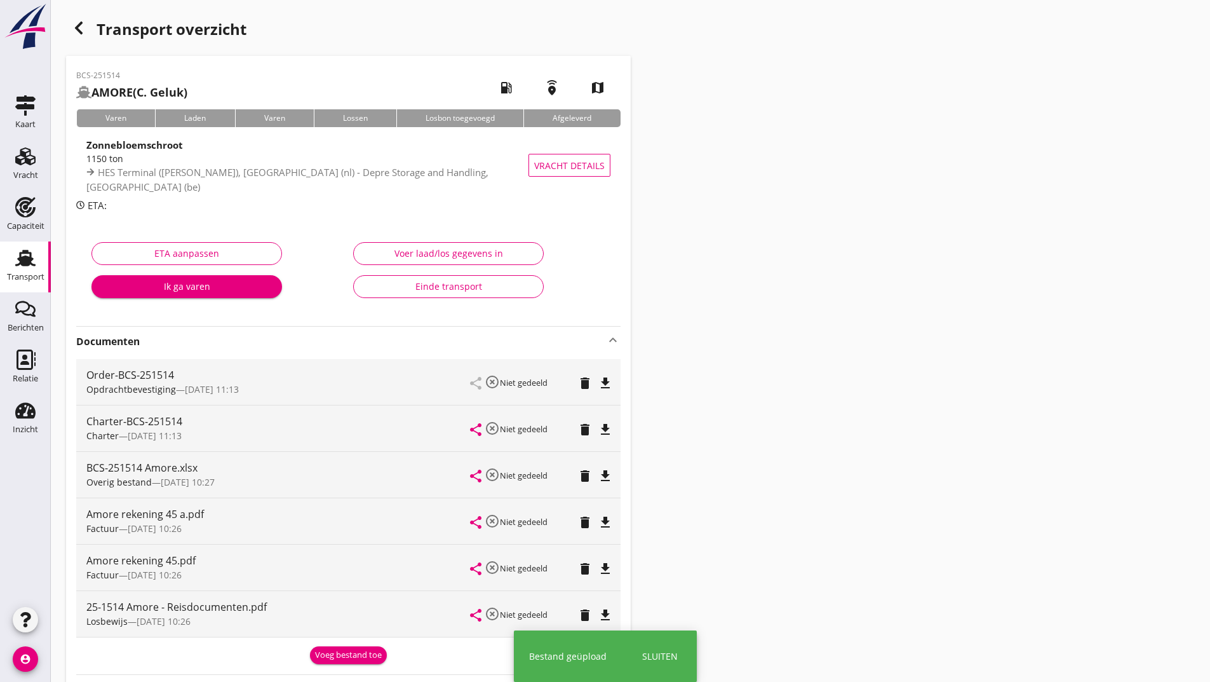
click at [336, 656] on div "Voeg bestand toe" at bounding box center [348, 655] width 67 height 13
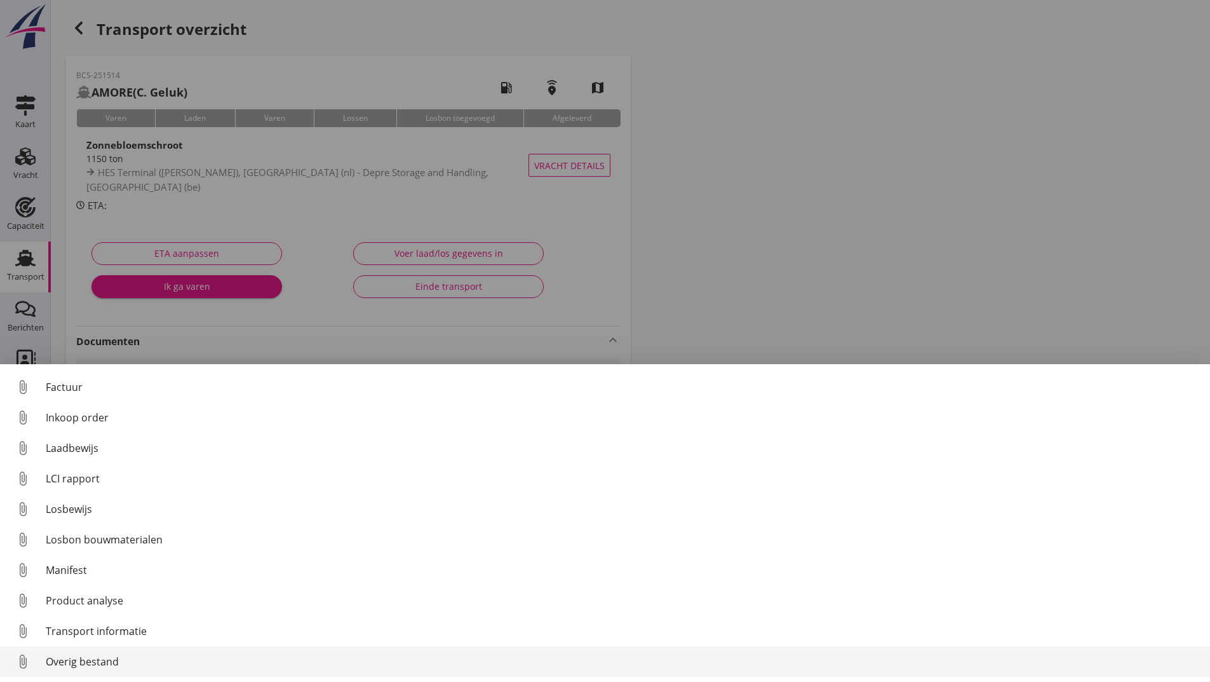
click at [112, 658] on div "Overig bestand" at bounding box center [623, 661] width 1155 height 15
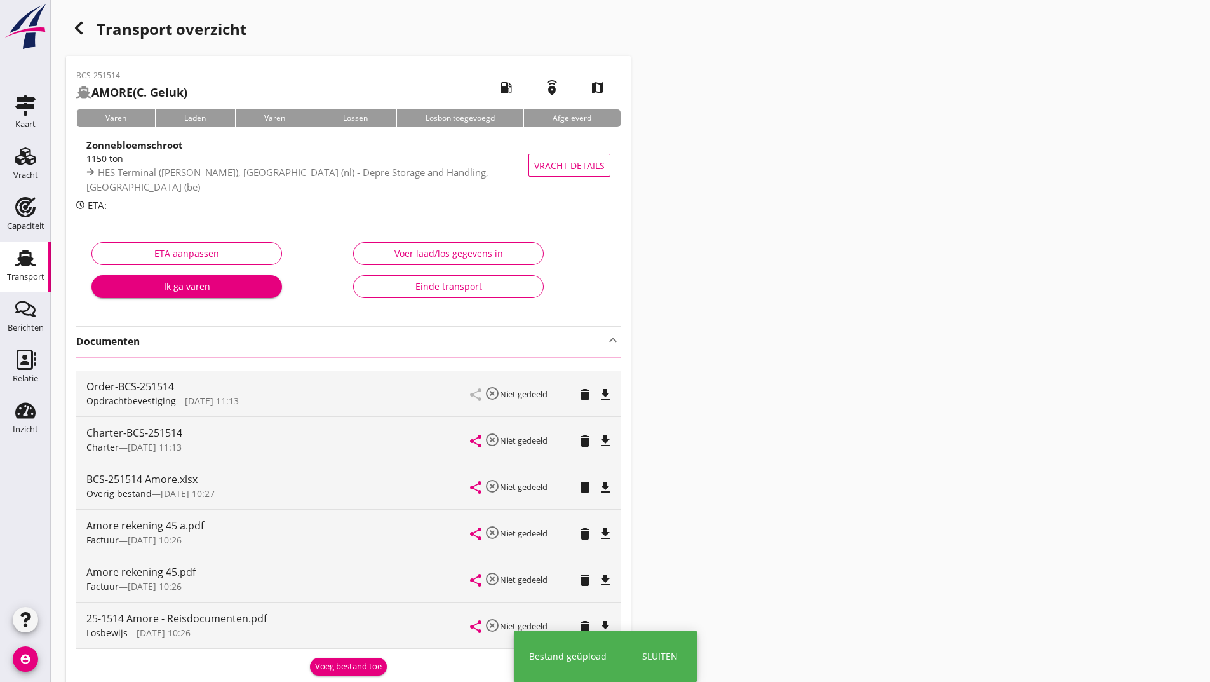
click at [81, 28] on icon "button" at bounding box center [78, 27] width 15 height 15
